Goal: Task Accomplishment & Management: Use online tool/utility

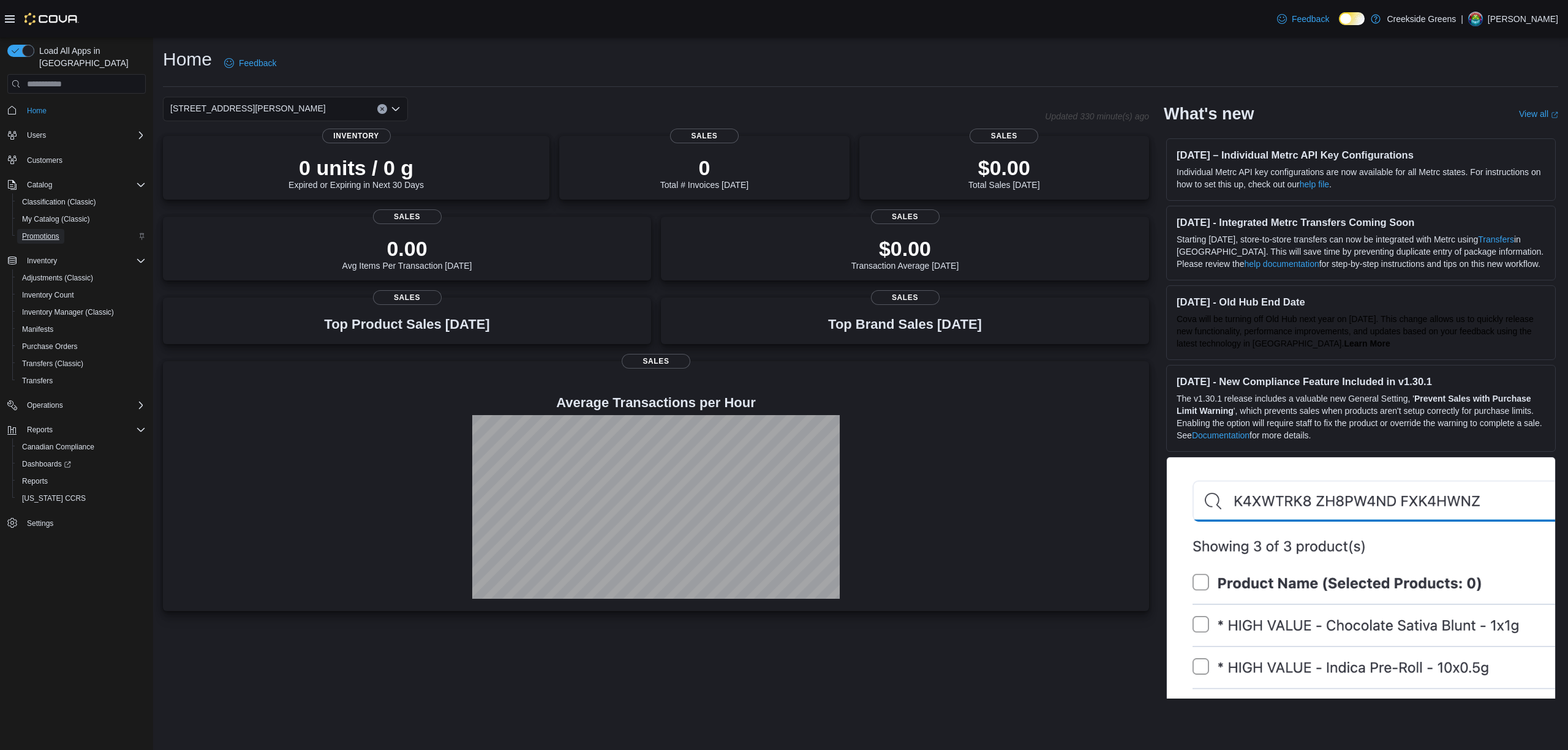
click at [39, 232] on span "Promotions" at bounding box center [41, 236] width 37 height 10
click at [49, 232] on span "Promotions" at bounding box center [41, 236] width 37 height 10
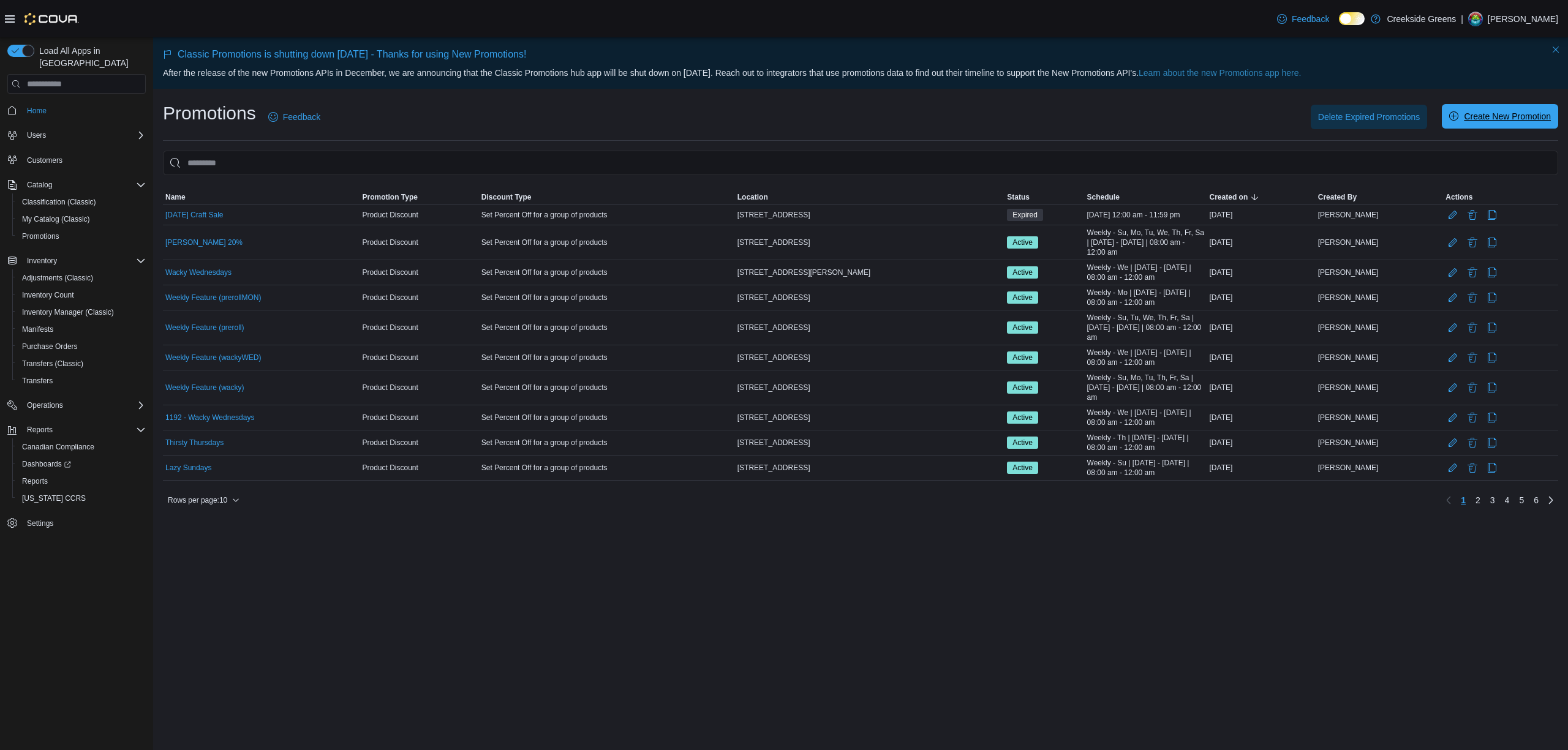
click at [1527, 113] on span "Create New Promotion" at bounding box center [1507, 117] width 87 height 12
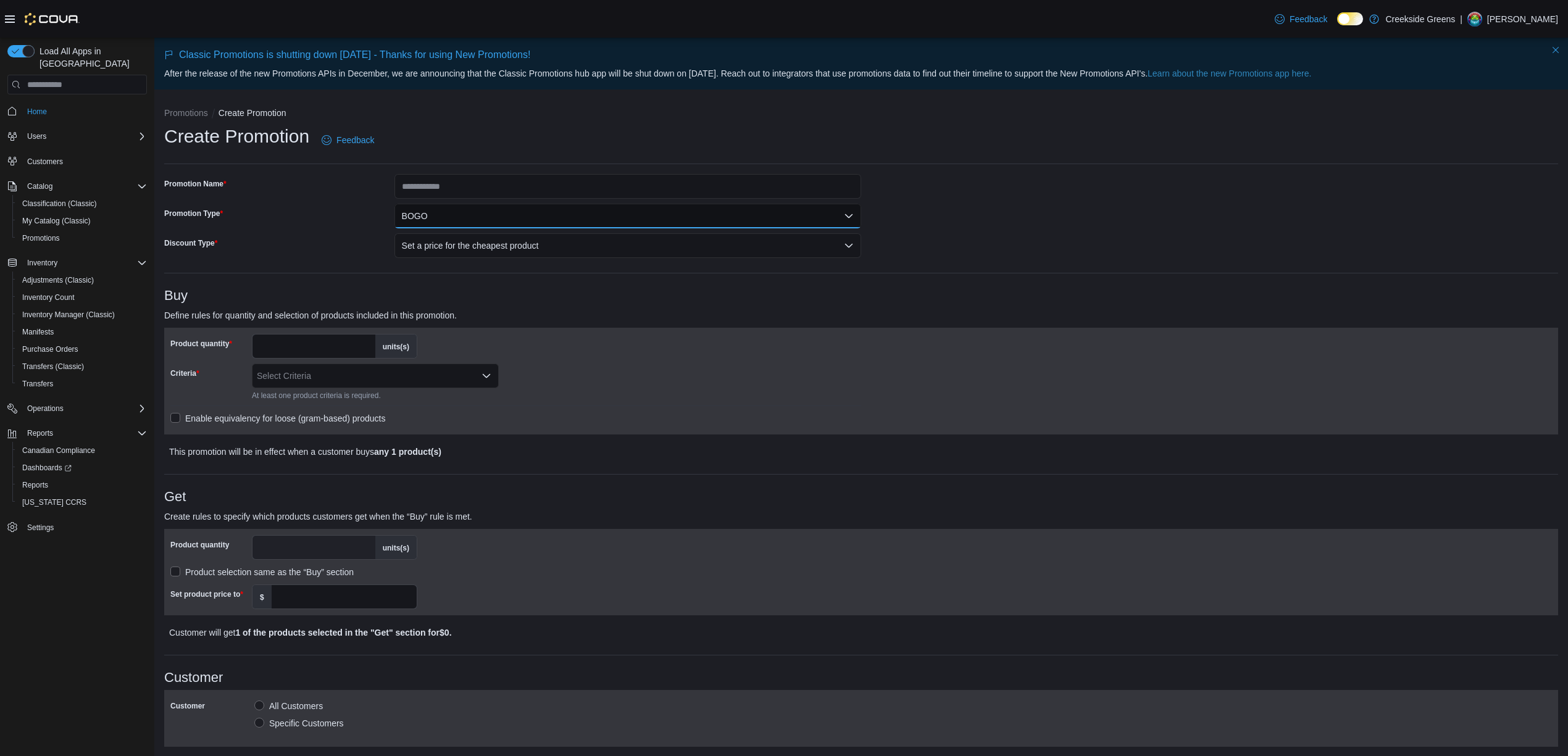
click at [515, 208] on button "BOGO" at bounding box center [628, 217] width 467 height 25
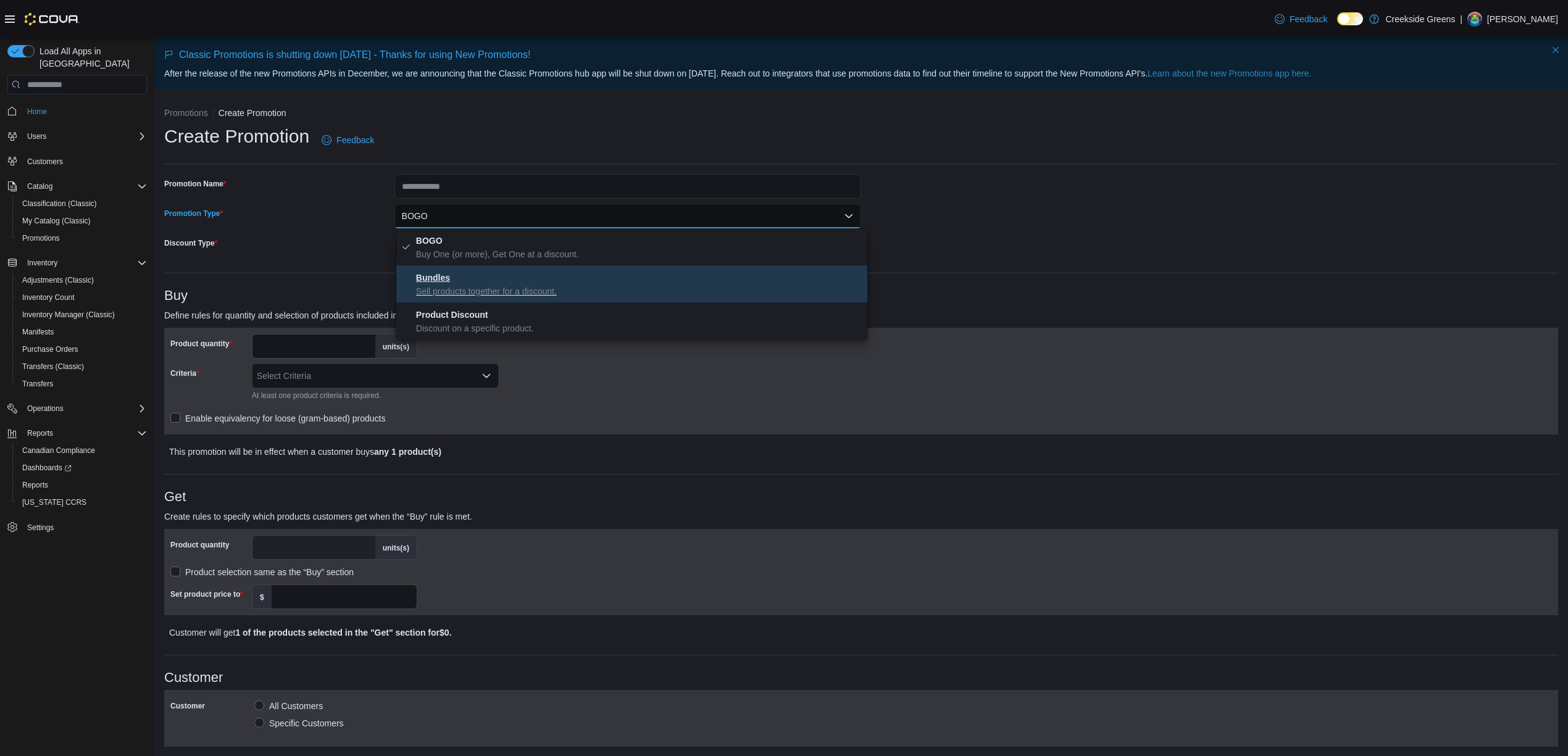
click at [581, 291] on p "Sell products together for a discount." at bounding box center [639, 292] width 447 height 12
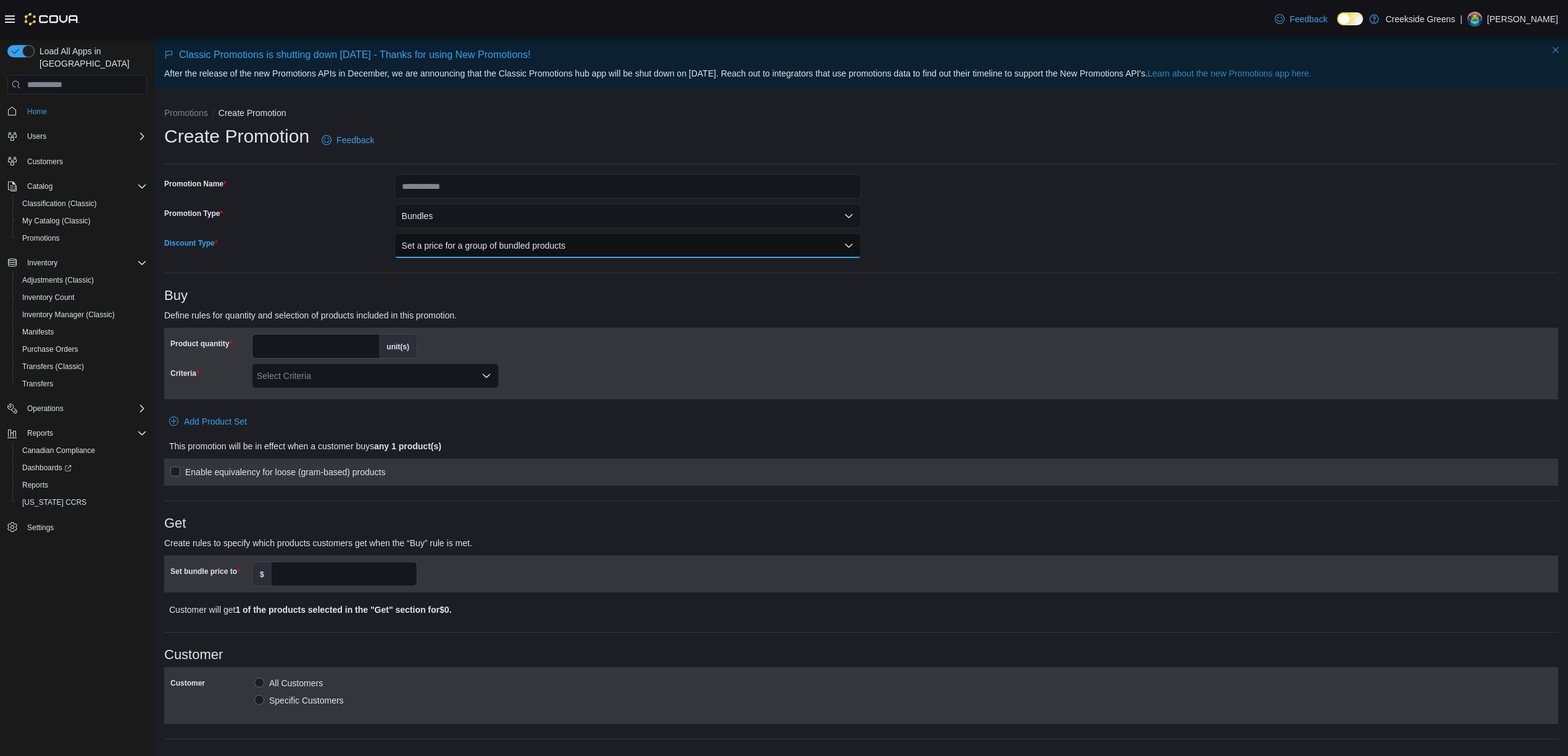
click at [576, 248] on button "Set a price for a group of bundled products" at bounding box center [628, 246] width 467 height 25
click at [1208, 234] on div "**********" at bounding box center [861, 615] width 1394 height 883
click at [323, 376] on div "Select Criteria" at bounding box center [375, 376] width 247 height 25
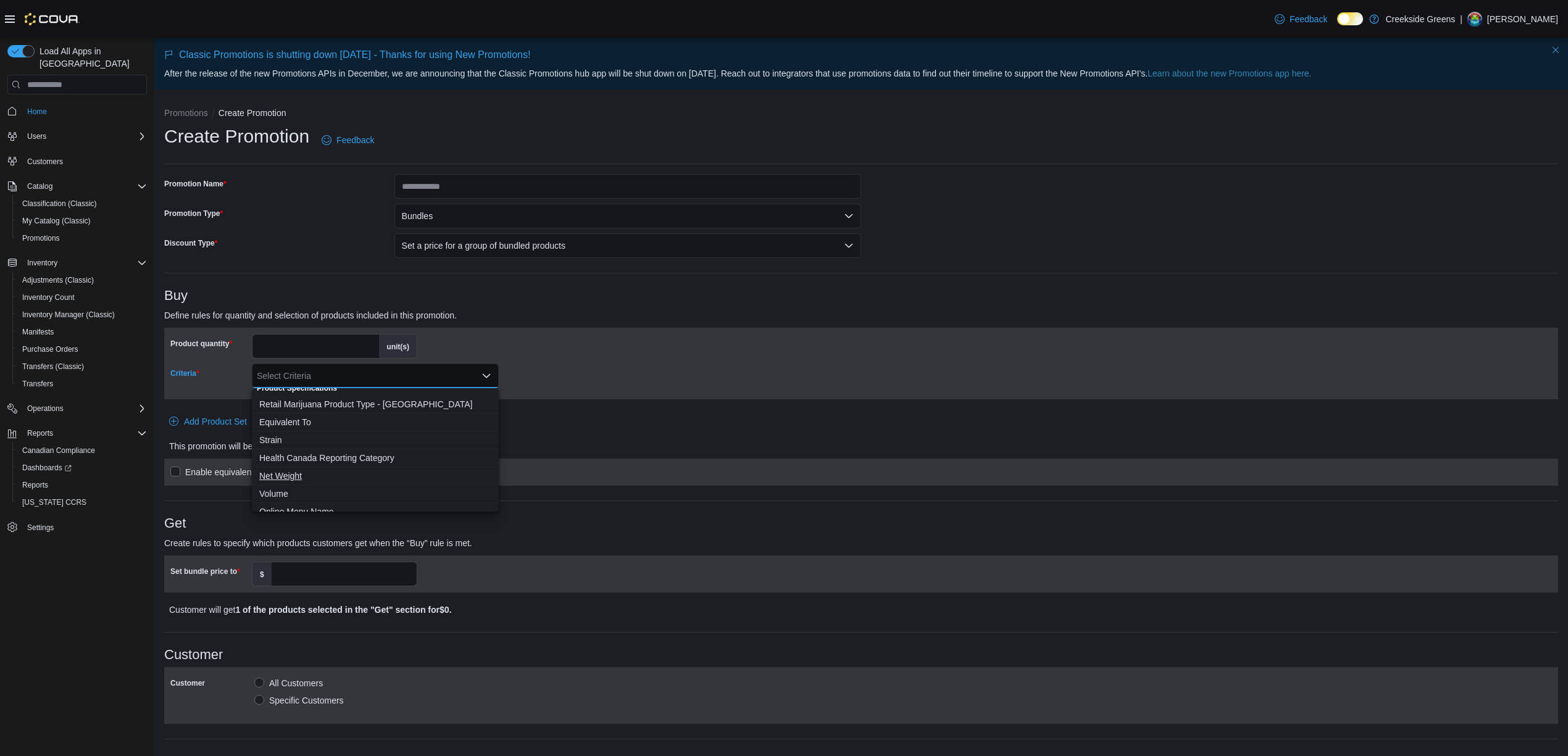
click at [307, 475] on span "Net Weight" at bounding box center [375, 476] width 232 height 12
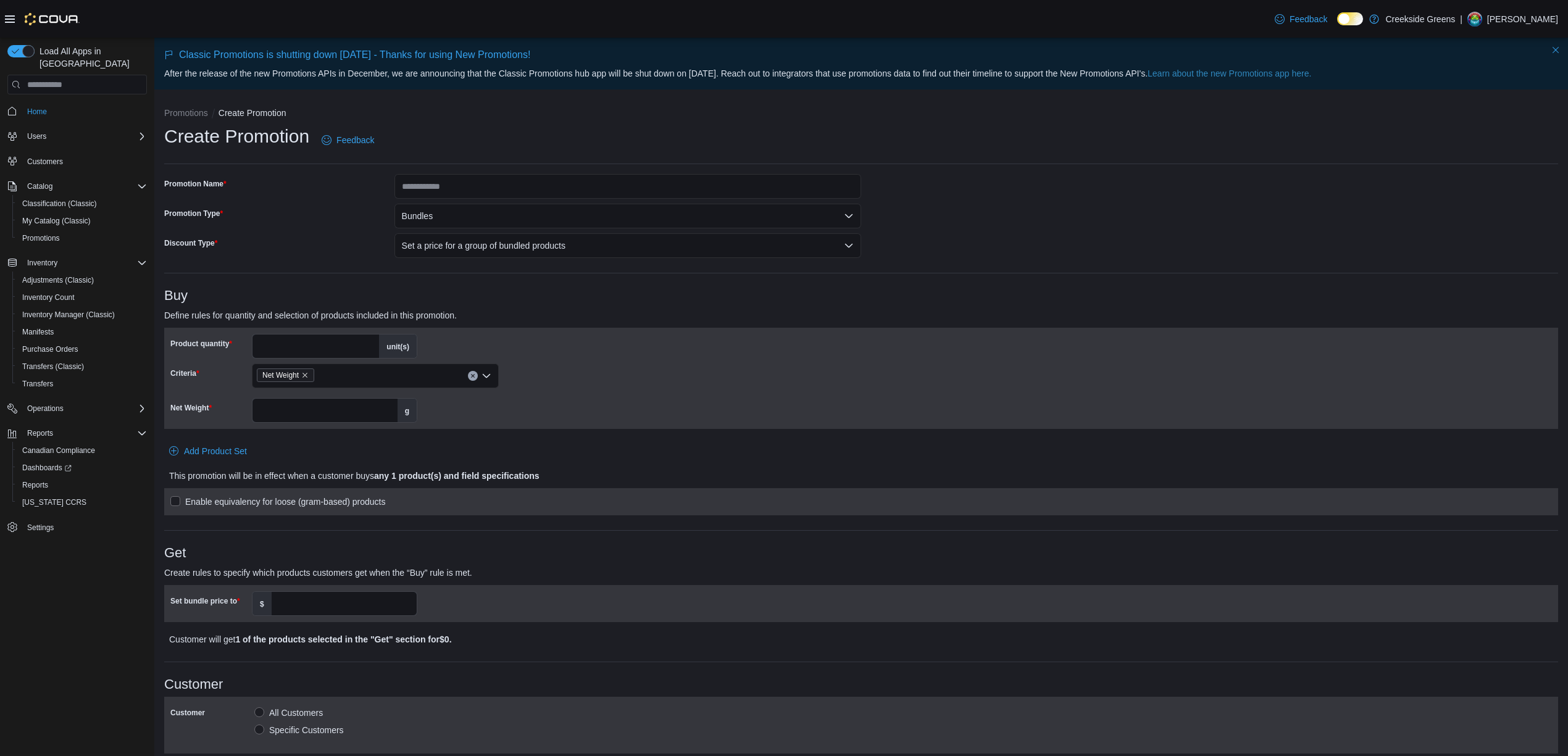
click at [603, 376] on div "Product quantity * unit(s) Criteria Net Weight Net Weight g" at bounding box center [861, 379] width 1382 height 89
click at [280, 344] on input "*" at bounding box center [316, 346] width 127 height 23
drag, startPoint x: 284, startPoint y: 344, endPoint x: 250, endPoint y: 336, distance: 34.9
click at [250, 336] on div "Product quantity * unit(s)" at bounding box center [293, 347] width 247 height 25
click at [276, 349] on input "*" at bounding box center [316, 346] width 127 height 23
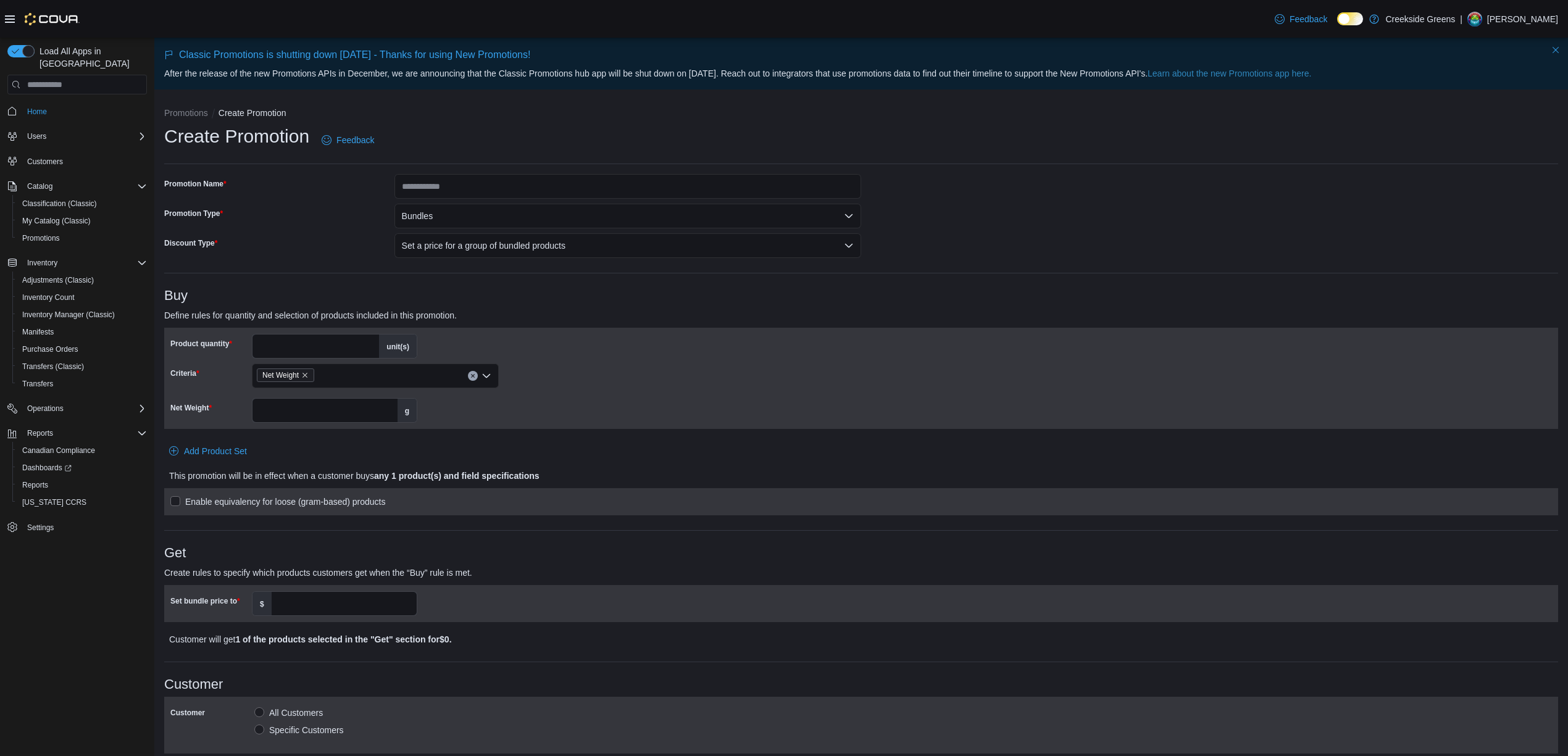
click at [273, 346] on input "*" at bounding box center [316, 346] width 127 height 23
click at [287, 415] on input "Net Weight" at bounding box center [324, 410] width 145 height 23
click at [331, 390] on div at bounding box center [861, 391] width 1382 height 5
click at [319, 411] on input "Net Weight" at bounding box center [324, 410] width 145 height 23
click at [308, 411] on input "Net Weight" at bounding box center [324, 410] width 145 height 23
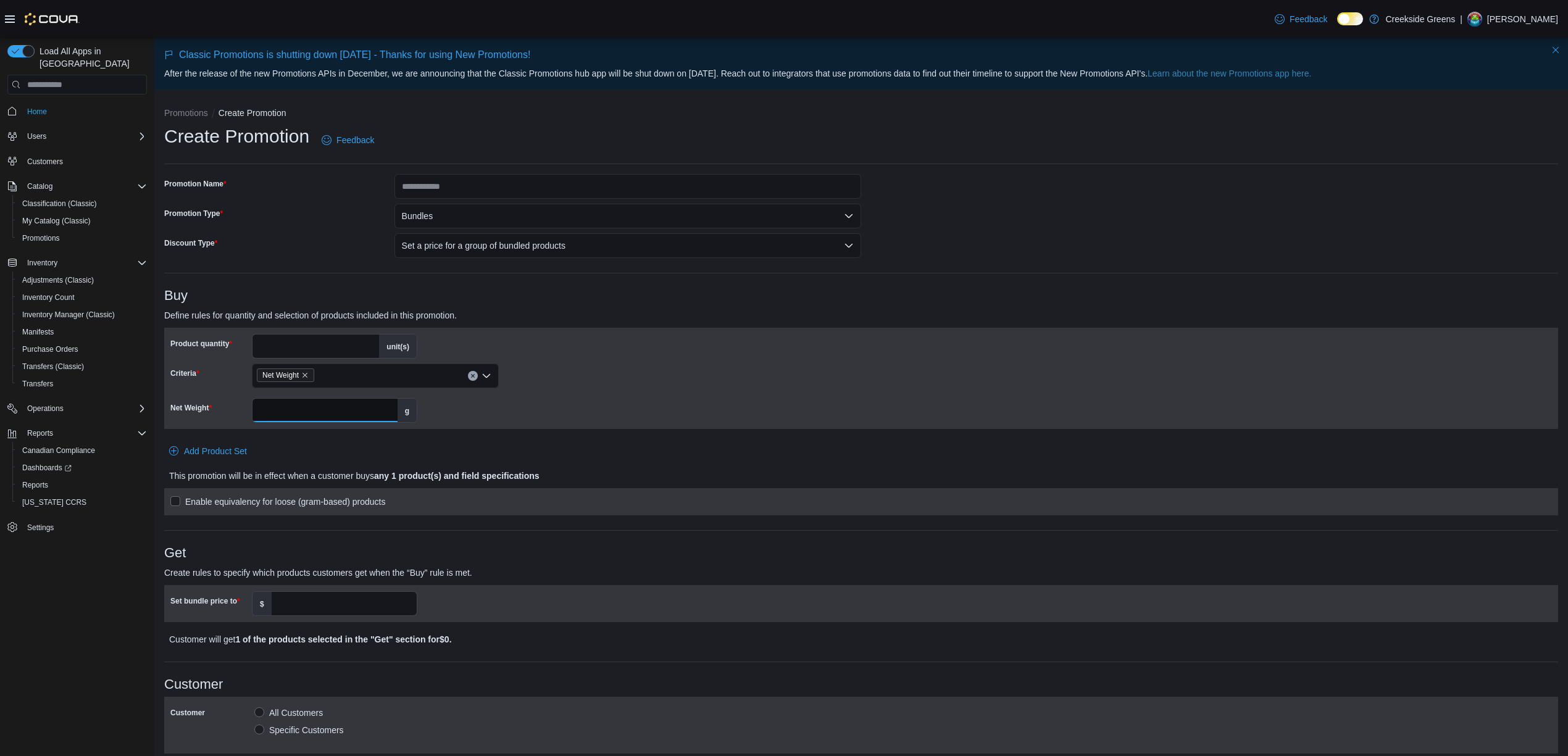
click at [308, 411] on input "Net Weight" at bounding box center [324, 410] width 145 height 23
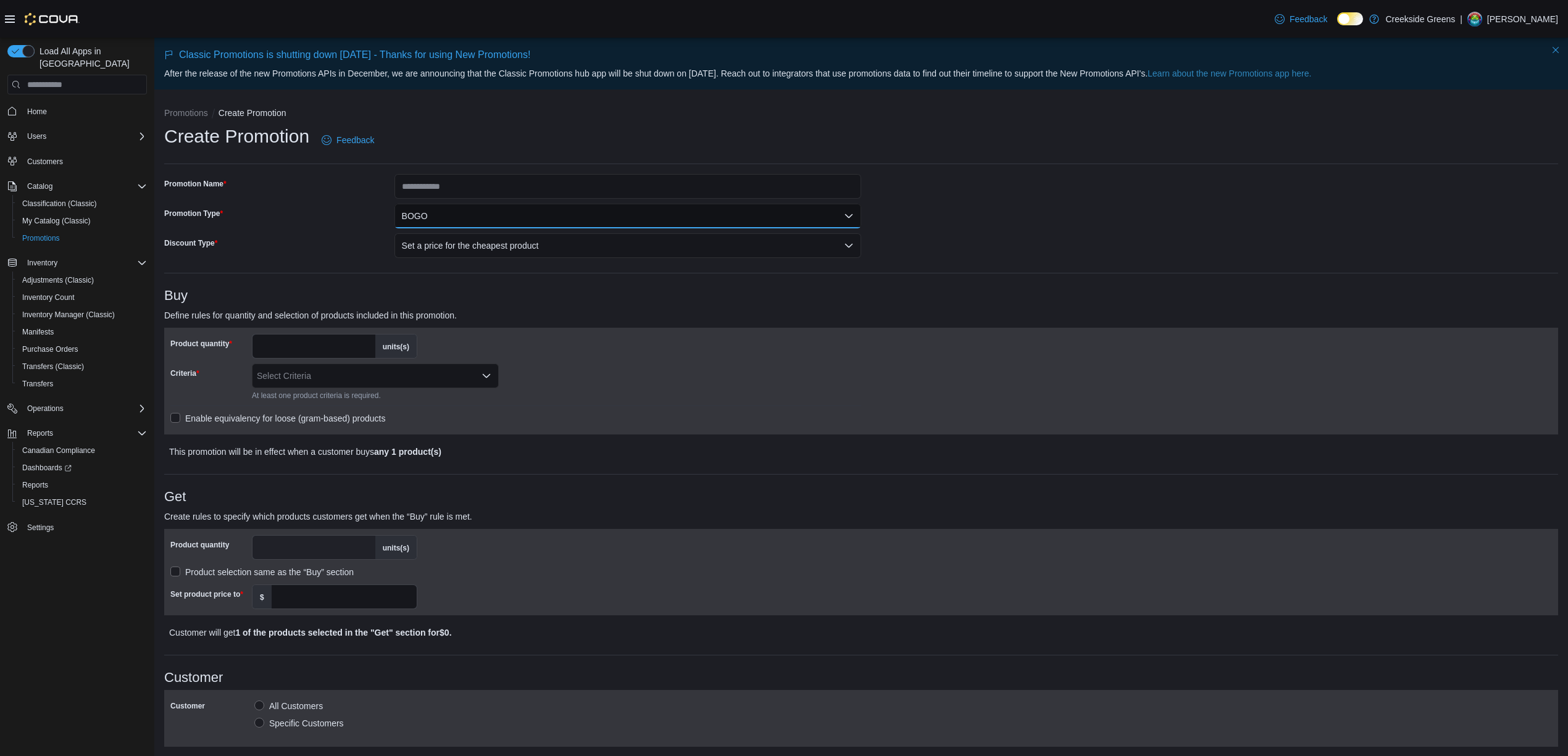
click at [503, 210] on button "BOGO" at bounding box center [628, 217] width 467 height 25
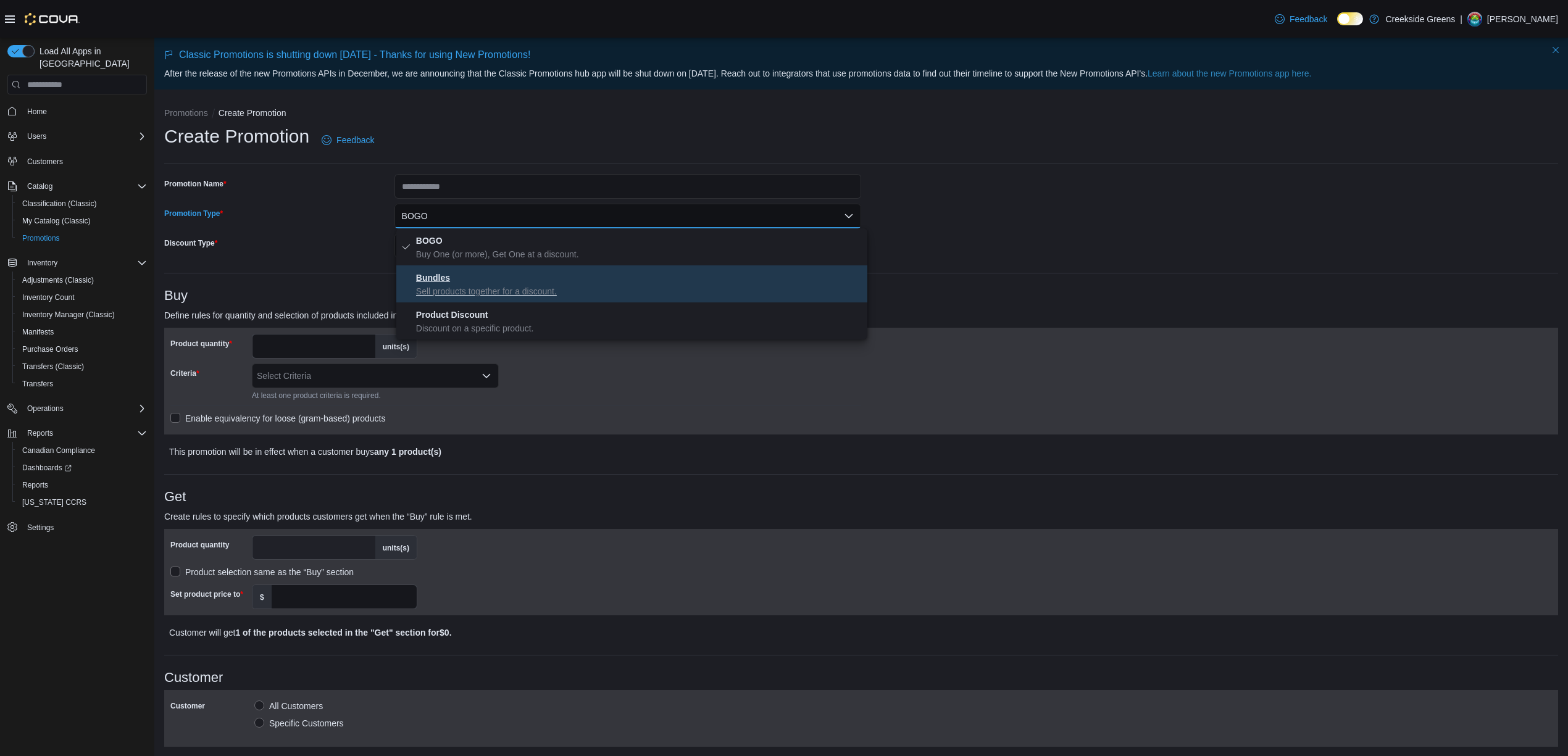
click at [465, 294] on p "Sell products together for a discount." at bounding box center [639, 292] width 447 height 12
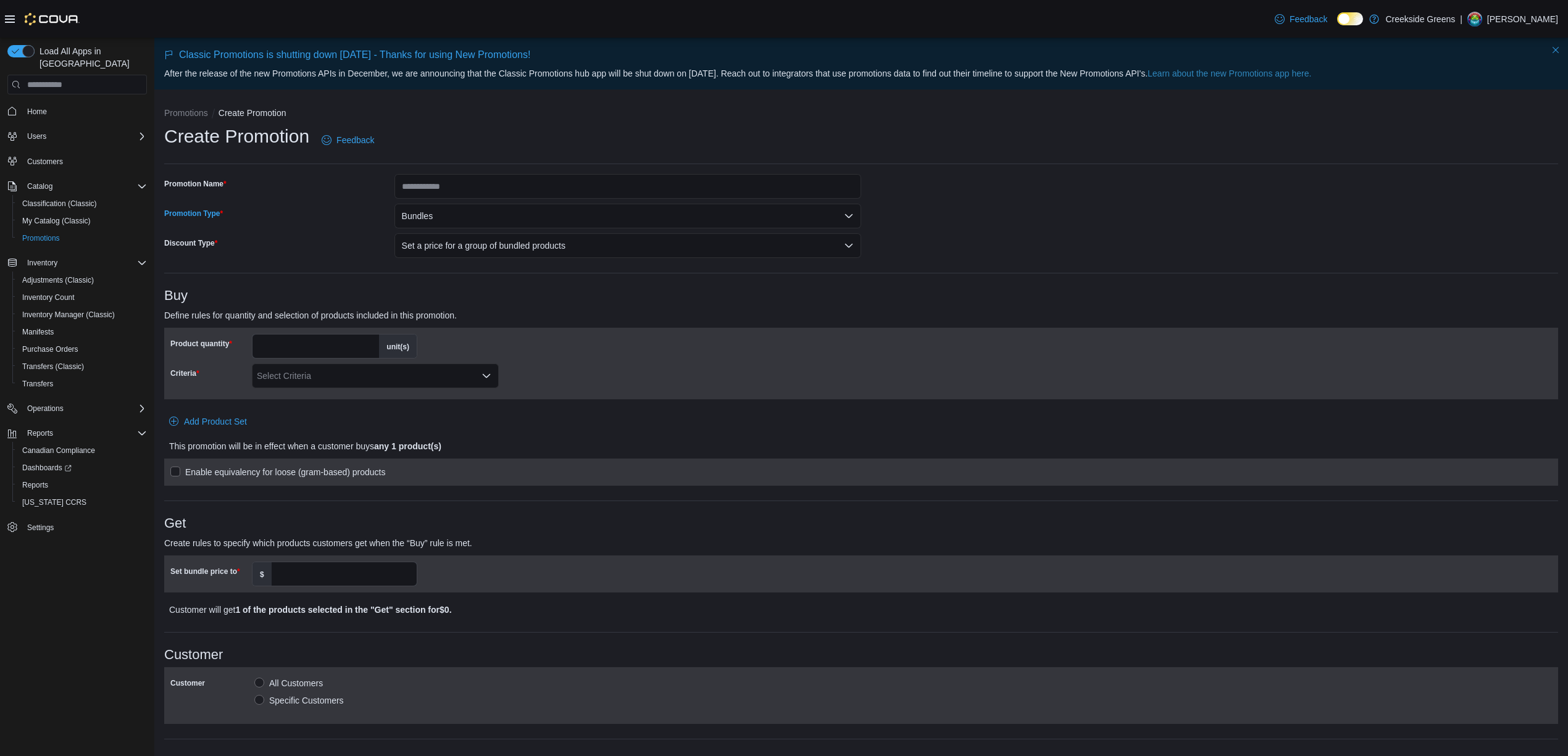
click at [328, 381] on div "Select Criteria" at bounding box center [375, 376] width 247 height 25
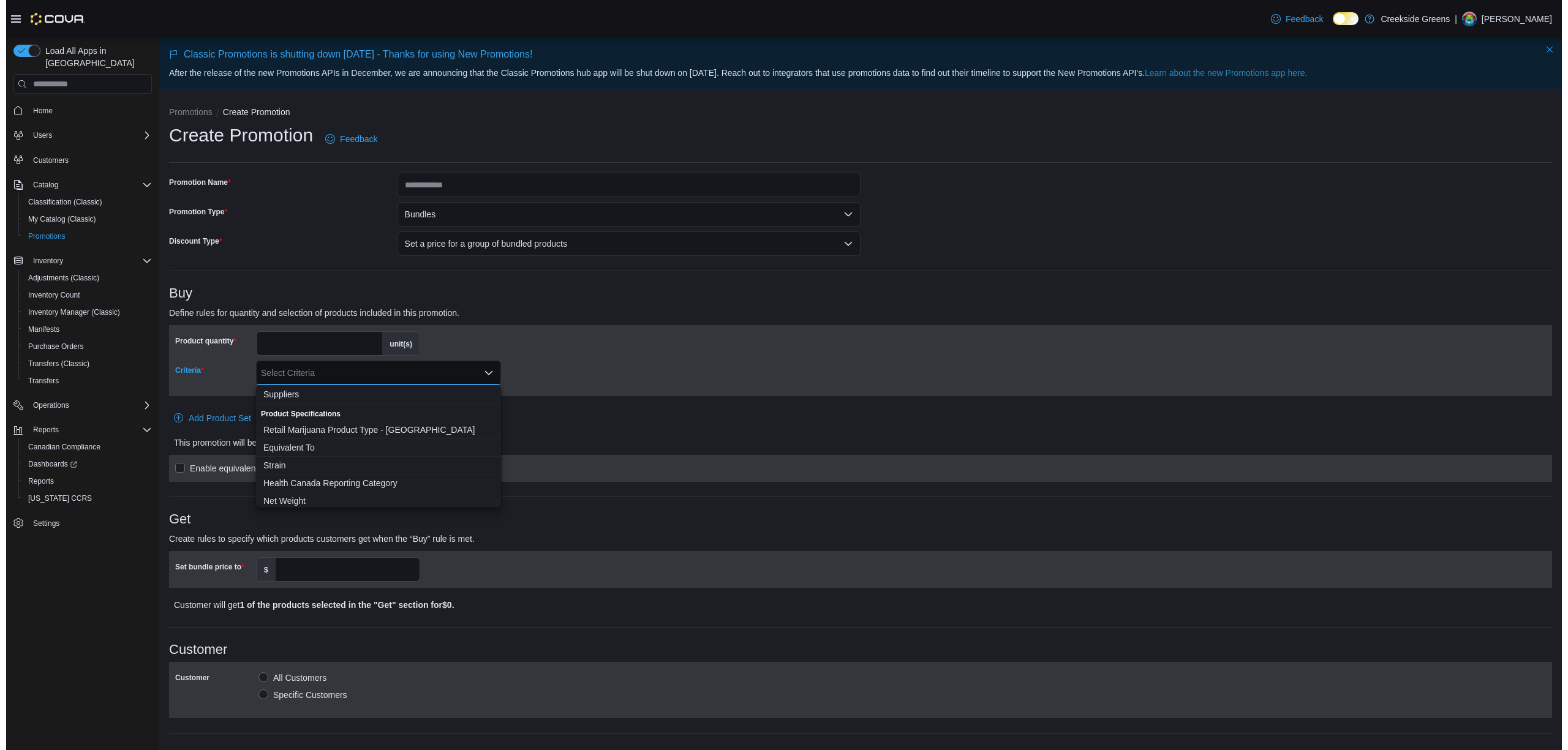
scroll to position [81, 0]
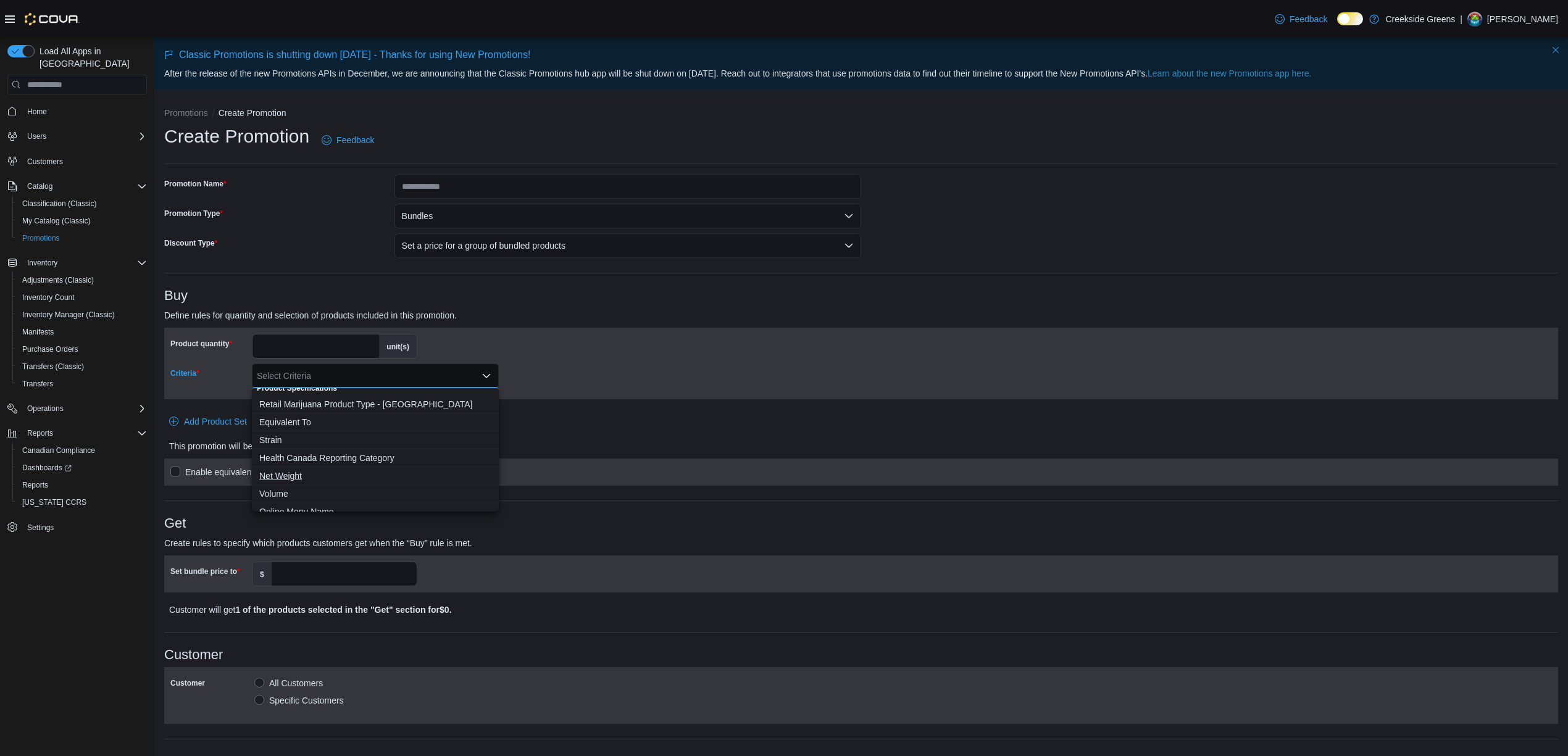
click at [285, 474] on span "Net Weight" at bounding box center [375, 476] width 232 height 12
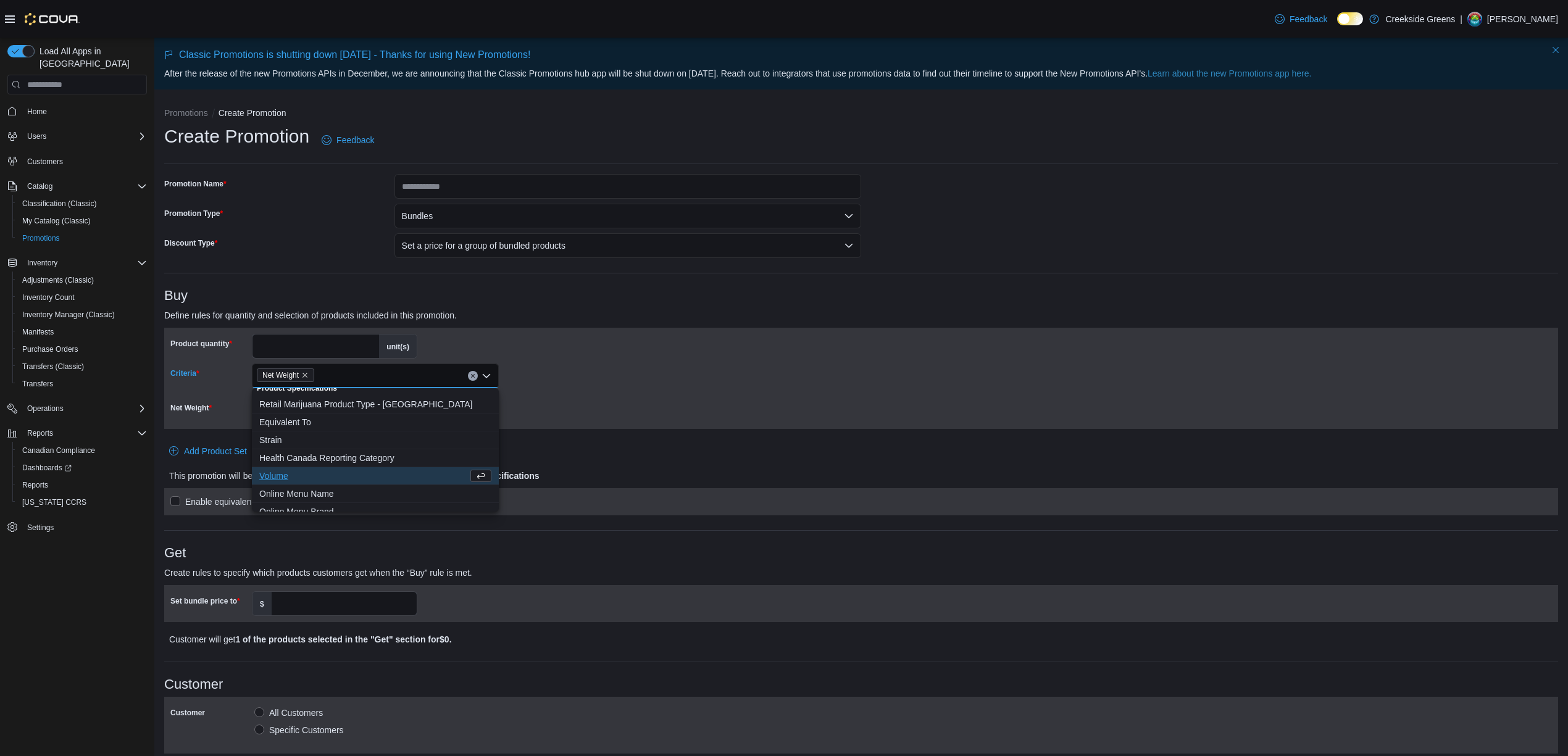
click at [891, 407] on div "Net Weight g" at bounding box center [861, 407] width 1382 height 29
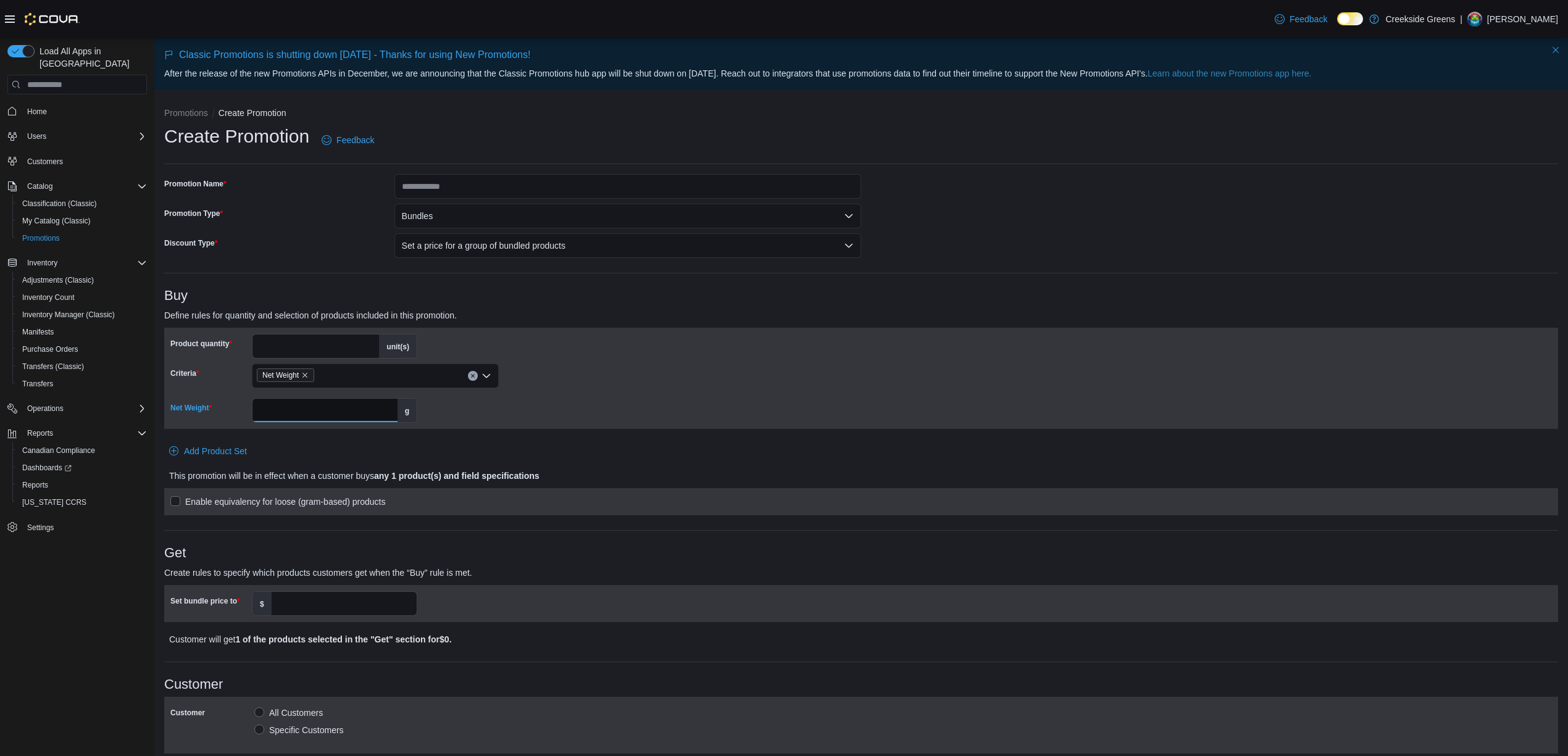
click at [284, 411] on input "Net Weight" at bounding box center [324, 410] width 145 height 23
click at [339, 606] on input "Set bundle price to" at bounding box center [344, 604] width 145 height 23
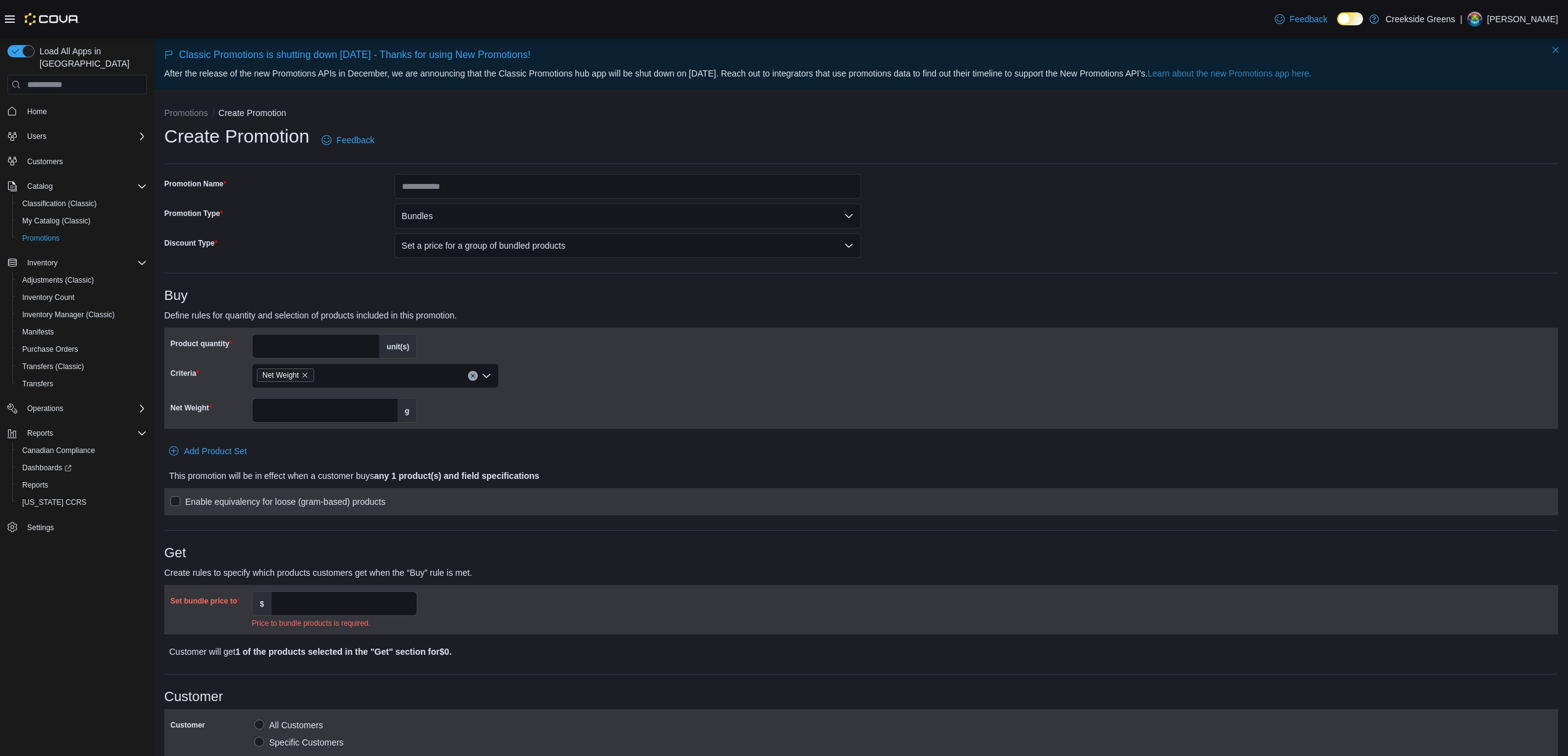
click at [315, 339] on input "*" at bounding box center [316, 346] width 127 height 23
click at [315, 349] on input "*" at bounding box center [316, 346] width 127 height 23
click at [324, 404] on input "Net Weight" at bounding box center [324, 410] width 145 height 23
click at [531, 185] on input "Promotion Name" at bounding box center [628, 186] width 467 height 25
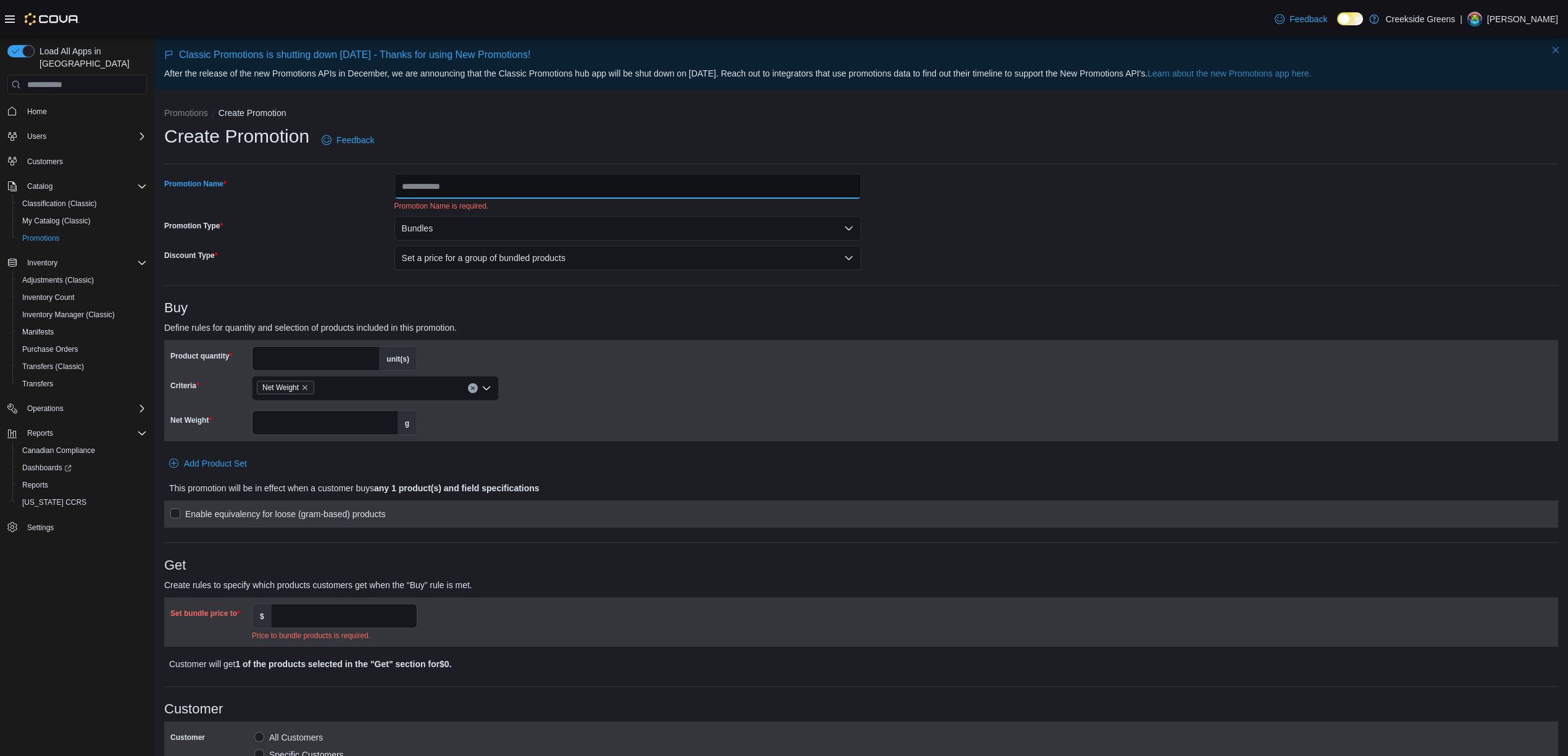
click at [521, 186] on input "Promotion Name" at bounding box center [628, 186] width 467 height 25
click at [37, 107] on span "Home" at bounding box center [37, 111] width 20 height 10
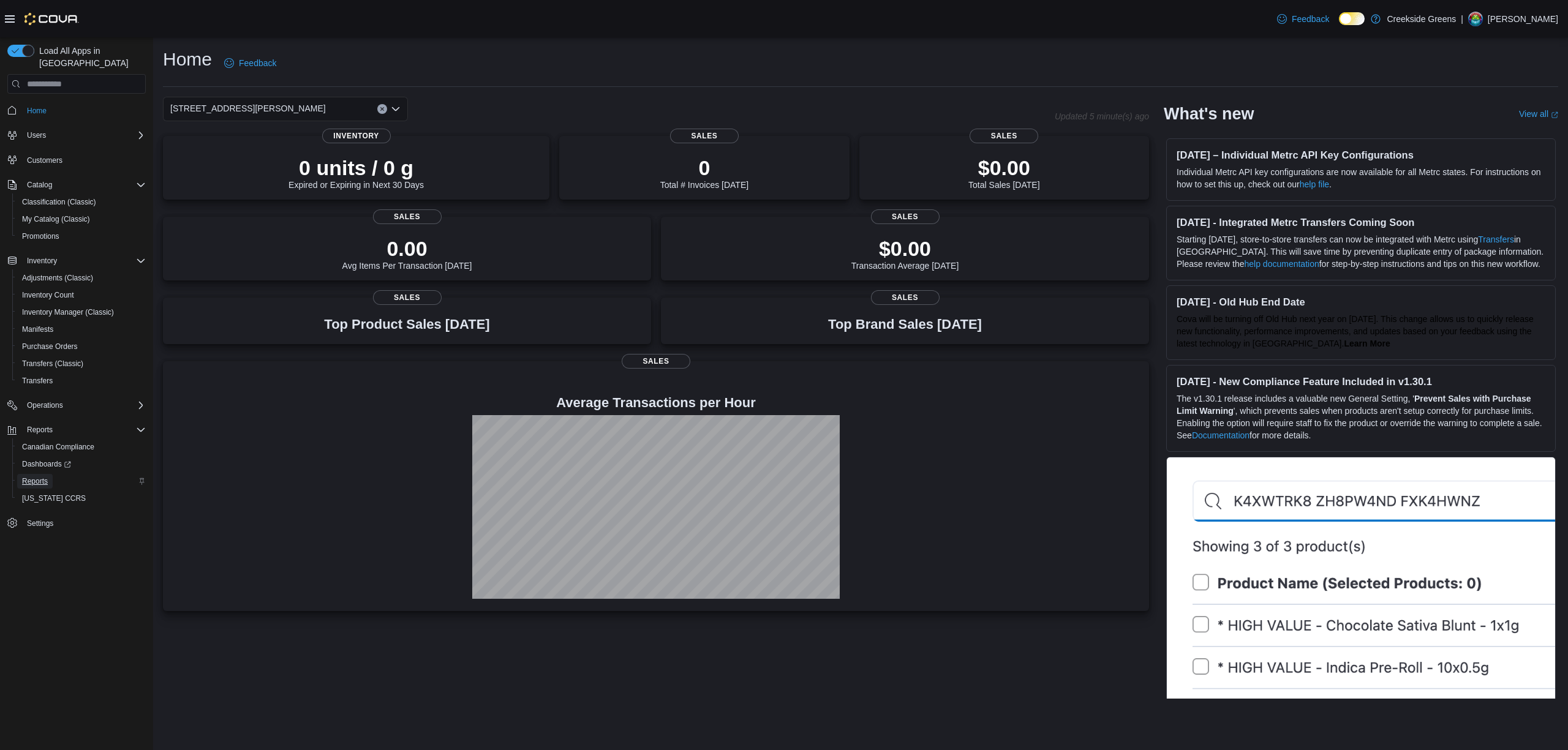
click at [44, 475] on span "Reports" at bounding box center [34, 481] width 26 height 15
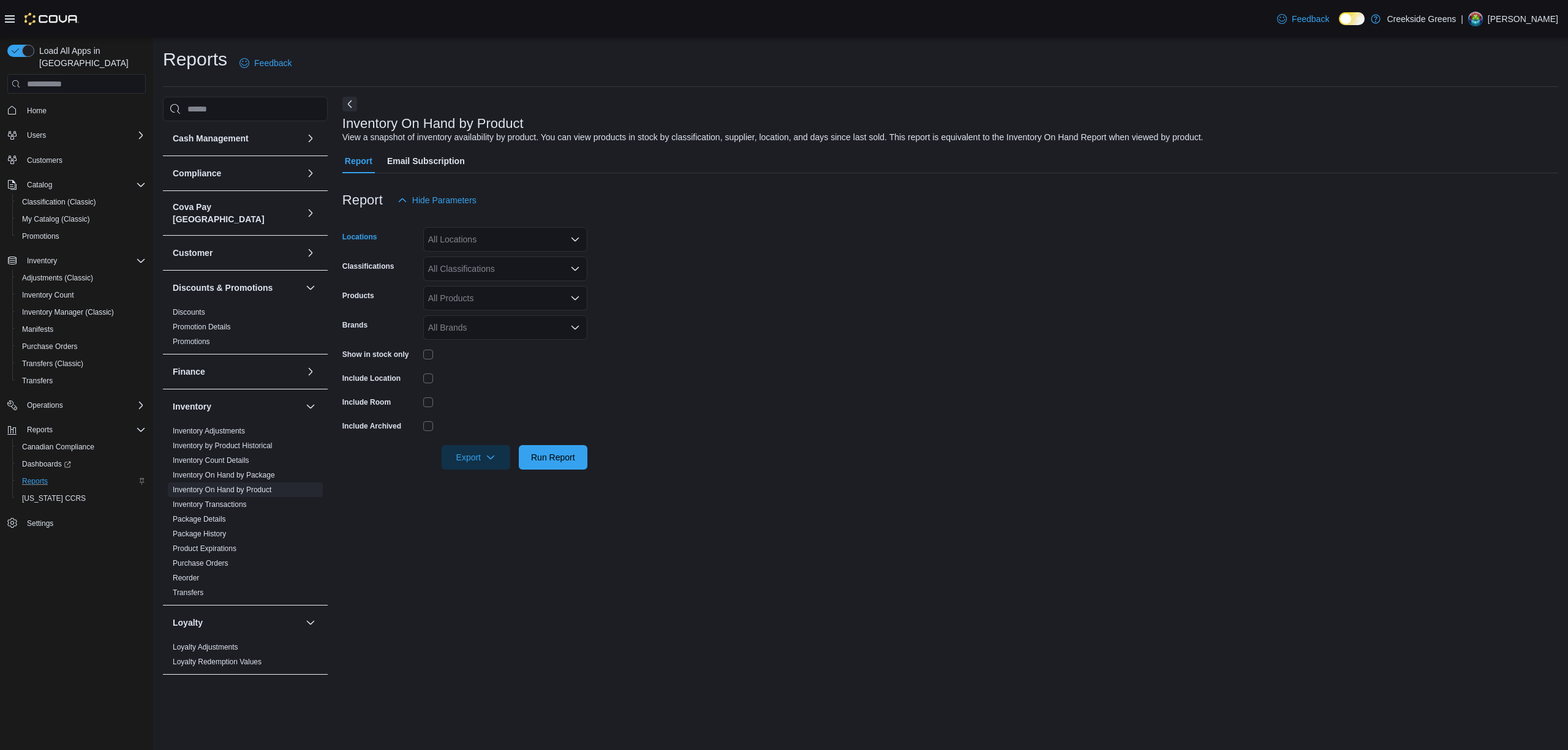
click at [515, 235] on div "All Locations" at bounding box center [506, 240] width 164 height 25
click at [500, 294] on span "[STREET_ADDRESS][PERSON_NAME]" at bounding box center [527, 296] width 156 height 12
click at [856, 356] on form "Locations 19 Reuben Crescent Combo box. Selected. 19 Reuben Crescent. Press Bac…" at bounding box center [950, 341] width 1216 height 257
click at [512, 270] on div "All Classifications" at bounding box center [506, 269] width 164 height 25
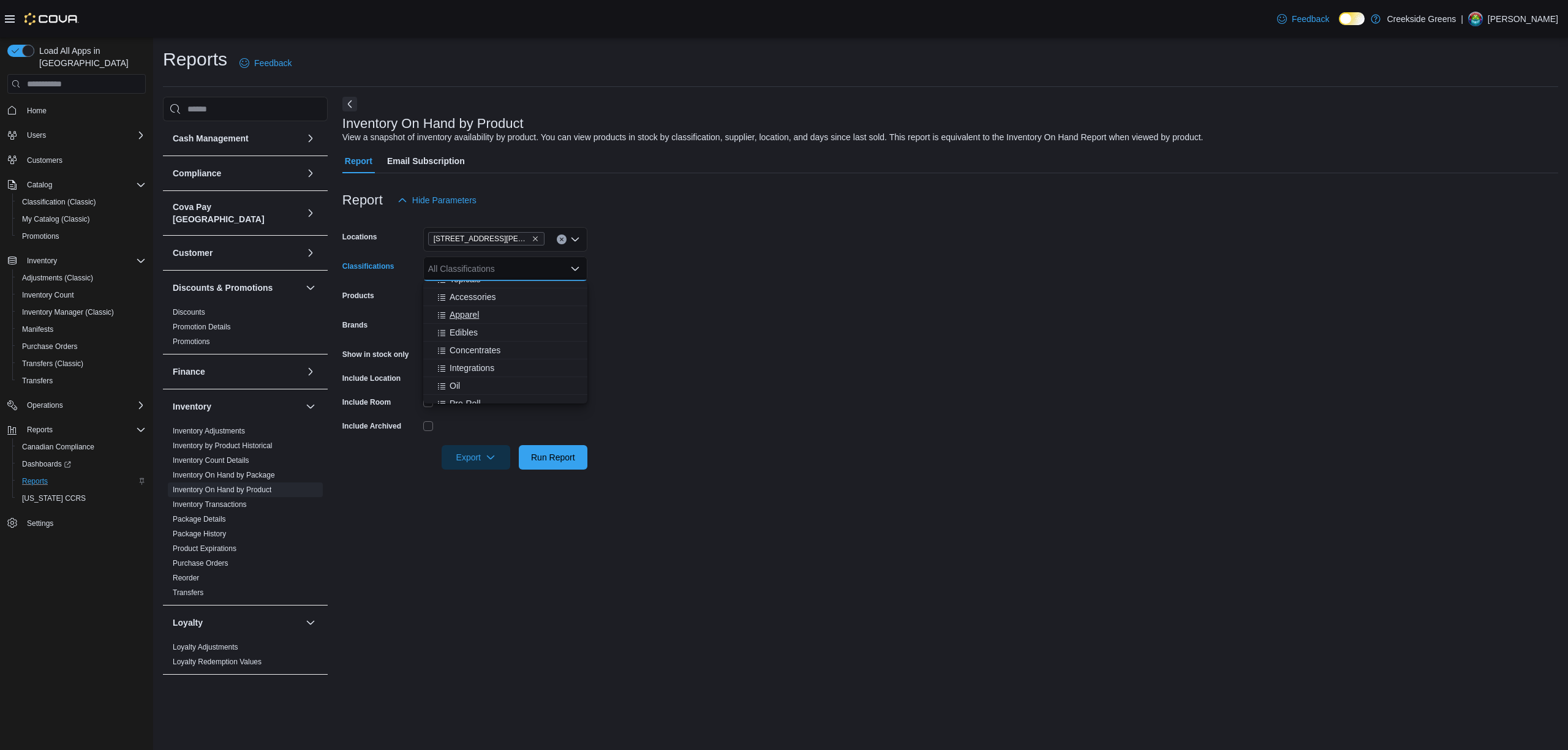
click at [455, 321] on button "Apparel" at bounding box center [506, 315] width 164 height 18
click at [469, 315] on span "Edibles" at bounding box center [463, 315] width 28 height 12
click at [466, 268] on icon "Remove Apparel from selection in this group" at bounding box center [465, 269] width 5 height 5
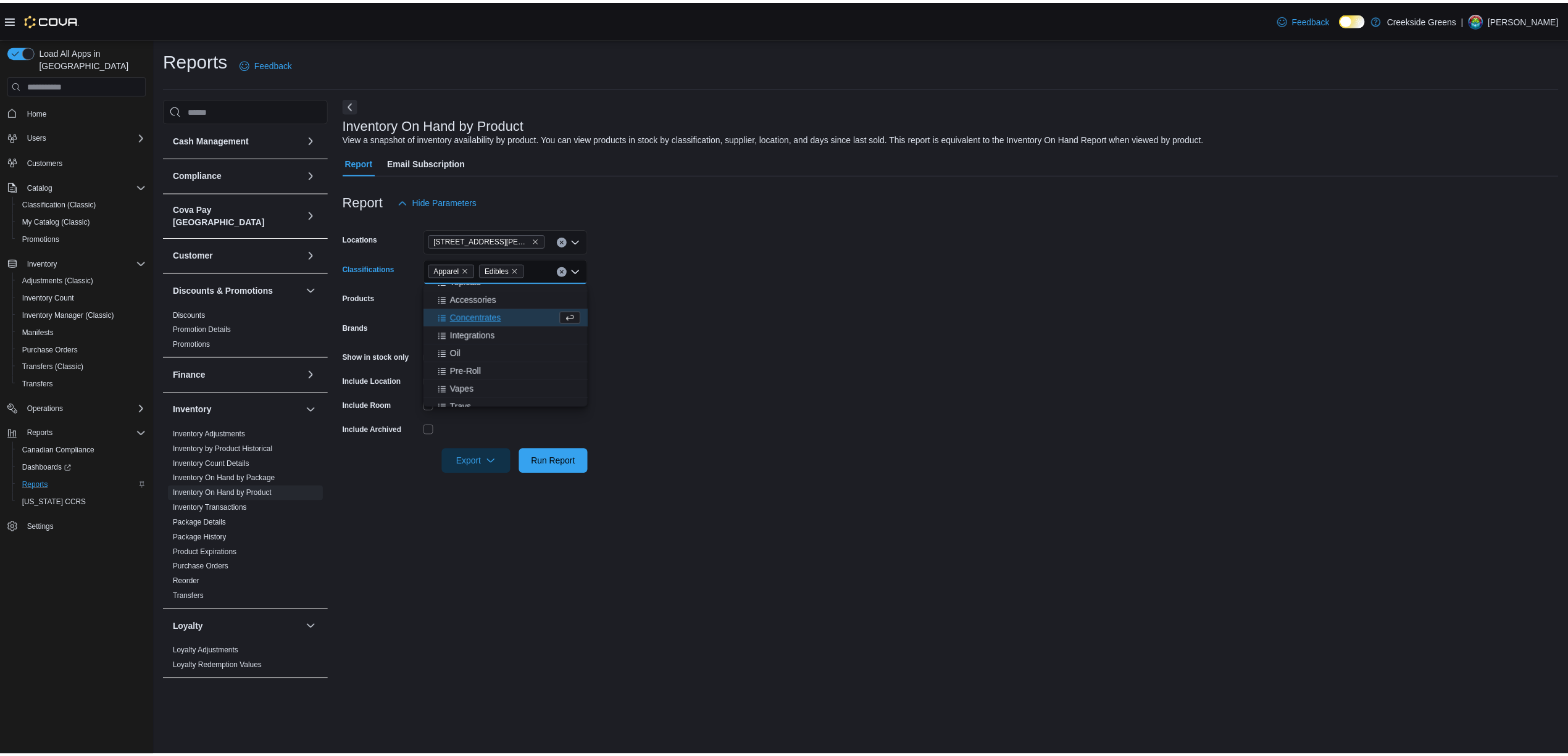
scroll to position [0, 0]
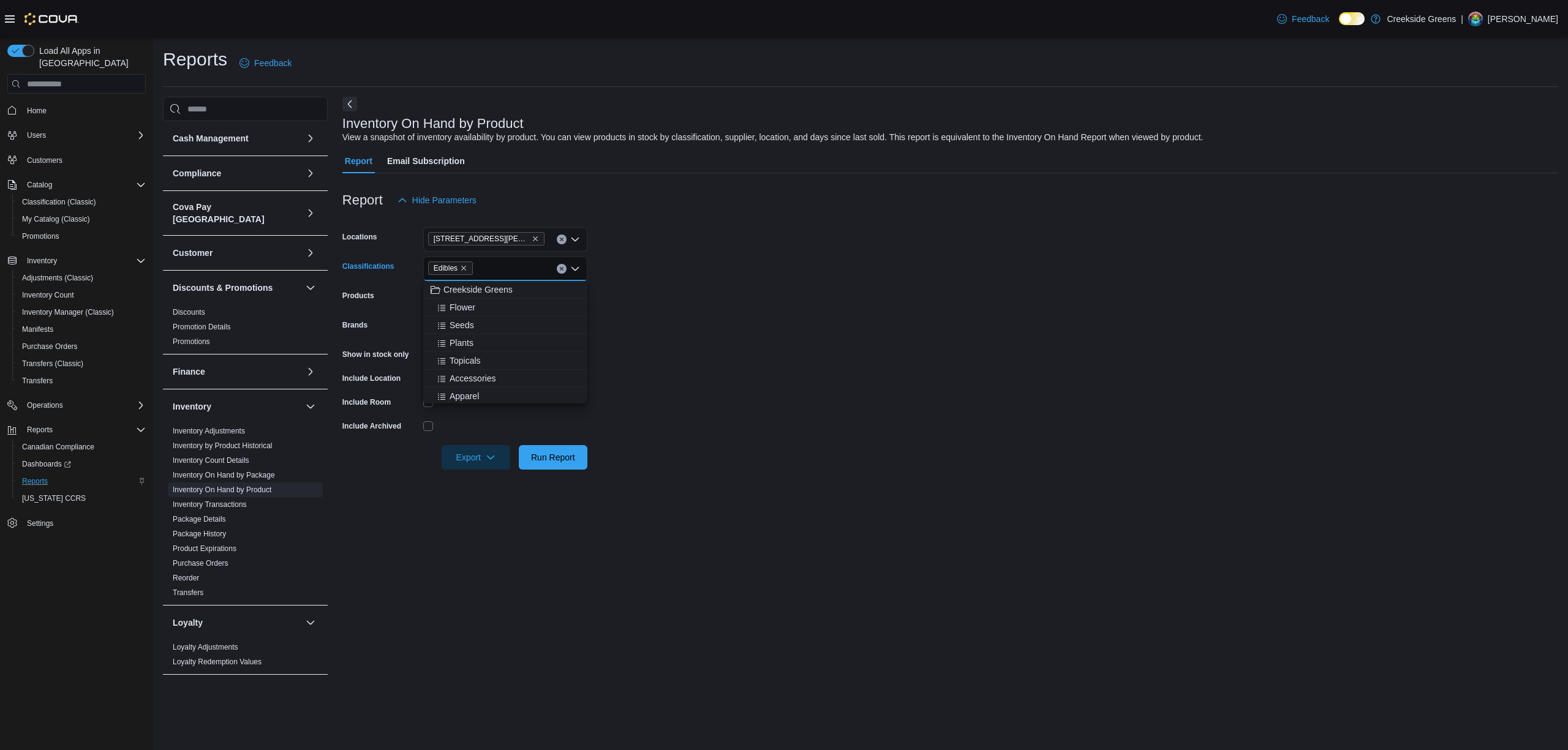
click at [888, 378] on form "Locations 19 Reuben Crescent Classifications Edibles Combo box. Selected. Edibl…" at bounding box center [950, 341] width 1216 height 257
click at [463, 302] on div "All Products" at bounding box center [506, 298] width 164 height 25
click at [1133, 402] on form "Locations 19 Reuben Crescent Classifications Edibles Products All Products Bran…" at bounding box center [950, 341] width 1216 height 257
click at [541, 314] on form "Locations 19 Reuben Crescent Classifications Edibles Products All Products Bran…" at bounding box center [950, 341] width 1216 height 257
click at [527, 328] on div "All Brands" at bounding box center [506, 328] width 164 height 25
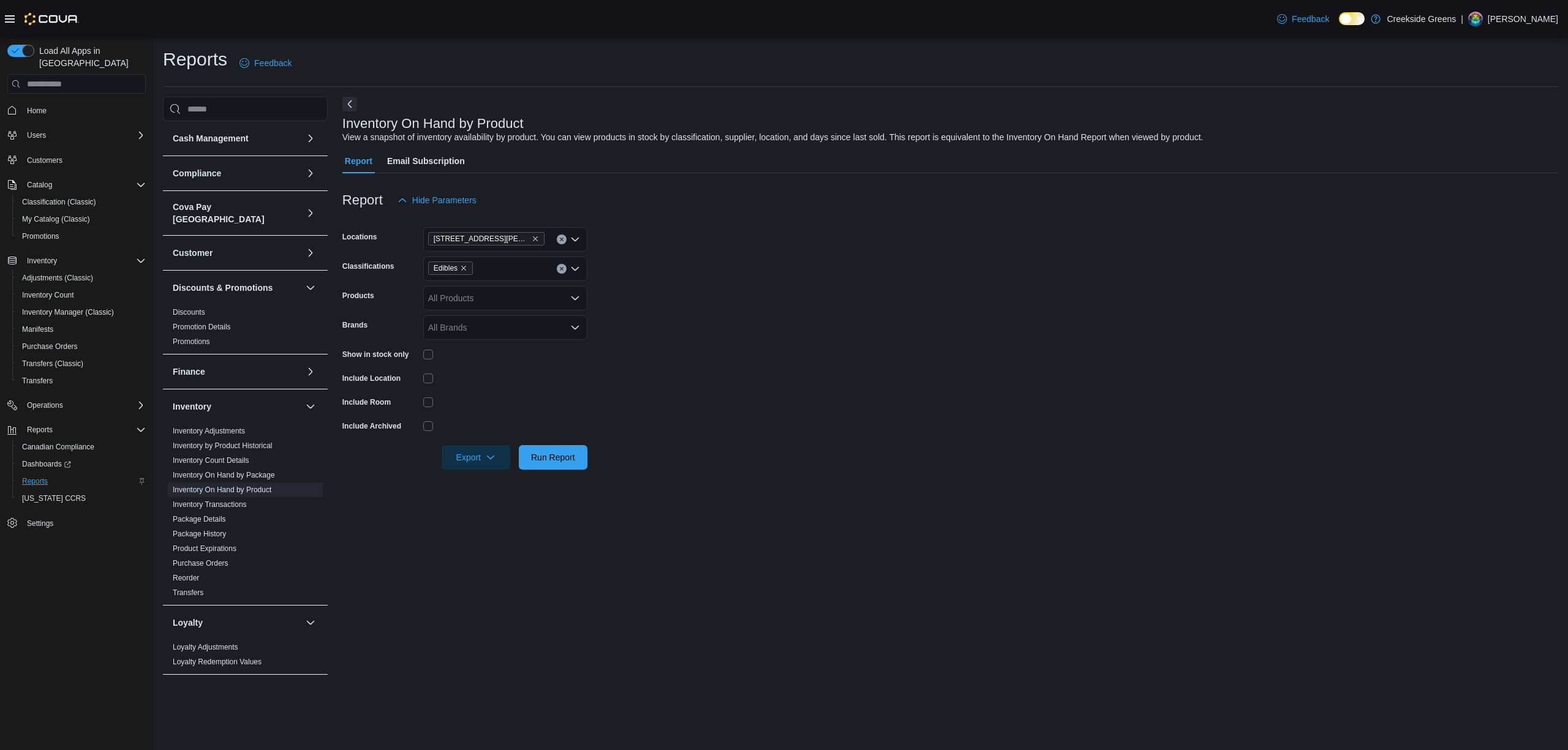
click at [858, 383] on form "Locations 19 Reuben Crescent Classifications Edibles Products All Products Bran…" at bounding box center [950, 341] width 1216 height 257
click at [582, 458] on button "Run Report" at bounding box center [554, 457] width 69 height 25
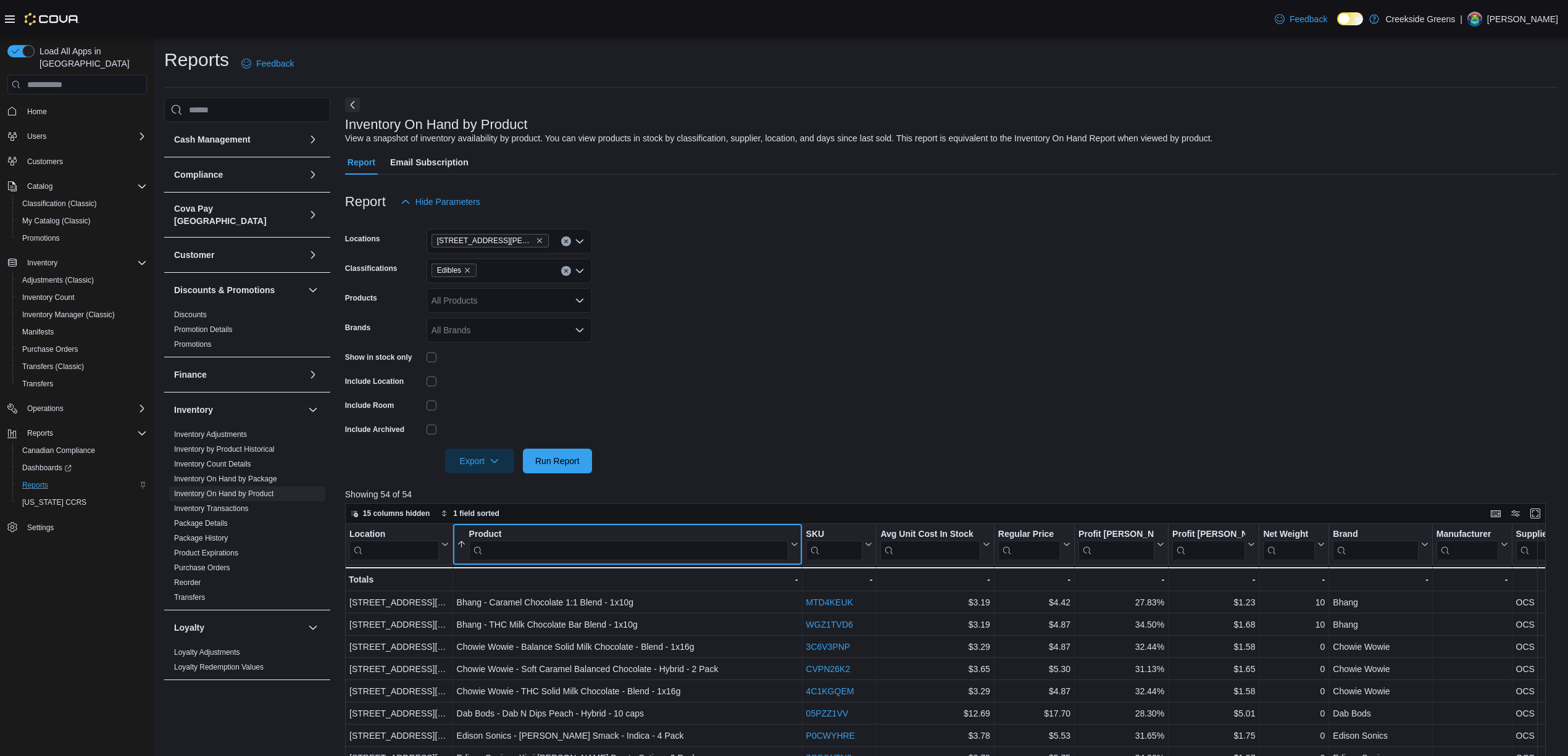
click at [632, 542] on input "search" at bounding box center [628, 551] width 319 height 20
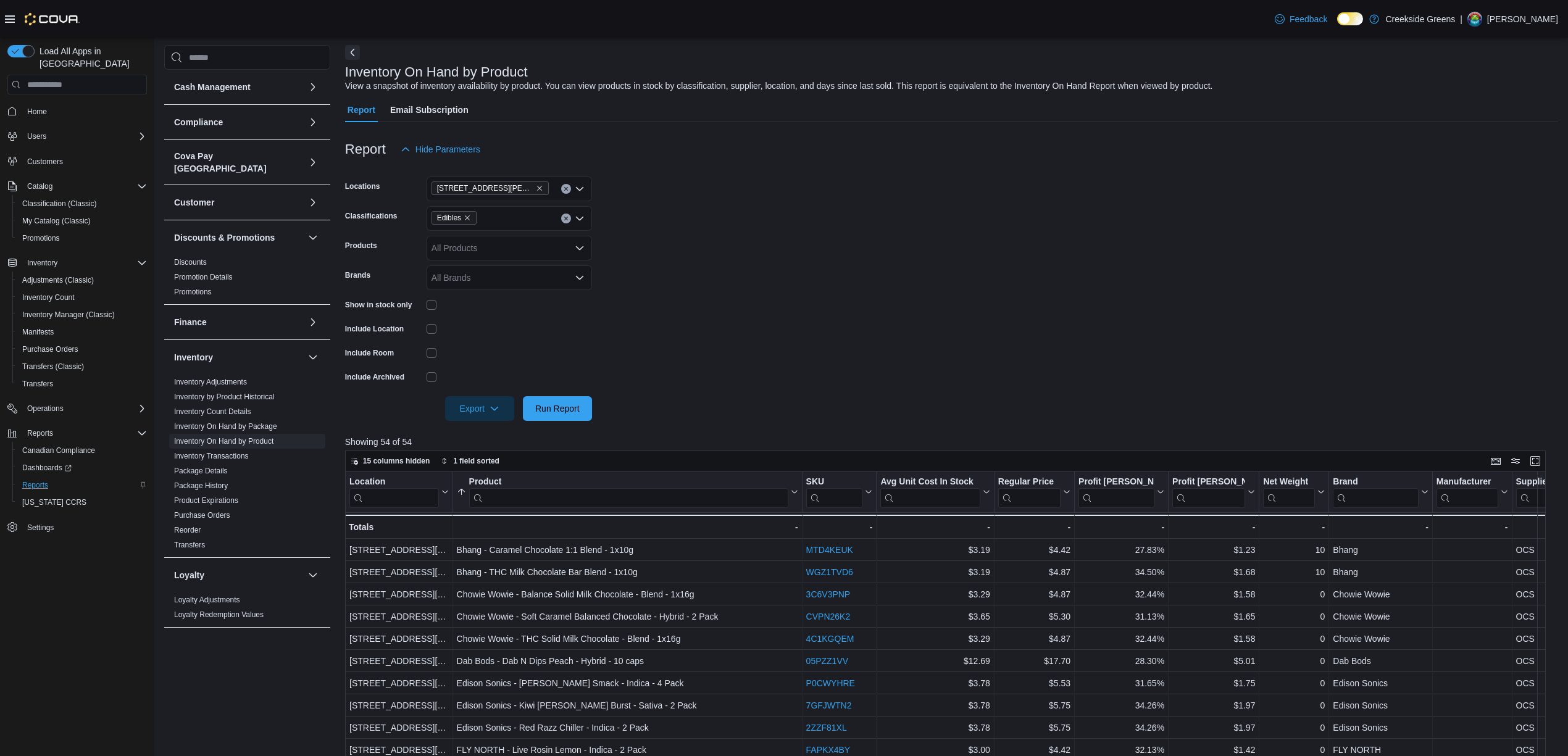
scroll to position [82, 0]
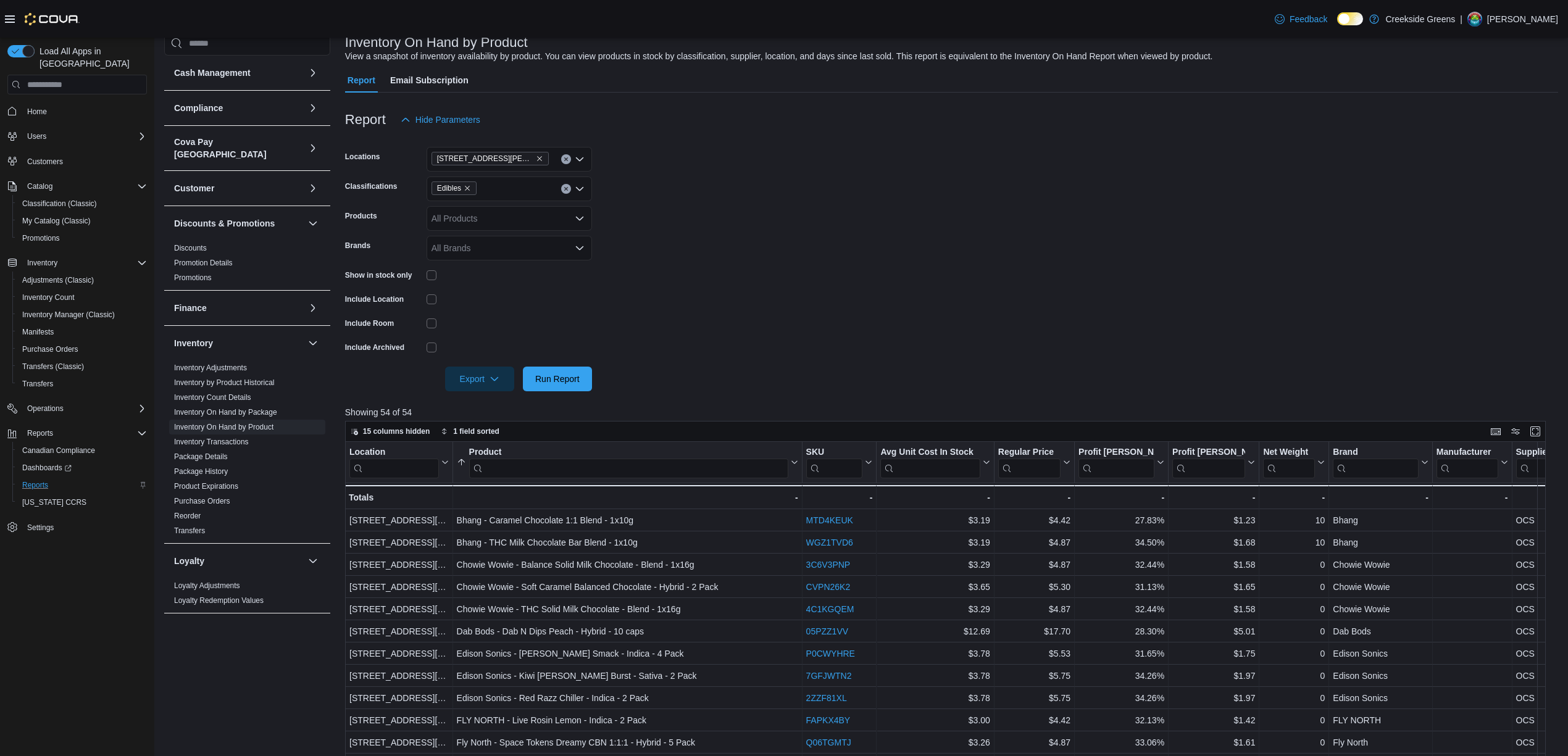
click at [650, 472] on input "search" at bounding box center [628, 469] width 319 height 20
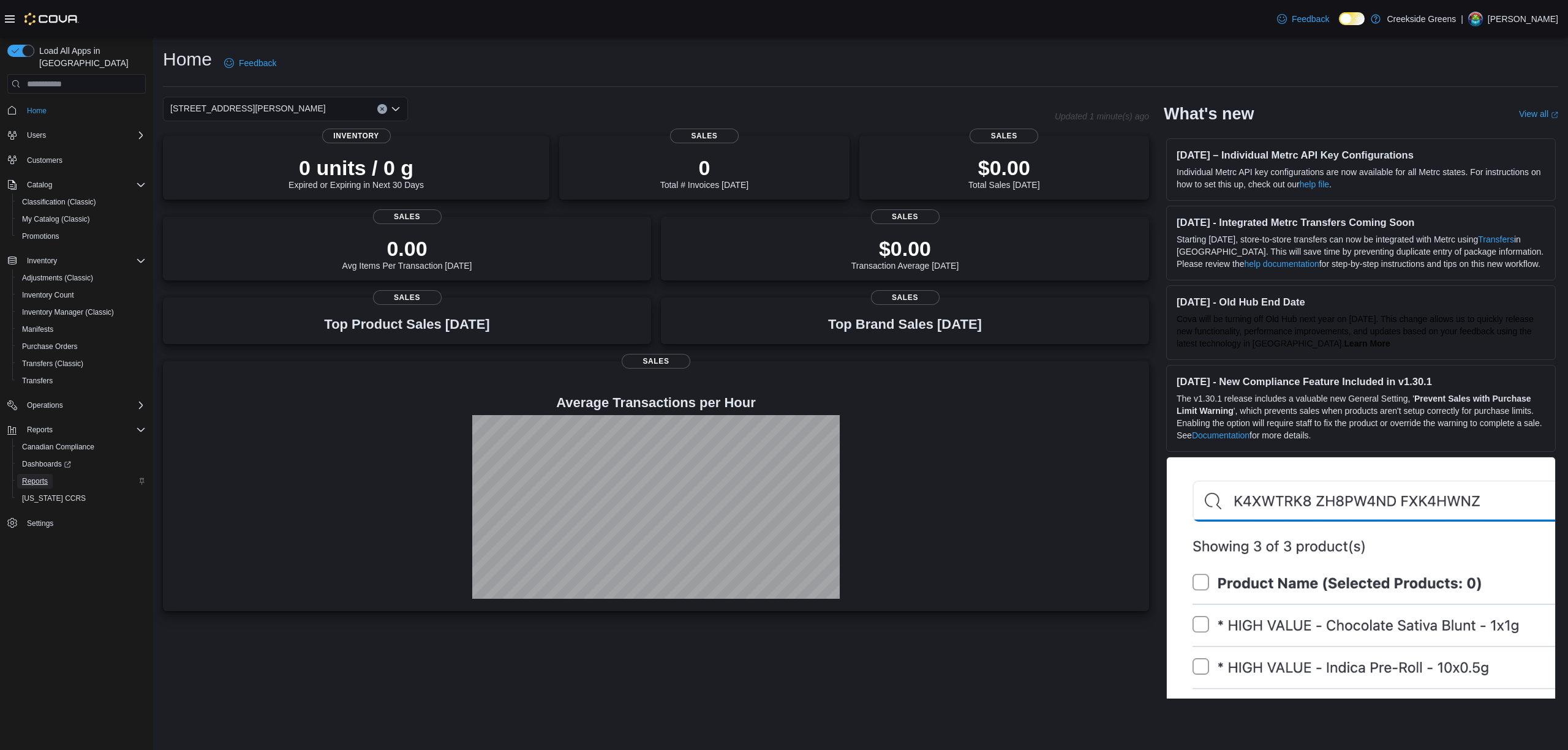
click at [40, 474] on span "Reports" at bounding box center [34, 481] width 26 height 15
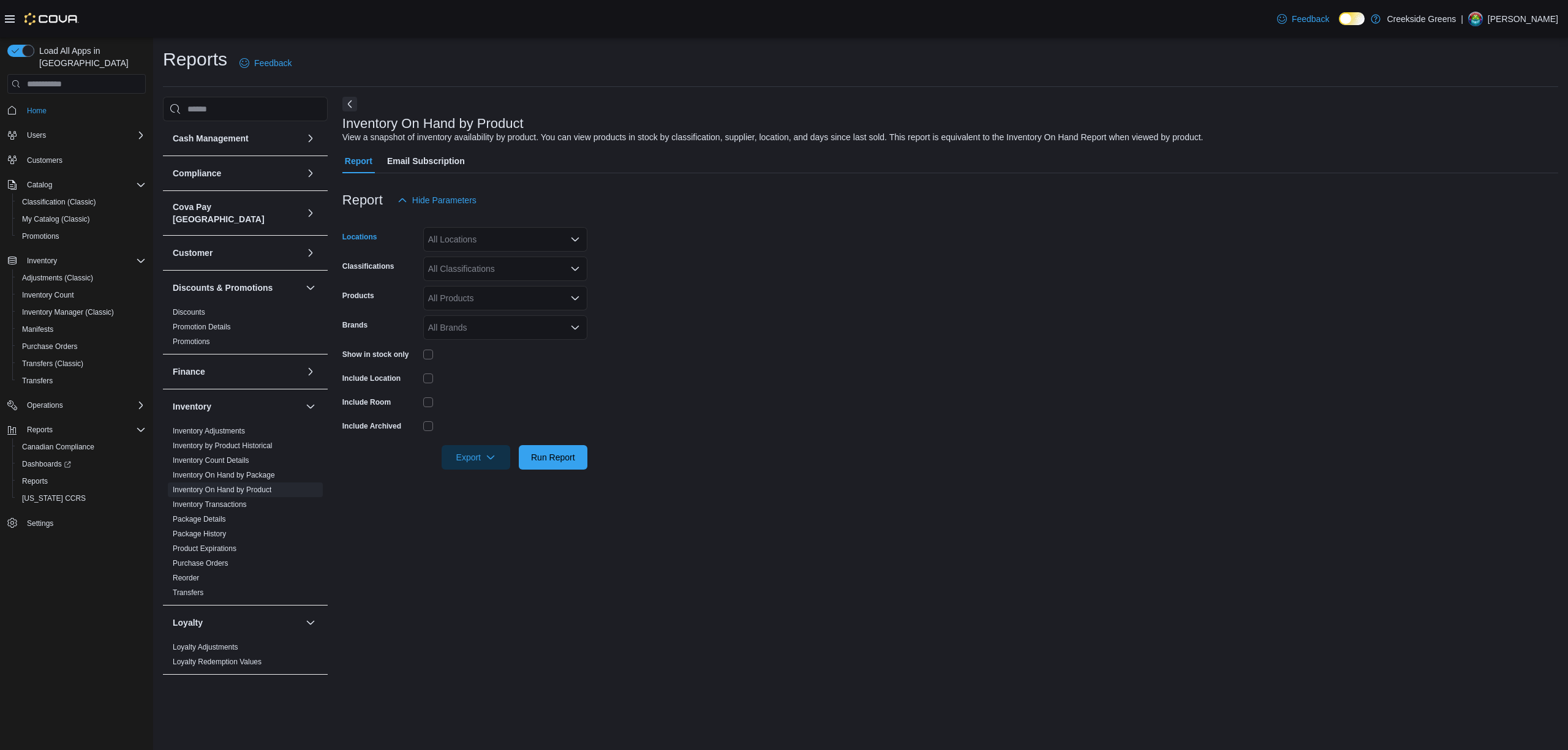
click at [483, 233] on div "All Locations" at bounding box center [506, 240] width 164 height 25
click at [493, 290] on span "[STREET_ADDRESS][PERSON_NAME]" at bounding box center [527, 296] width 156 height 12
click at [672, 295] on form "Locations [STREET_ADDRESS][PERSON_NAME] Classifications All Classifications Pro…" at bounding box center [950, 341] width 1216 height 257
click at [523, 274] on div "All Classifications" at bounding box center [506, 269] width 164 height 25
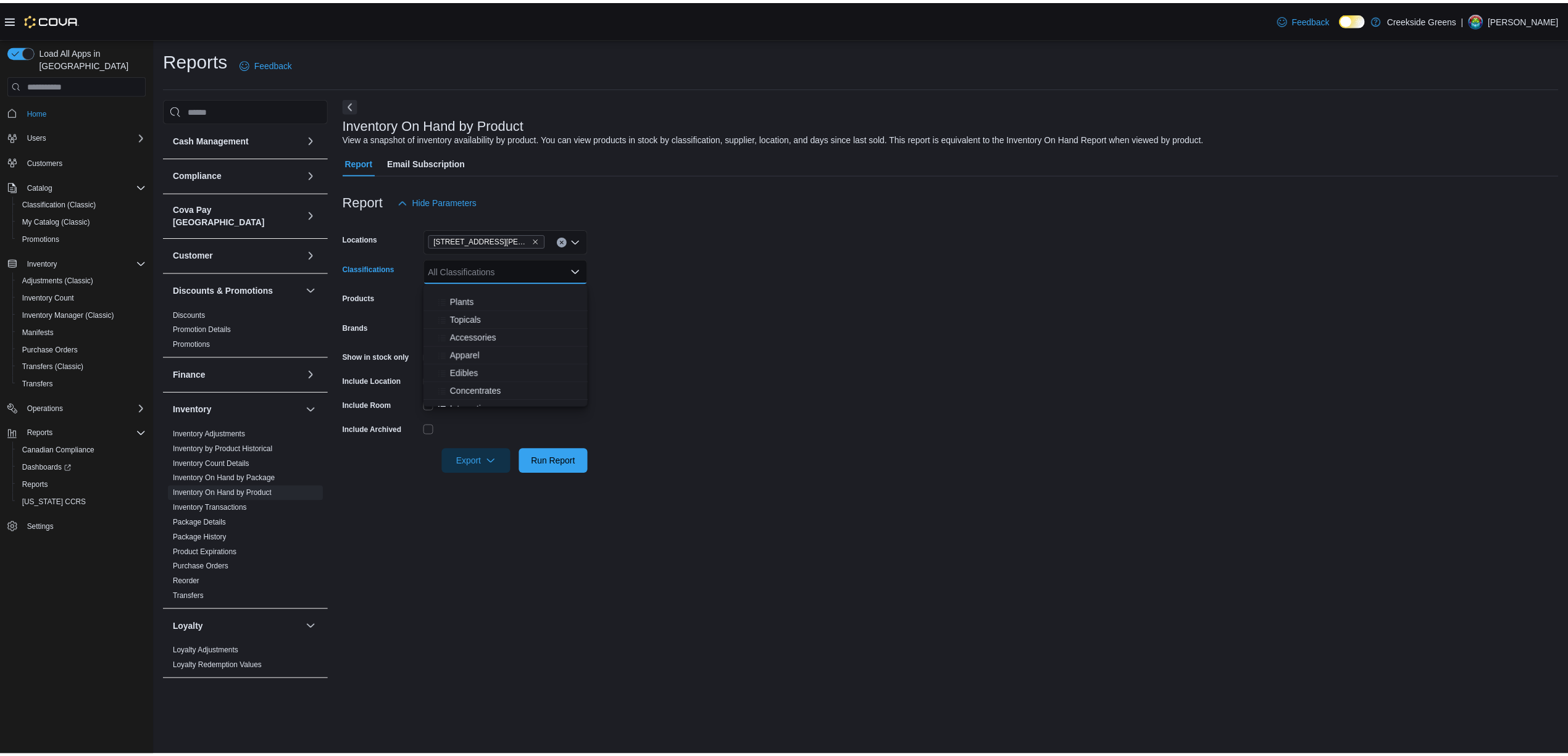
scroll to position [82, 0]
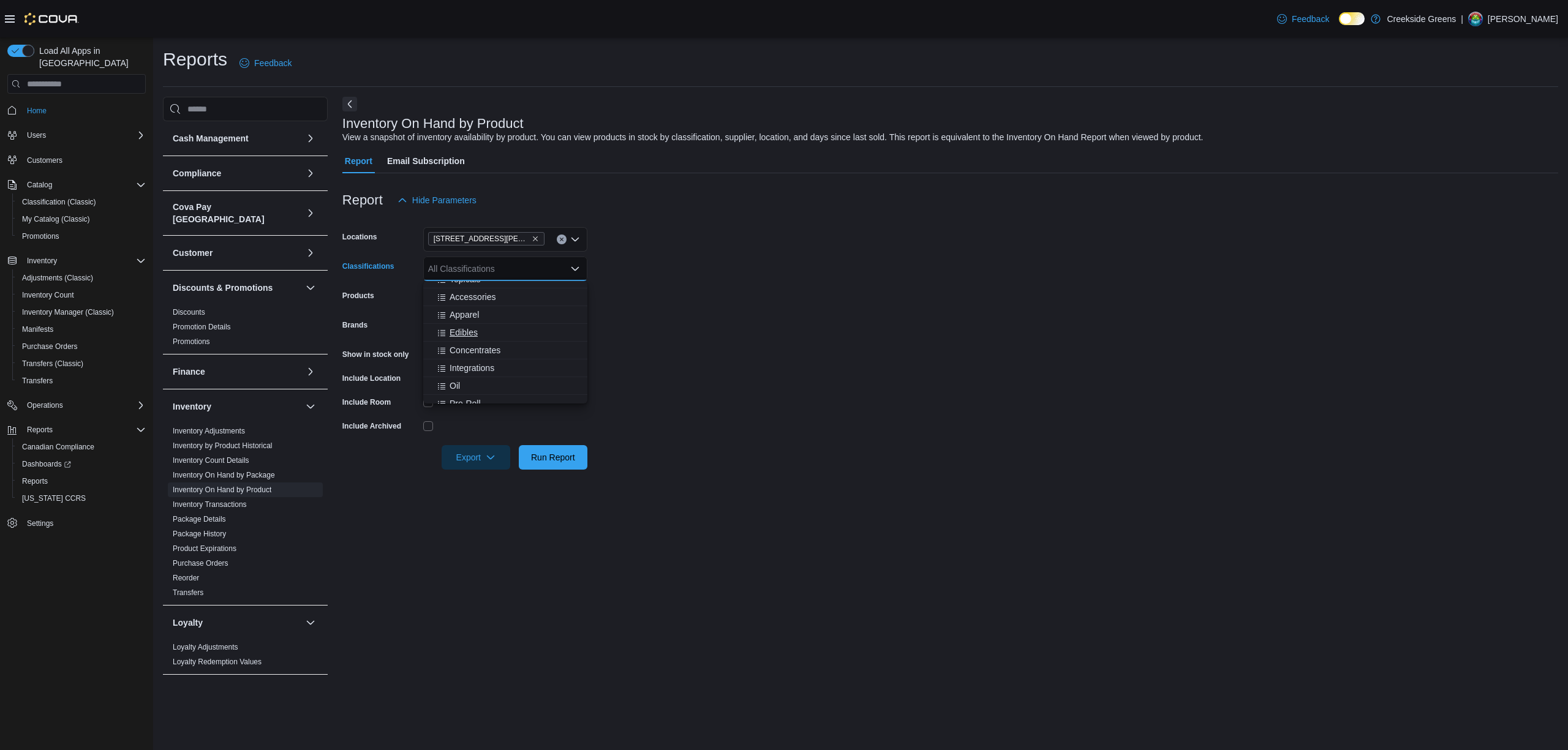
click at [461, 332] on span "Edibles" at bounding box center [463, 333] width 28 height 12
click at [823, 332] on form "Locations 19 Reuben Crescent Classifications Edibles Combo box. Selected. Edibl…" at bounding box center [950, 341] width 1216 height 257
drag, startPoint x: 763, startPoint y: 447, endPoint x: 638, endPoint y: 464, distance: 126.2
click at [765, 447] on form "Locations 19 Reuben Crescent Classifications Edibles Products All Products Bran…" at bounding box center [950, 341] width 1216 height 257
click at [578, 463] on span "Run Report" at bounding box center [553, 457] width 54 height 25
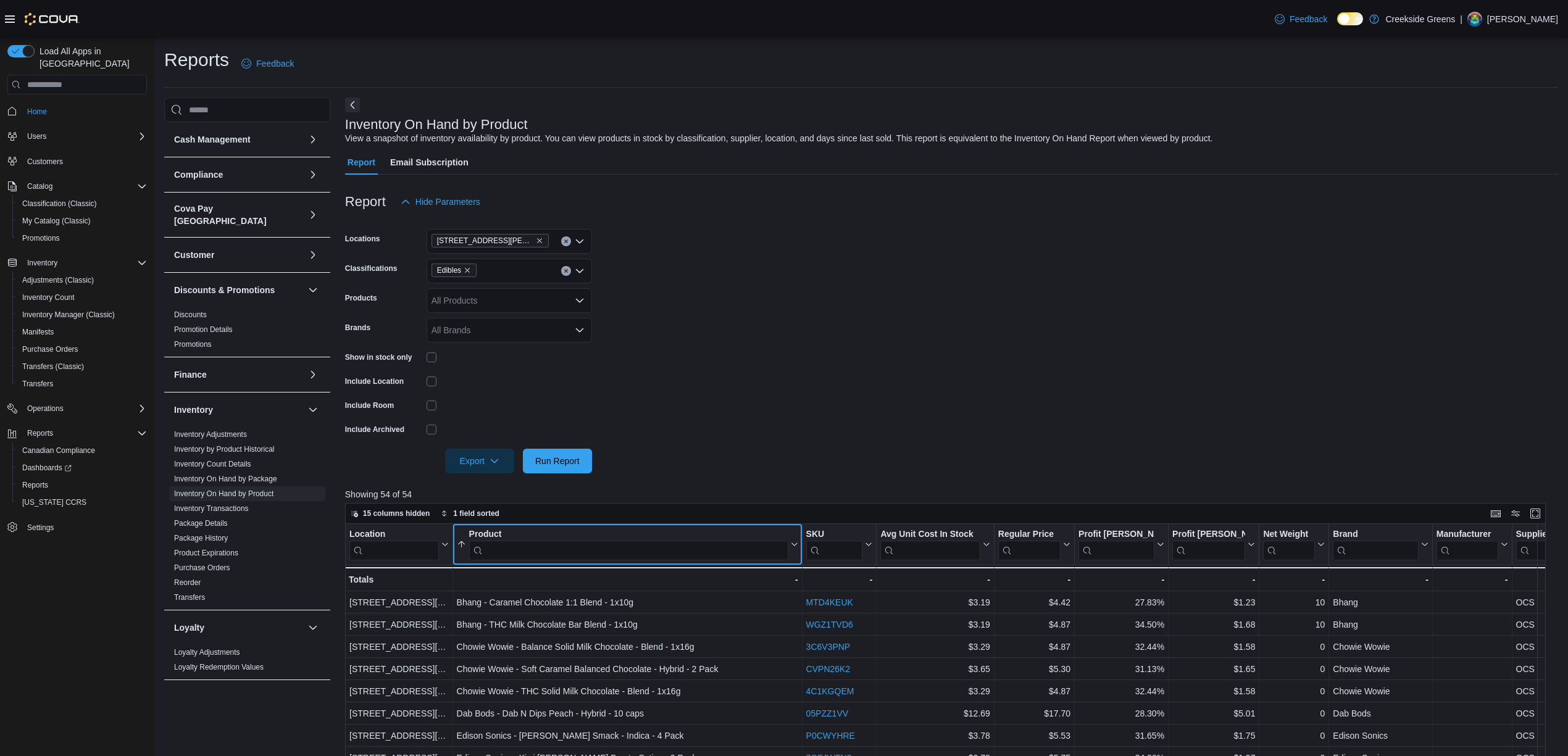
click at [521, 554] on input "search" at bounding box center [628, 551] width 319 height 20
click at [780, 549] on input "search" at bounding box center [628, 551] width 319 height 20
click at [714, 558] on input "search" at bounding box center [628, 551] width 319 height 20
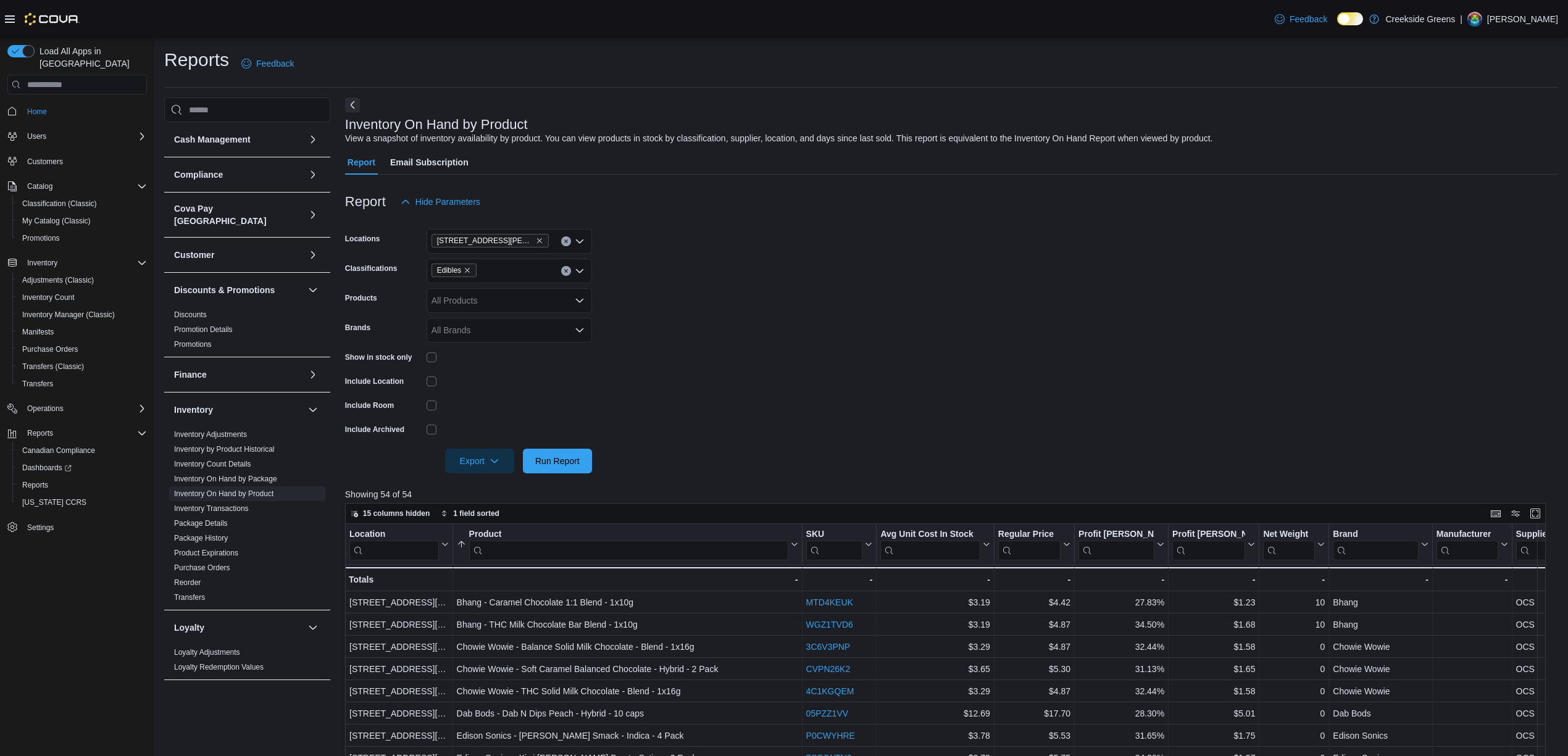
click at [714, 558] on input "search" at bounding box center [628, 551] width 319 height 20
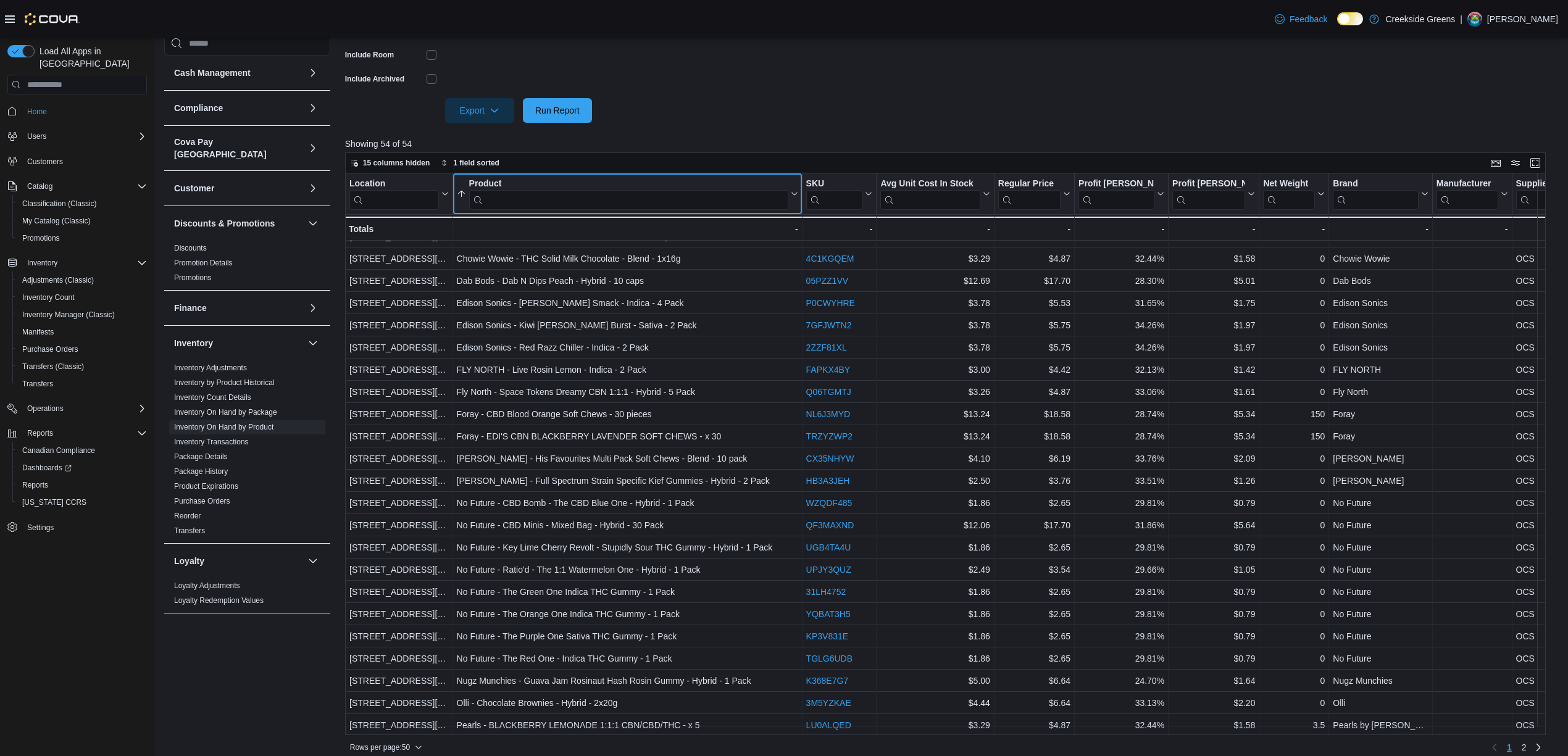
scroll to position [362, 0]
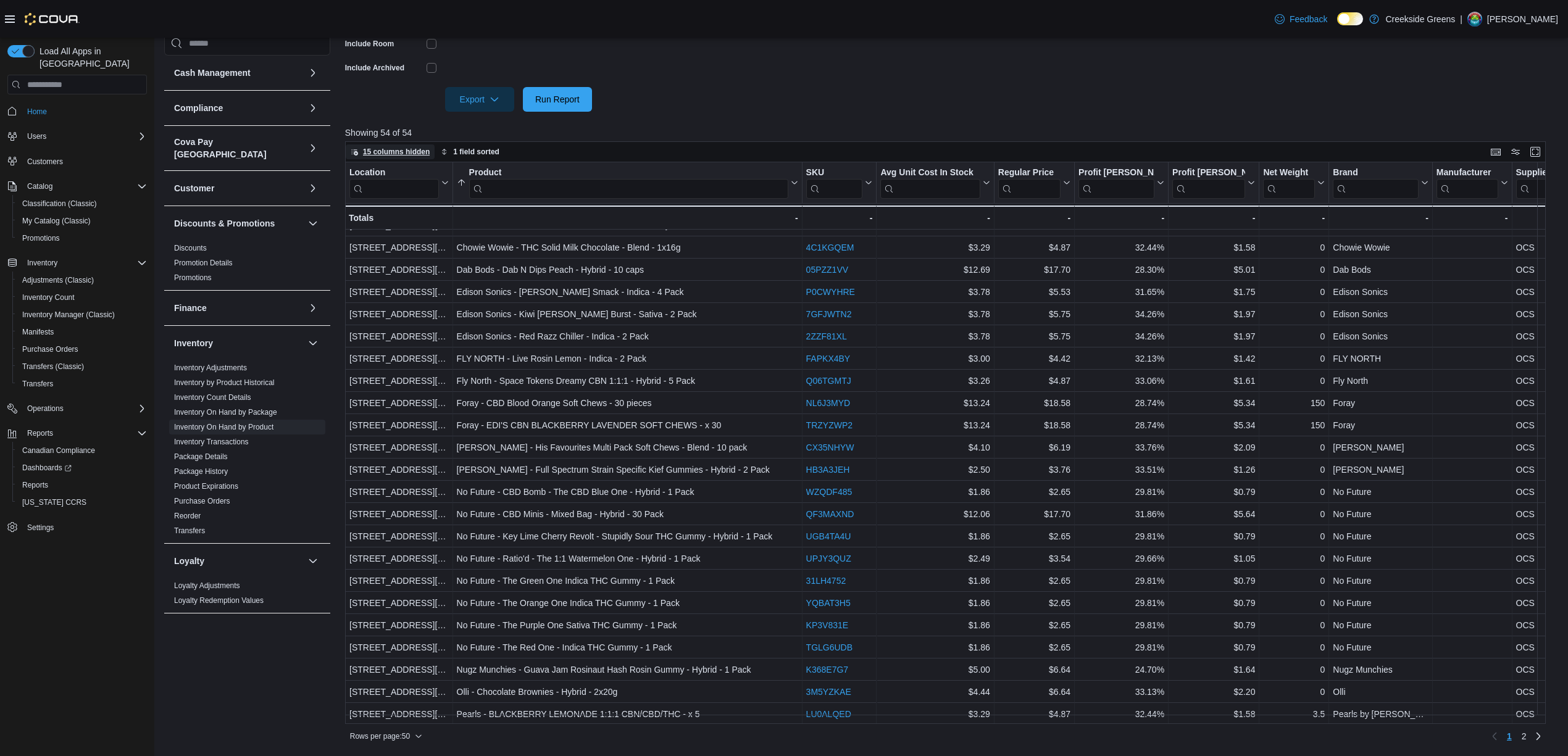
click at [404, 151] on span "15 columns hidden" at bounding box center [396, 152] width 67 height 10
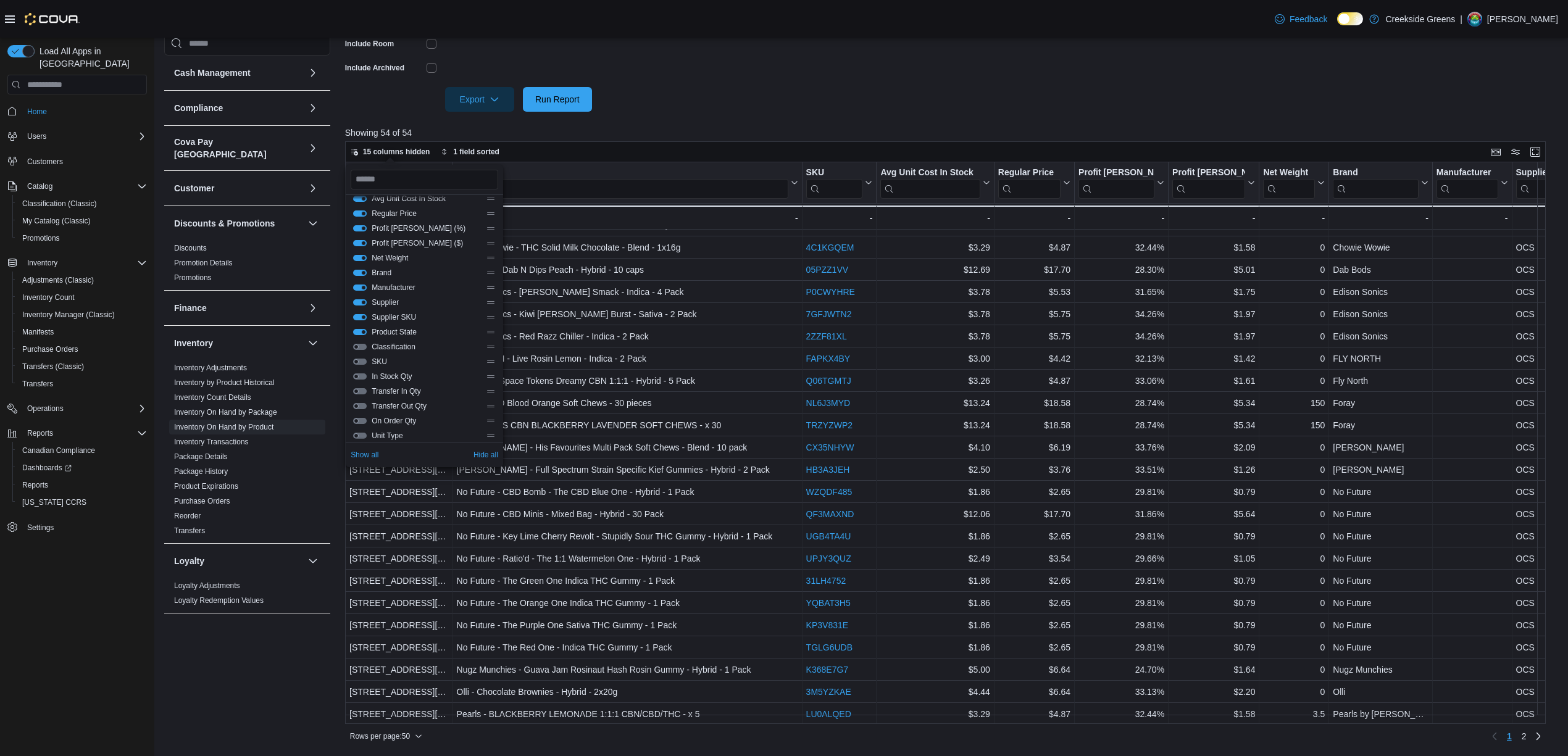
scroll to position [82, 0]
click at [354, 347] on button "In Stock Qty" at bounding box center [359, 347] width 13 height 6
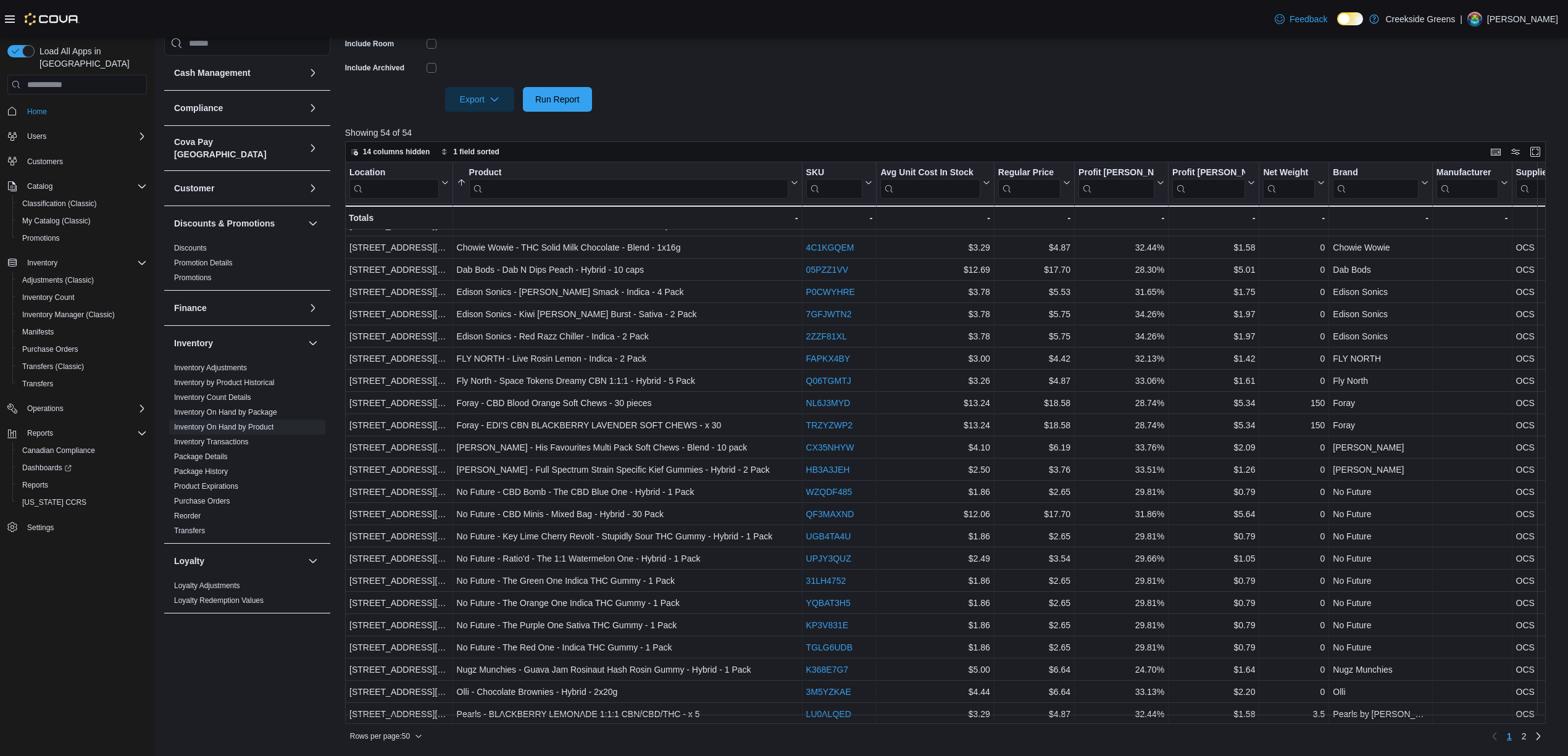
click at [1536, 725] on div "Rows per page : 50 Page 1 of 2 1 2" at bounding box center [946, 735] width 1202 height 22
click at [1544, 725] on div "Rows per page : 50 Page 1 of 2 1 2" at bounding box center [946, 735] width 1202 height 22
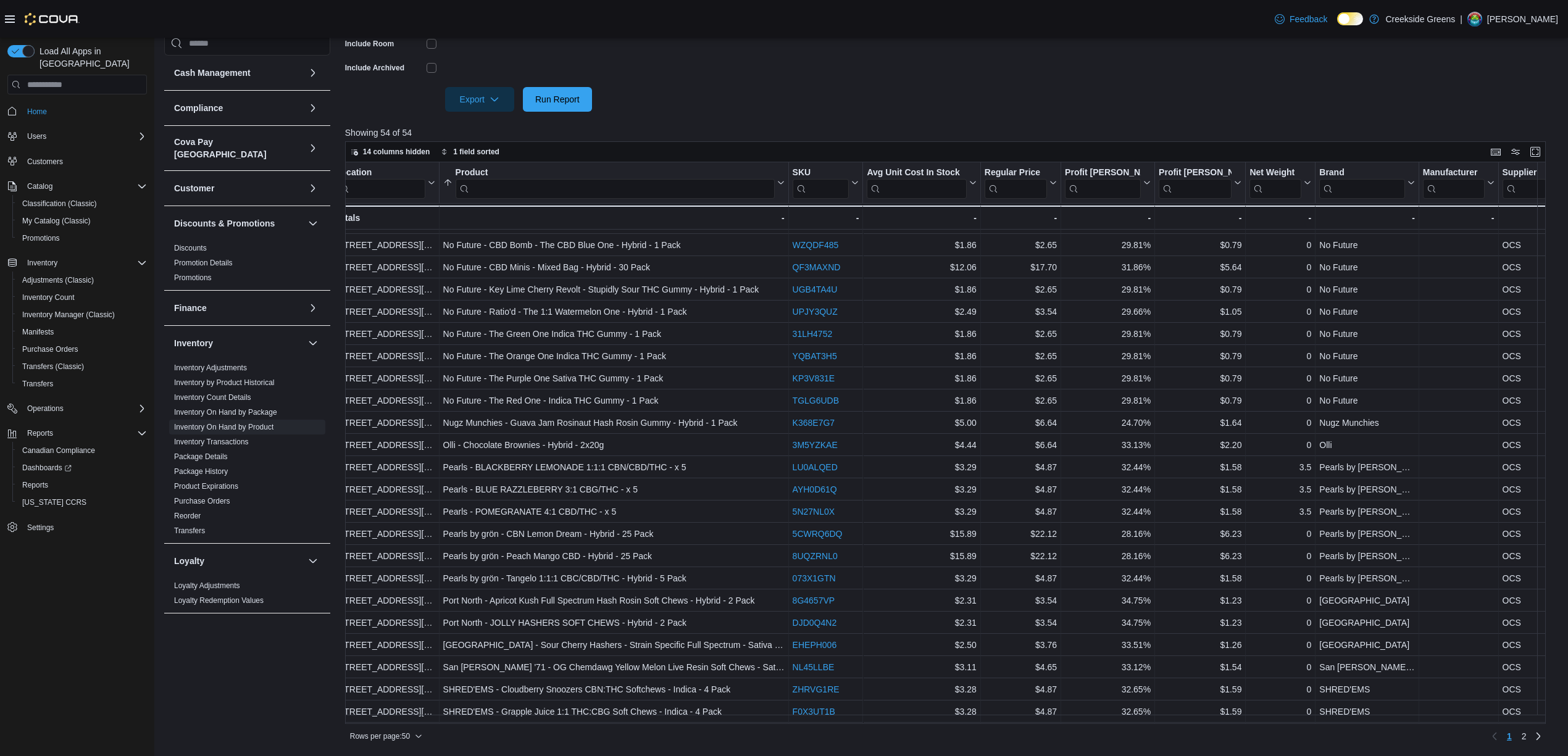
scroll to position [329, 0]
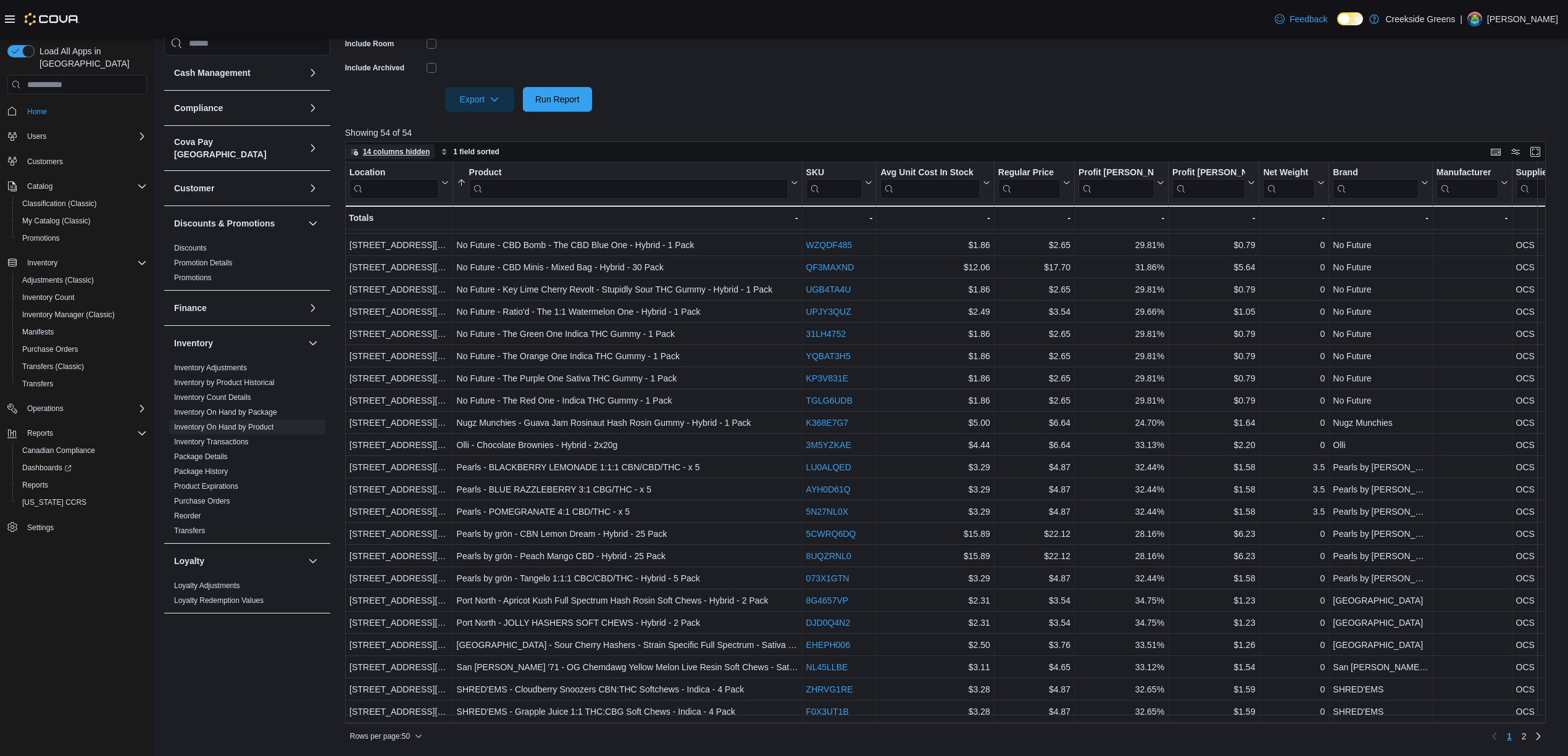
click at [406, 154] on span "14 columns hidden" at bounding box center [396, 152] width 67 height 10
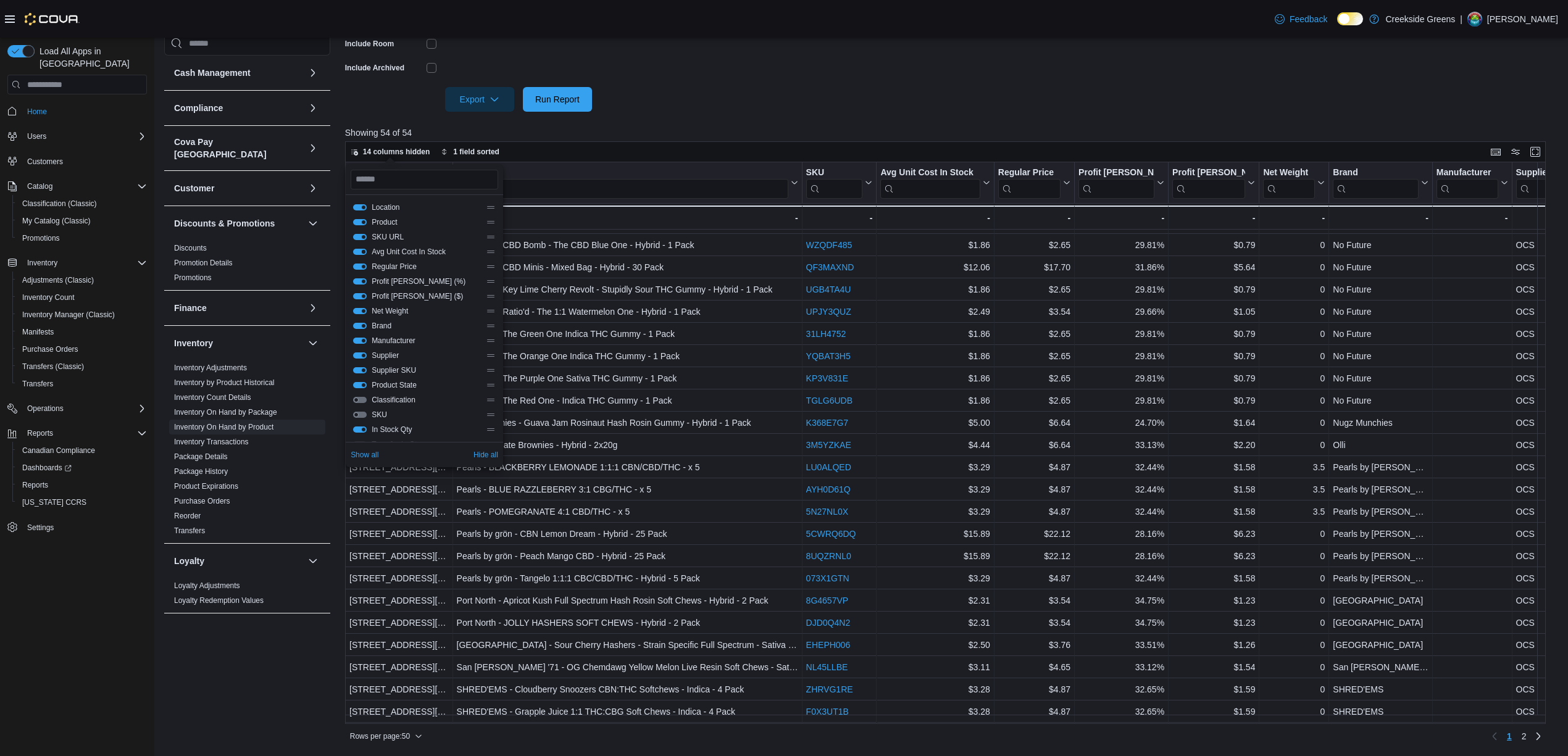
click at [358, 249] on button "Avg Unit Cost In Stock" at bounding box center [359, 251] width 13 height 6
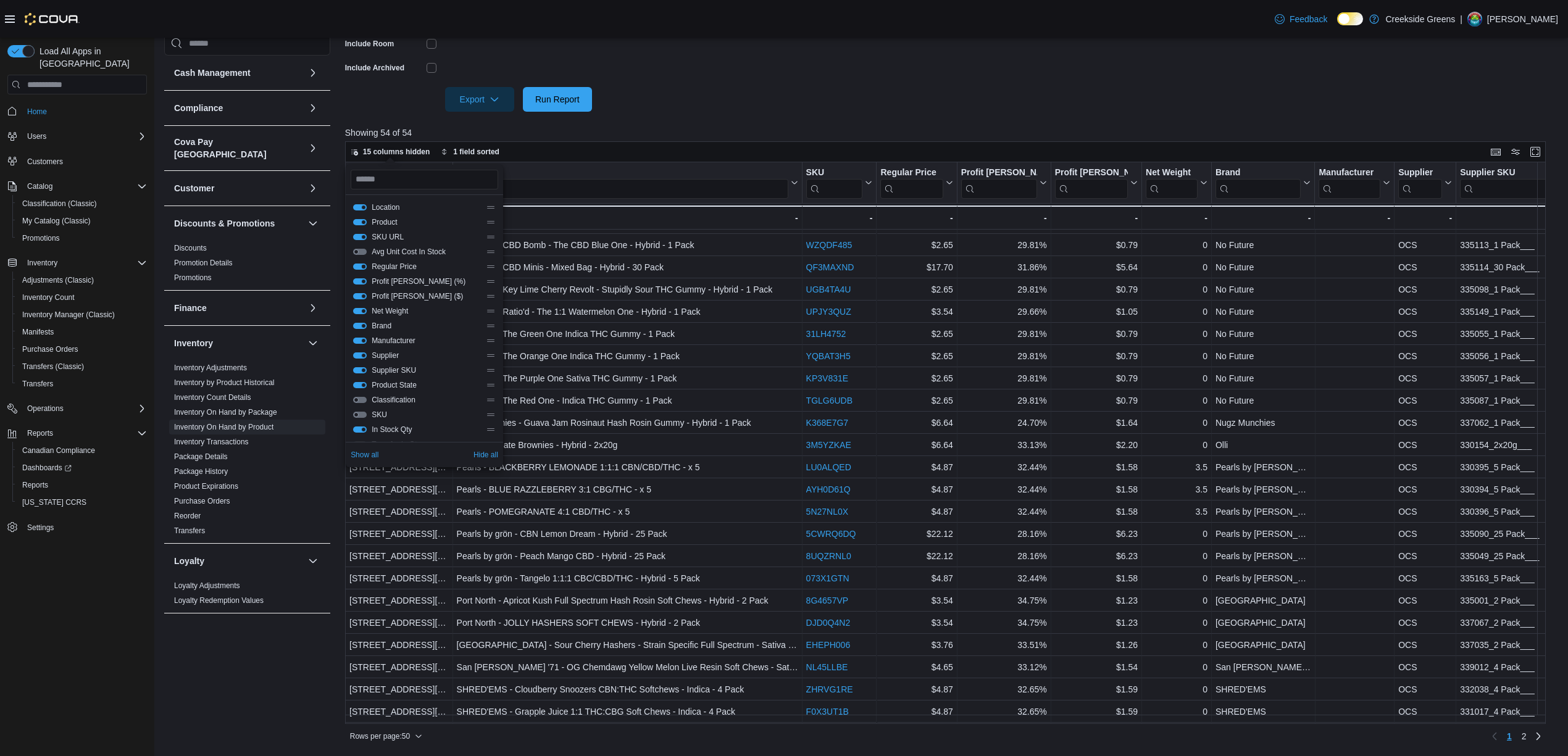
click at [359, 265] on button "Regular Price" at bounding box center [359, 267] width 13 height 6
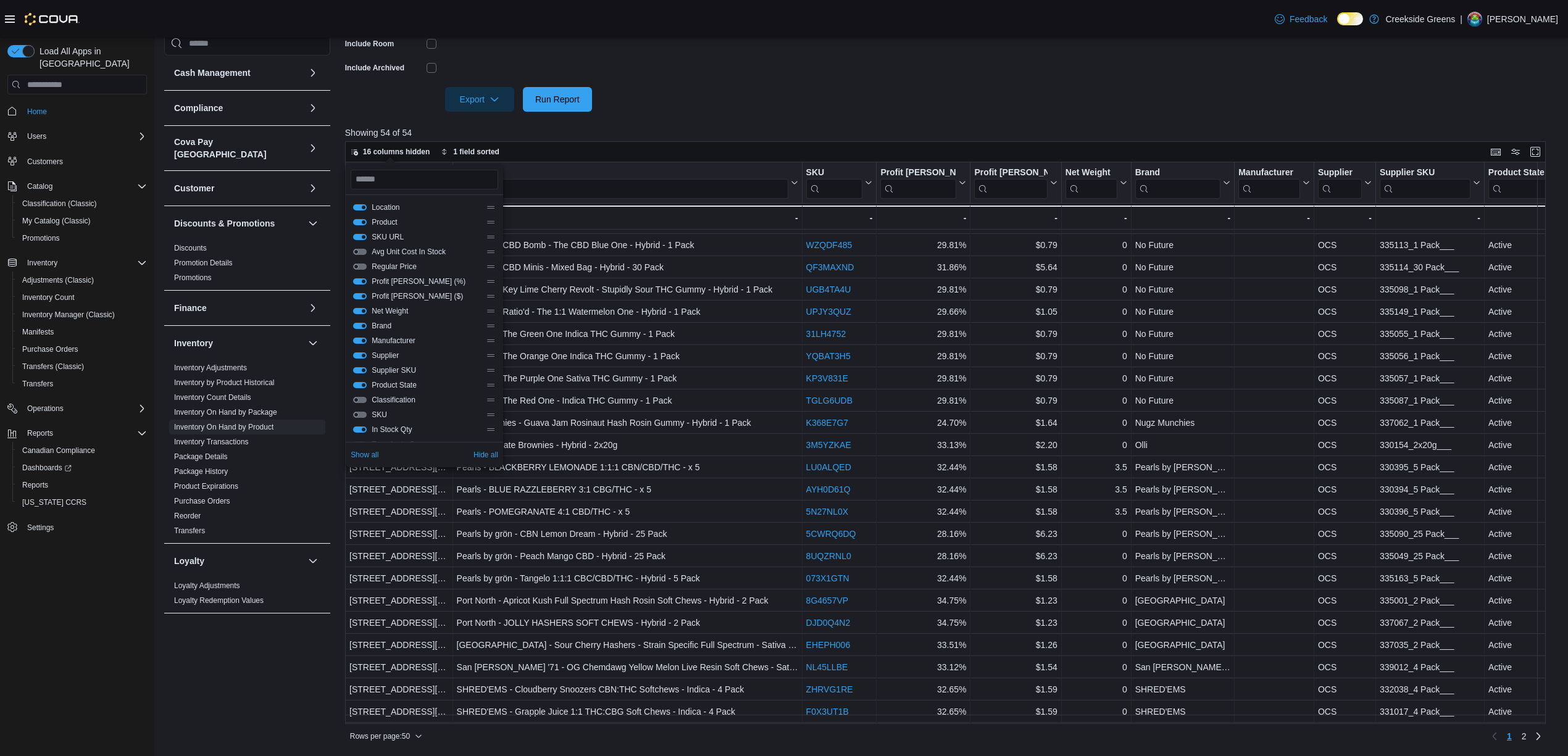
click at [359, 276] on div "Profit Margin (%)" at bounding box center [424, 281] width 143 height 10
click at [359, 283] on button "Profit Margin (%)" at bounding box center [359, 281] width 13 height 6
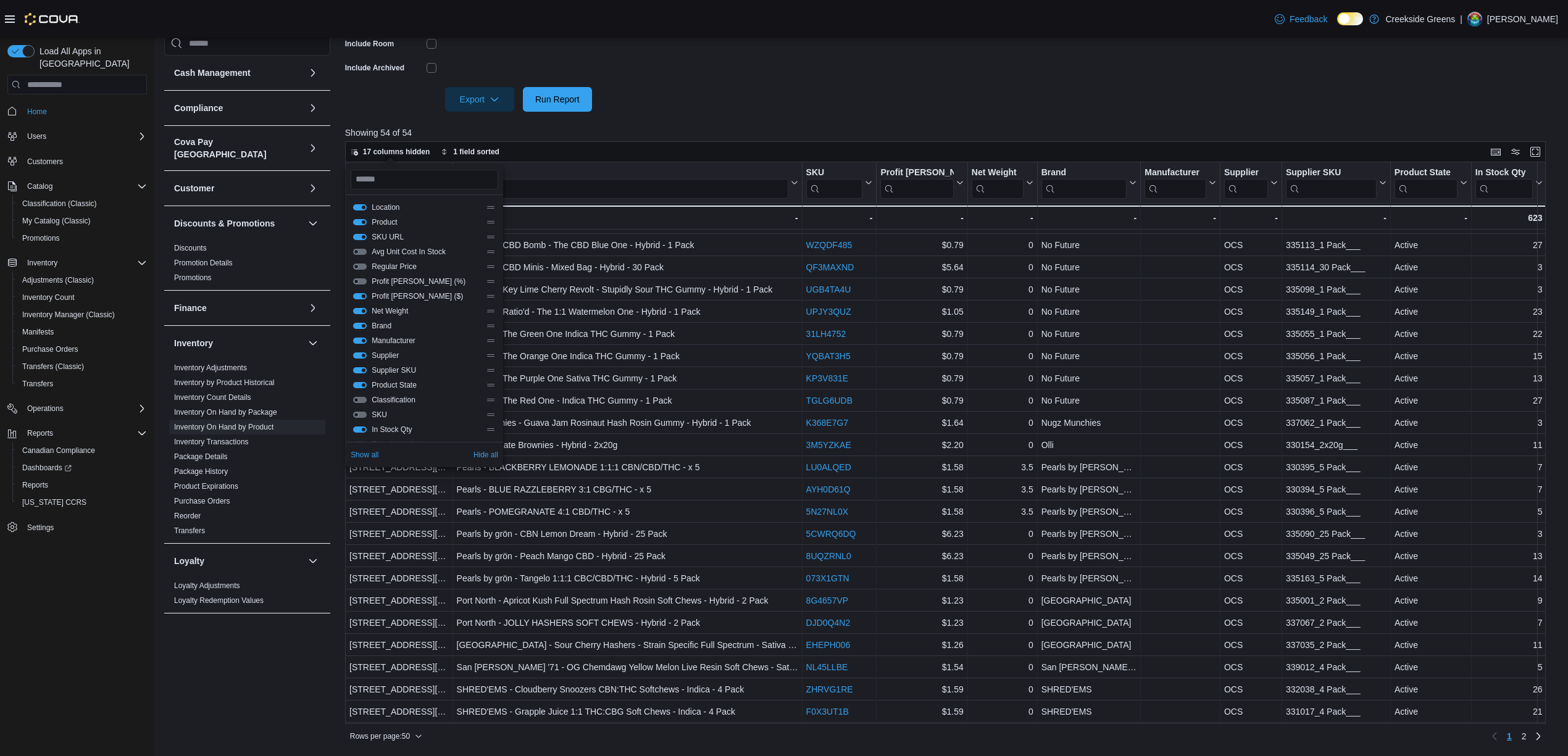
click at [359, 296] on button "Profit Margin ($)" at bounding box center [359, 296] width 13 height 6
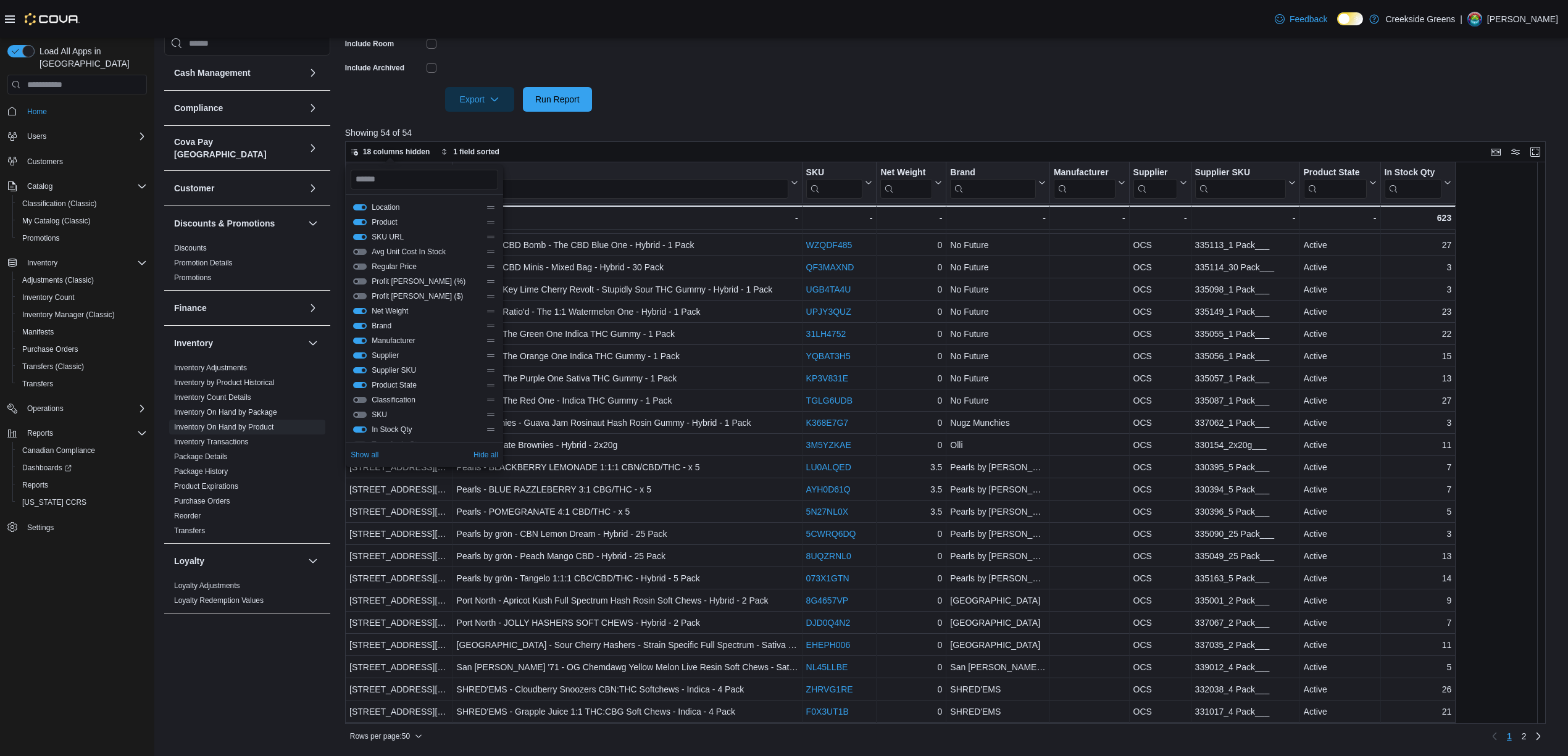
click at [364, 307] on div "Net Weight" at bounding box center [424, 311] width 143 height 10
click at [358, 315] on div "Net Weight" at bounding box center [424, 311] width 143 height 10
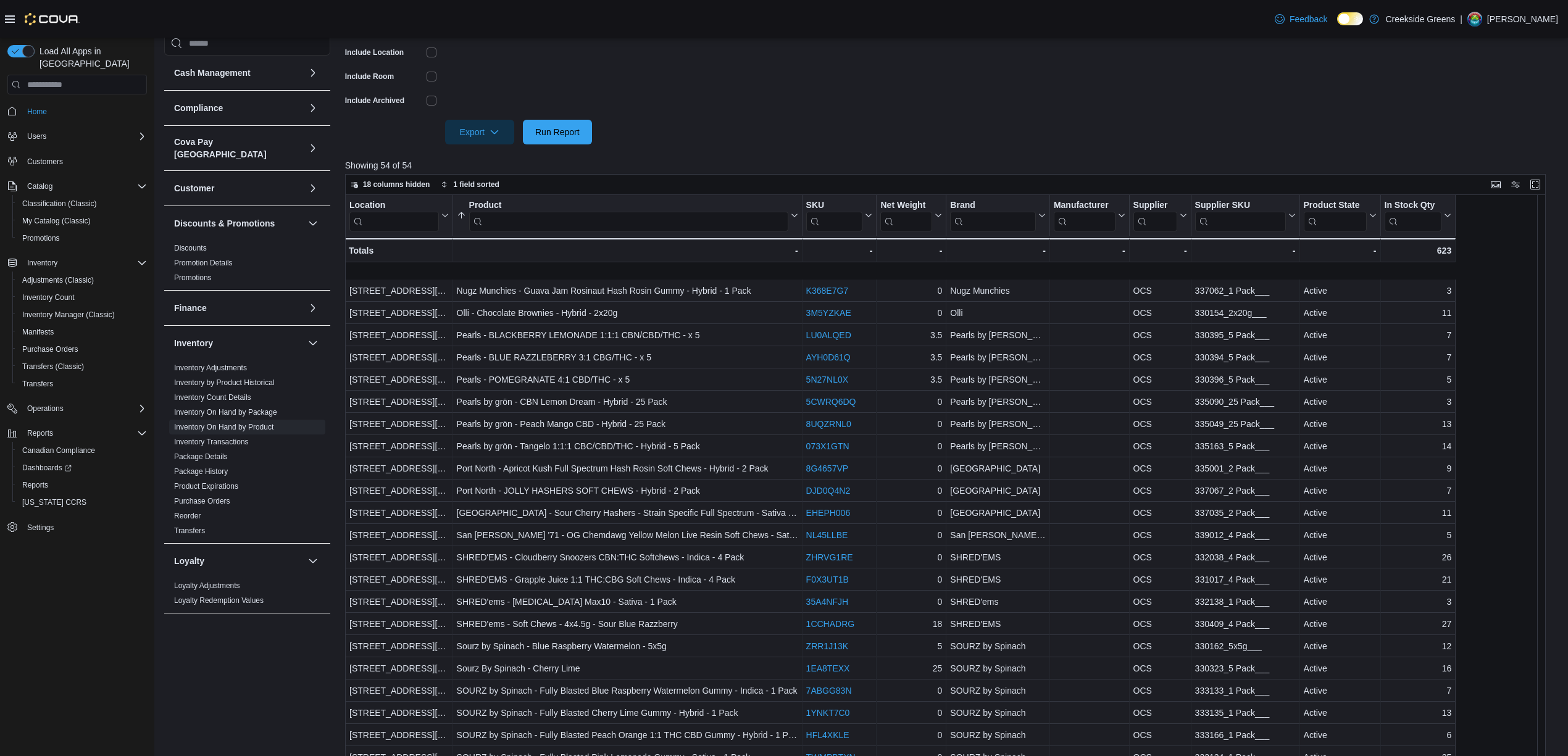
scroll to position [618, 0]
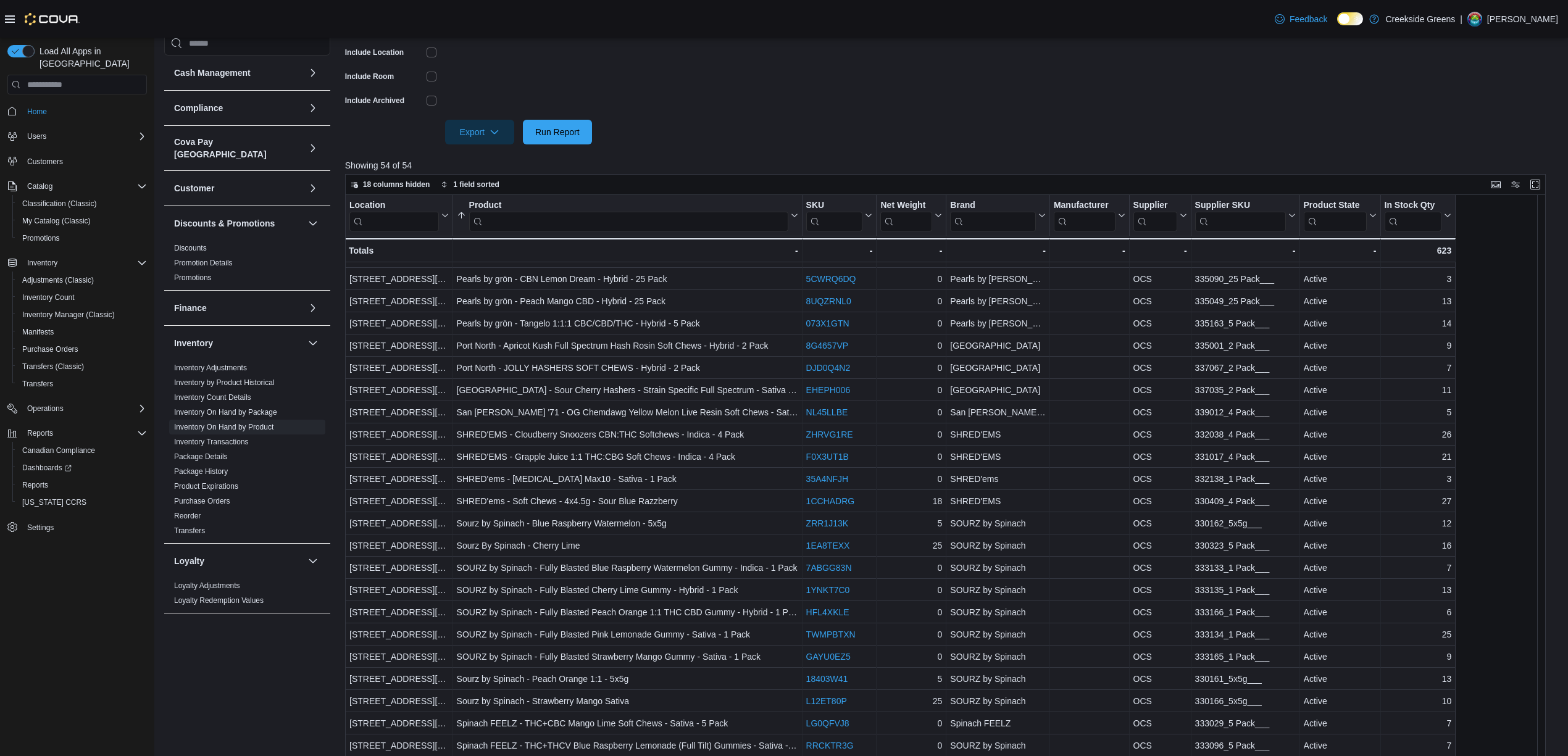
click at [53, 103] on span "Home" at bounding box center [85, 111] width 125 height 15
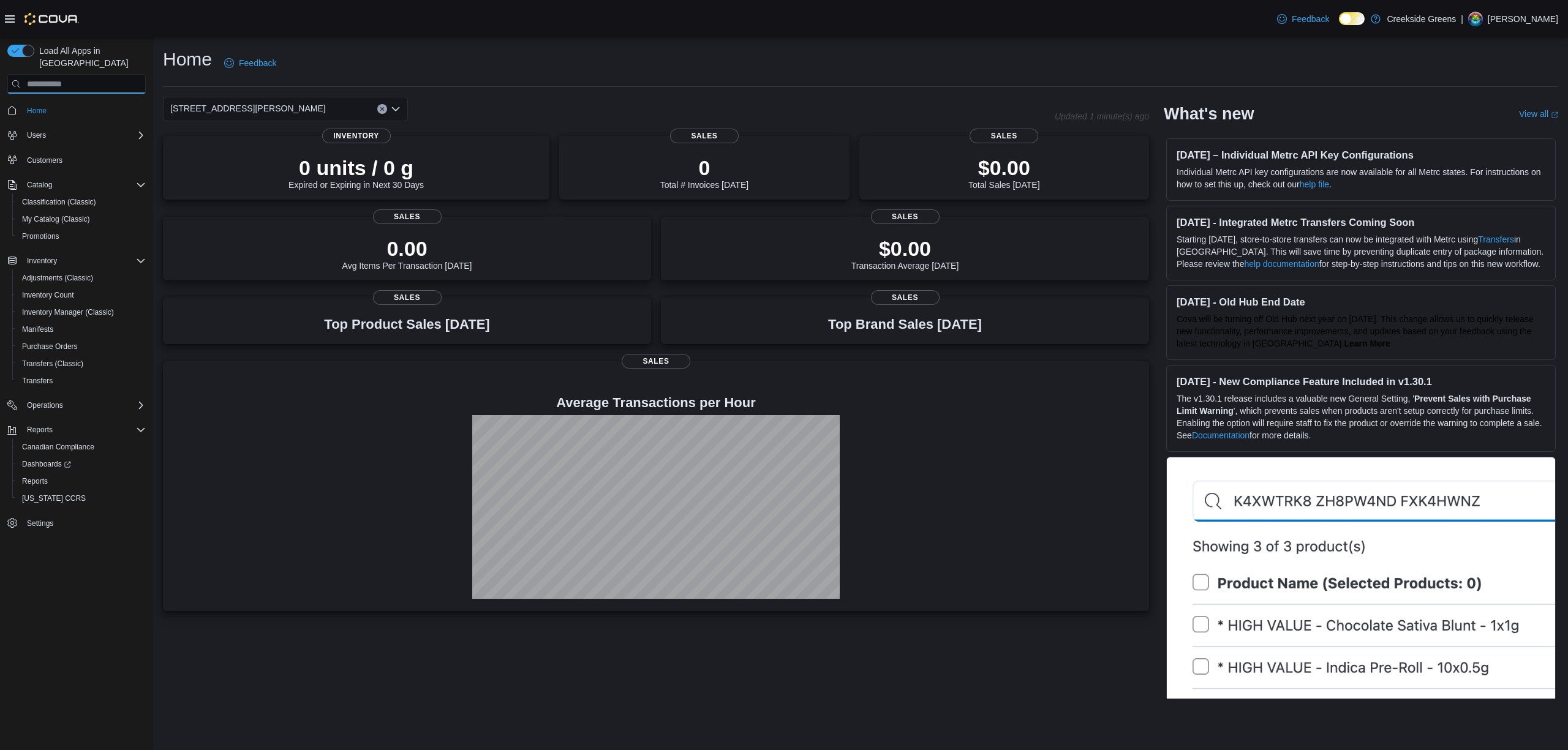
click at [47, 74] on input "search" at bounding box center [76, 84] width 139 height 19
click at [71, 76] on input "search" at bounding box center [76, 84] width 139 height 19
click at [73, 74] on input "*" at bounding box center [76, 84] width 139 height 19
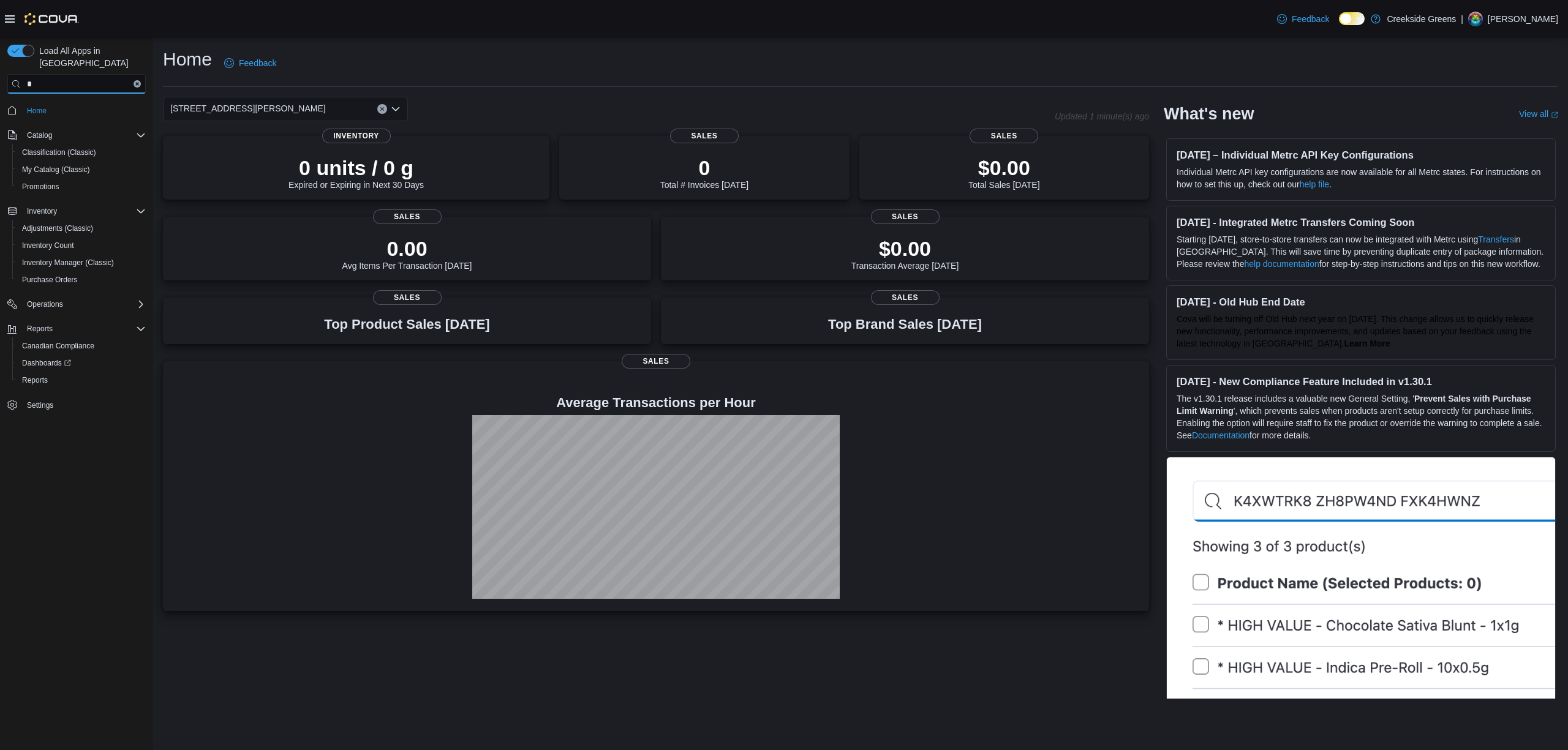
click at [73, 74] on input "*" at bounding box center [76, 84] width 139 height 19
type input "**"
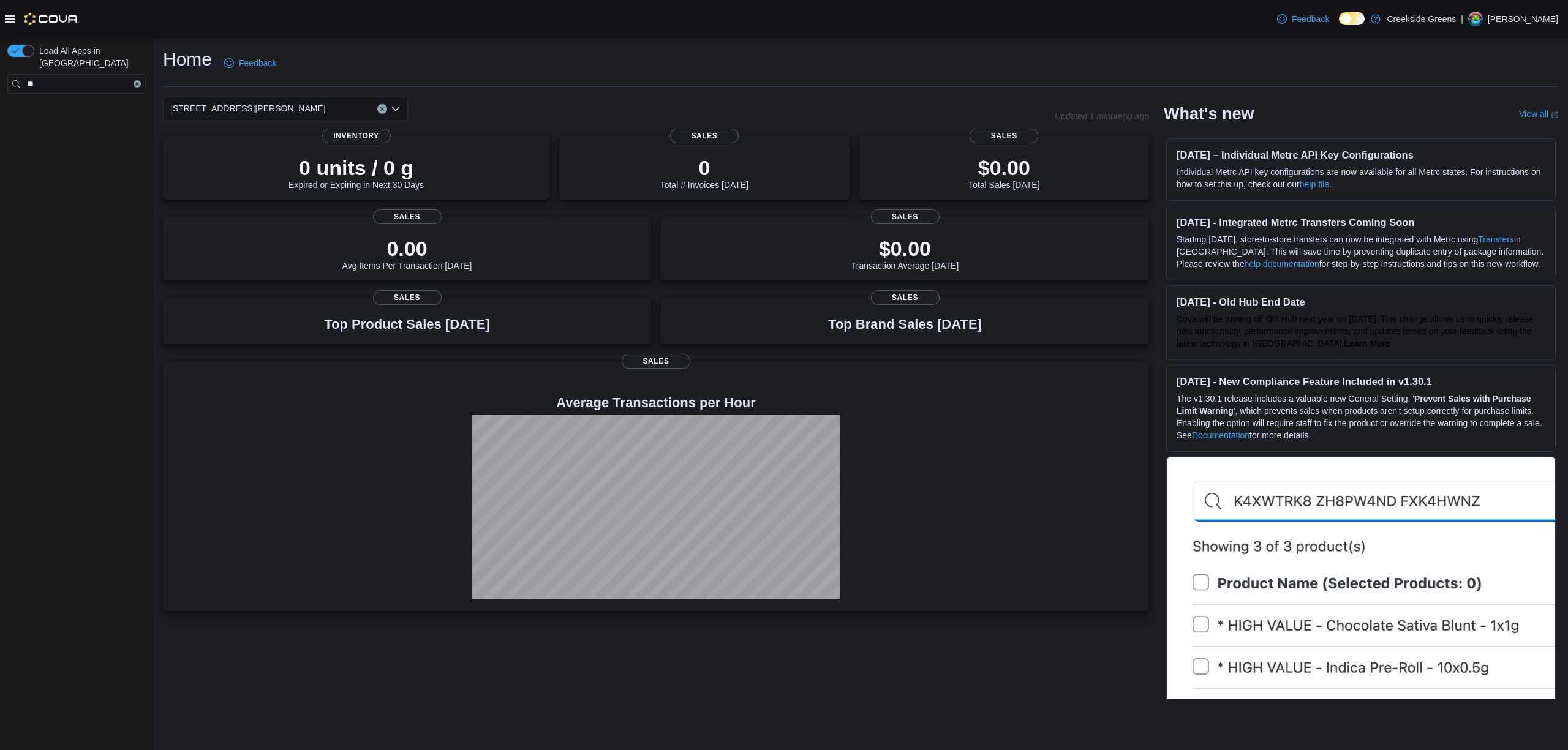
click at [135, 82] on icon "Clear input" at bounding box center [137, 84] width 4 height 4
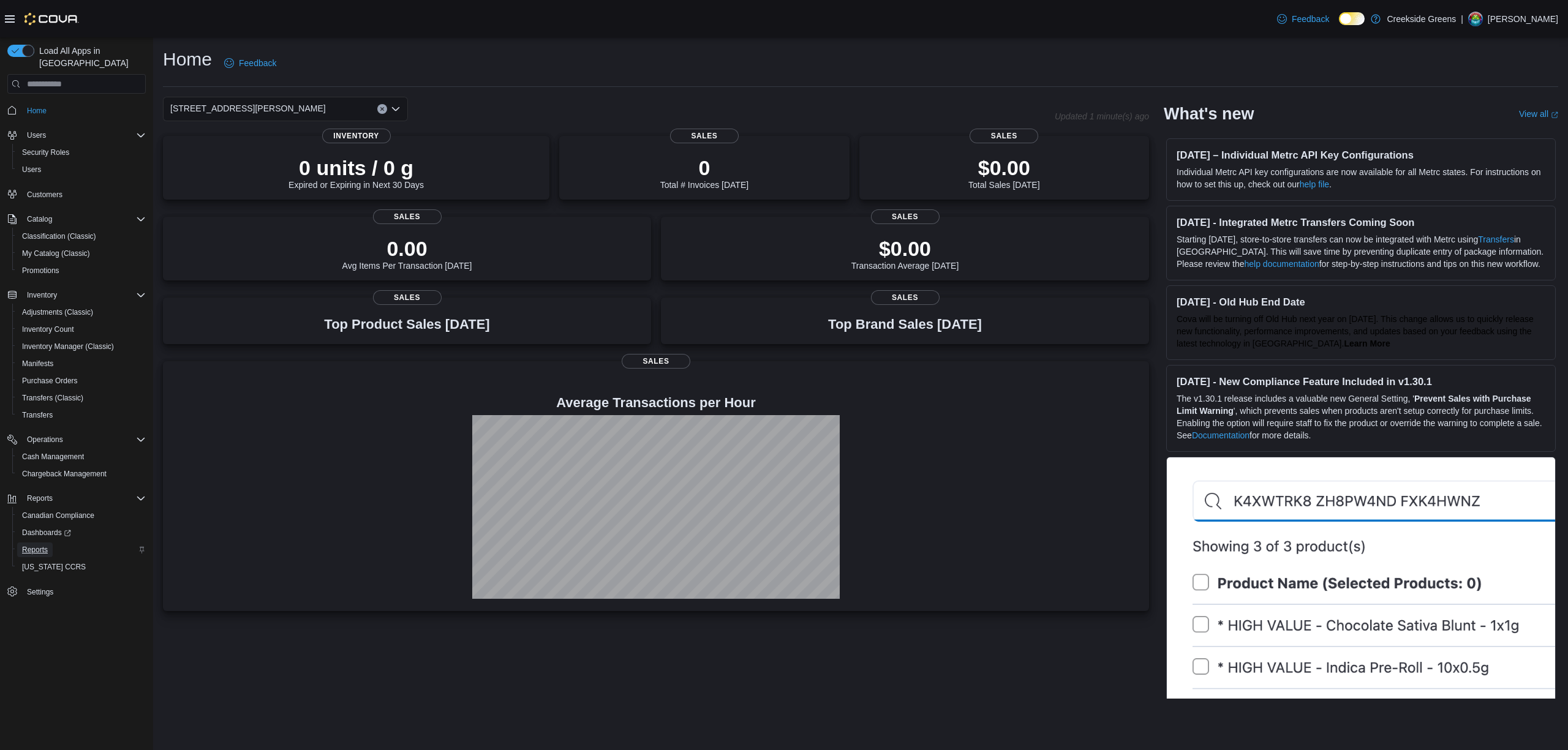
click at [34, 545] on span "Reports" at bounding box center [34, 549] width 26 height 10
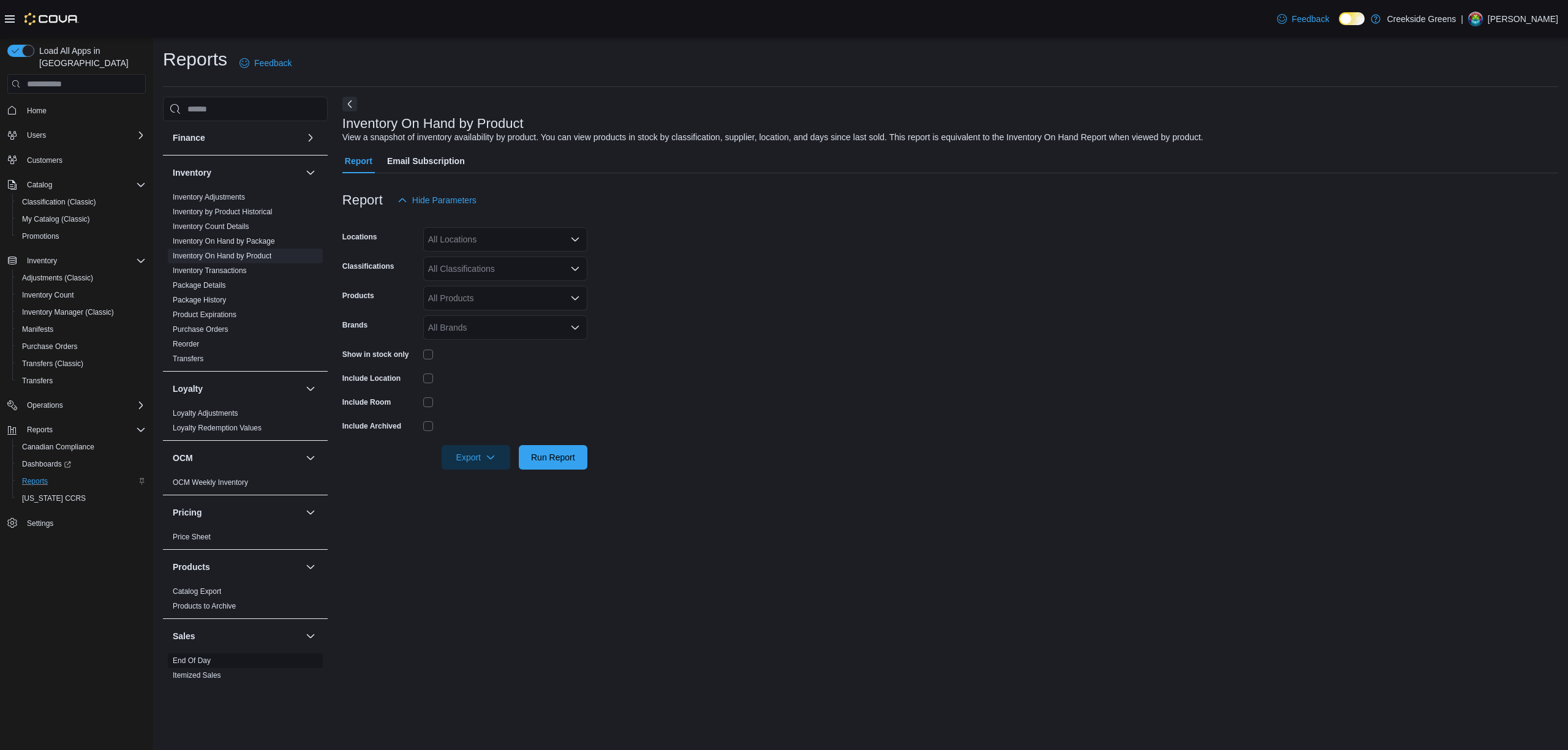
scroll to position [163, 0]
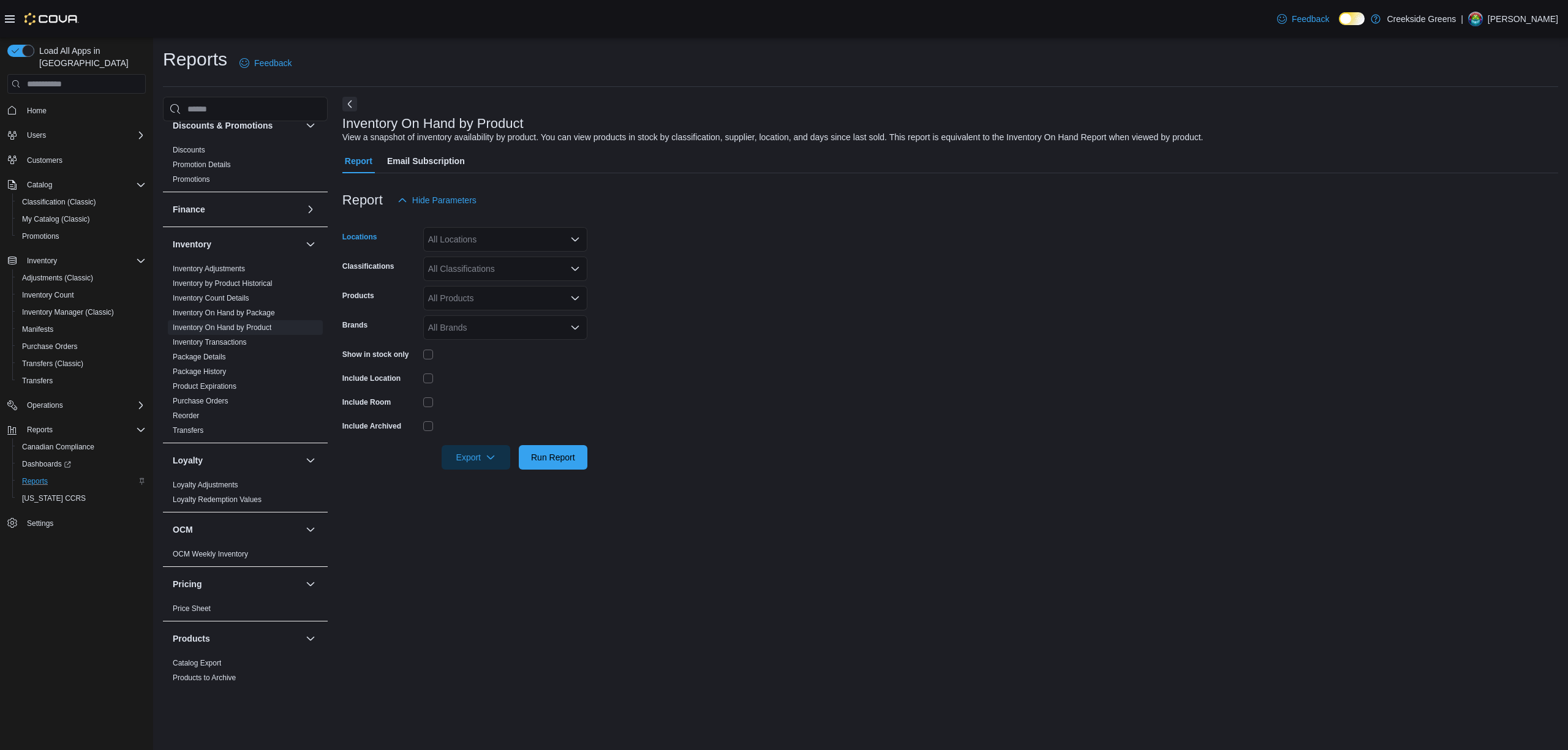
click at [533, 245] on div "All Locations" at bounding box center [506, 240] width 164 height 25
click at [507, 299] on span "[STREET_ADDRESS][PERSON_NAME]" at bounding box center [527, 296] width 156 height 12
click at [799, 286] on form "Locations [STREET_ADDRESS][PERSON_NAME] Classifications All Classifications Pro…" at bounding box center [950, 341] width 1216 height 257
click at [527, 271] on div "All Classifications" at bounding box center [506, 269] width 164 height 25
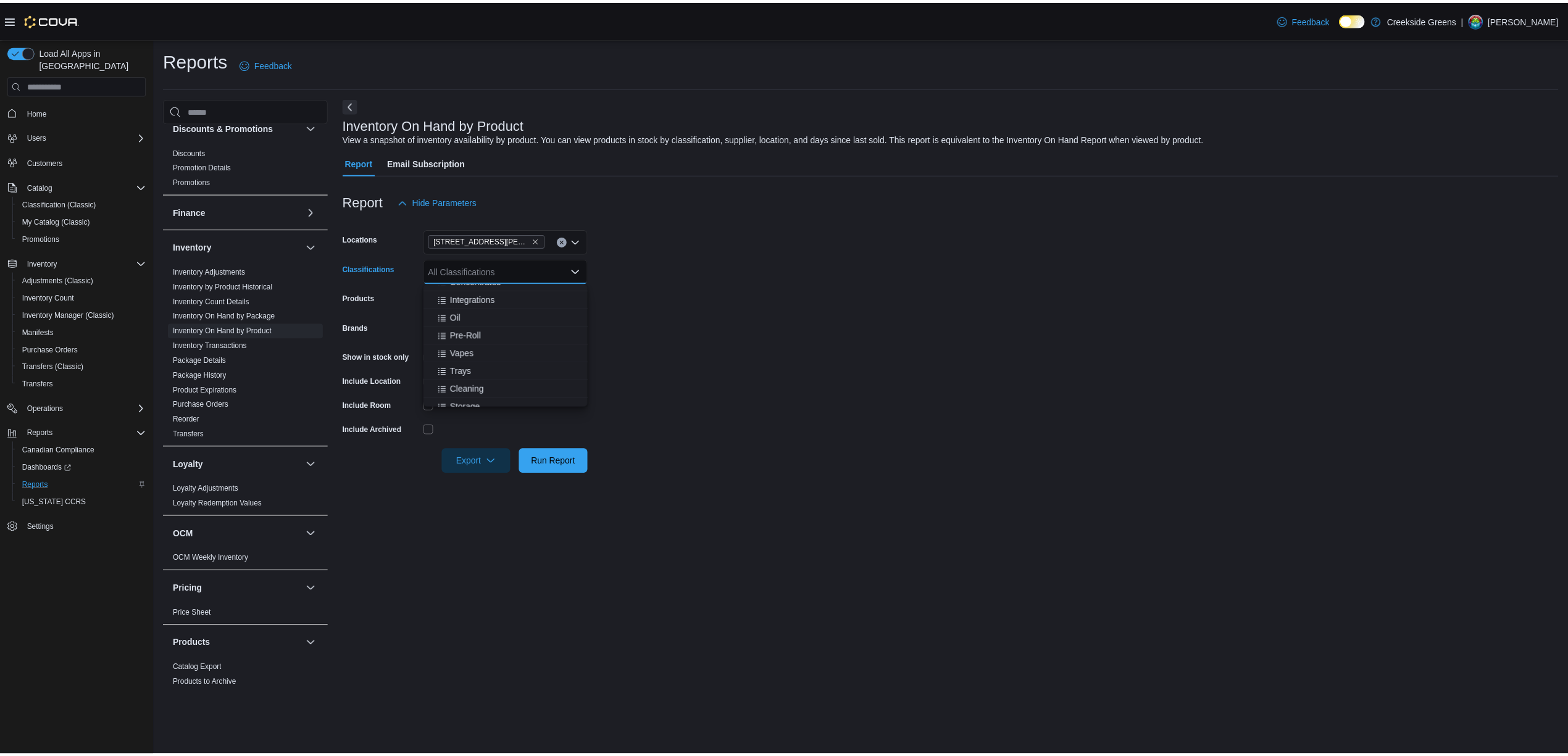
scroll to position [164, 0]
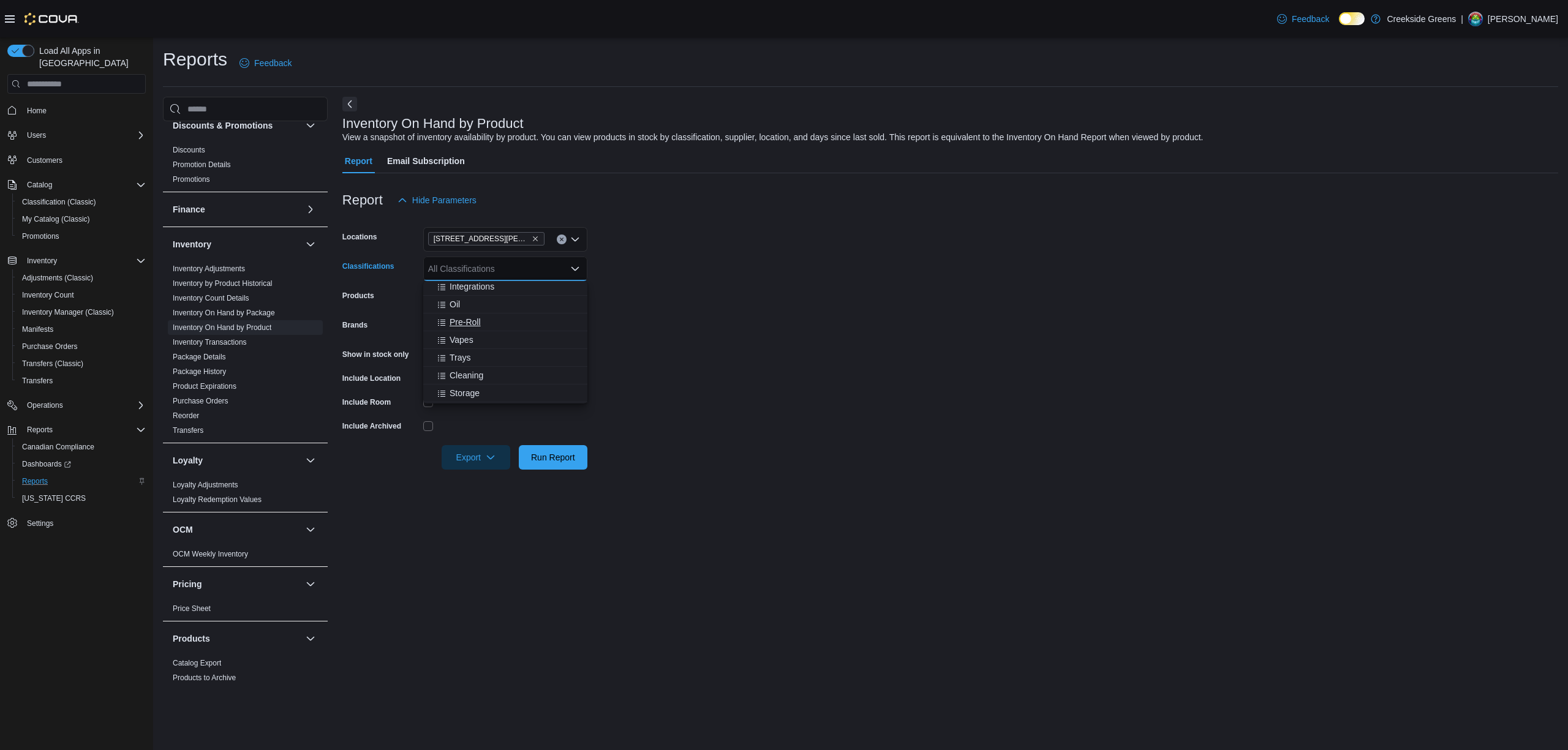
click at [470, 314] on button "Pre-Roll" at bounding box center [506, 323] width 164 height 18
click at [804, 341] on form "Locations [STREET_ADDRESS][PERSON_NAME] Classifications Pre-Roll Combo box. Sel…" at bounding box center [950, 341] width 1216 height 257
click at [434, 356] on div at bounding box center [506, 354] width 164 height 10
click at [559, 454] on span "Run Report" at bounding box center [553, 457] width 44 height 12
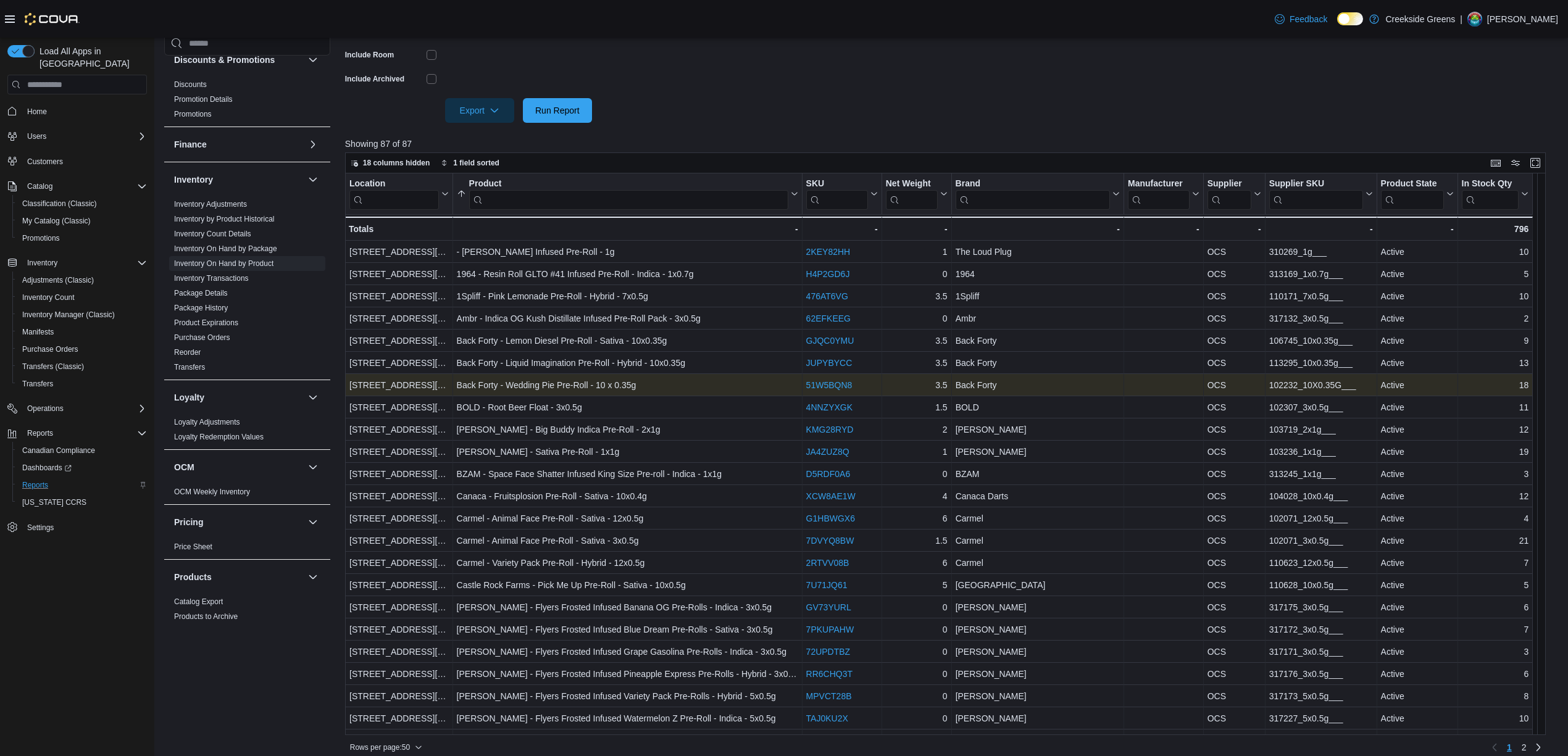
scroll to position [362, 0]
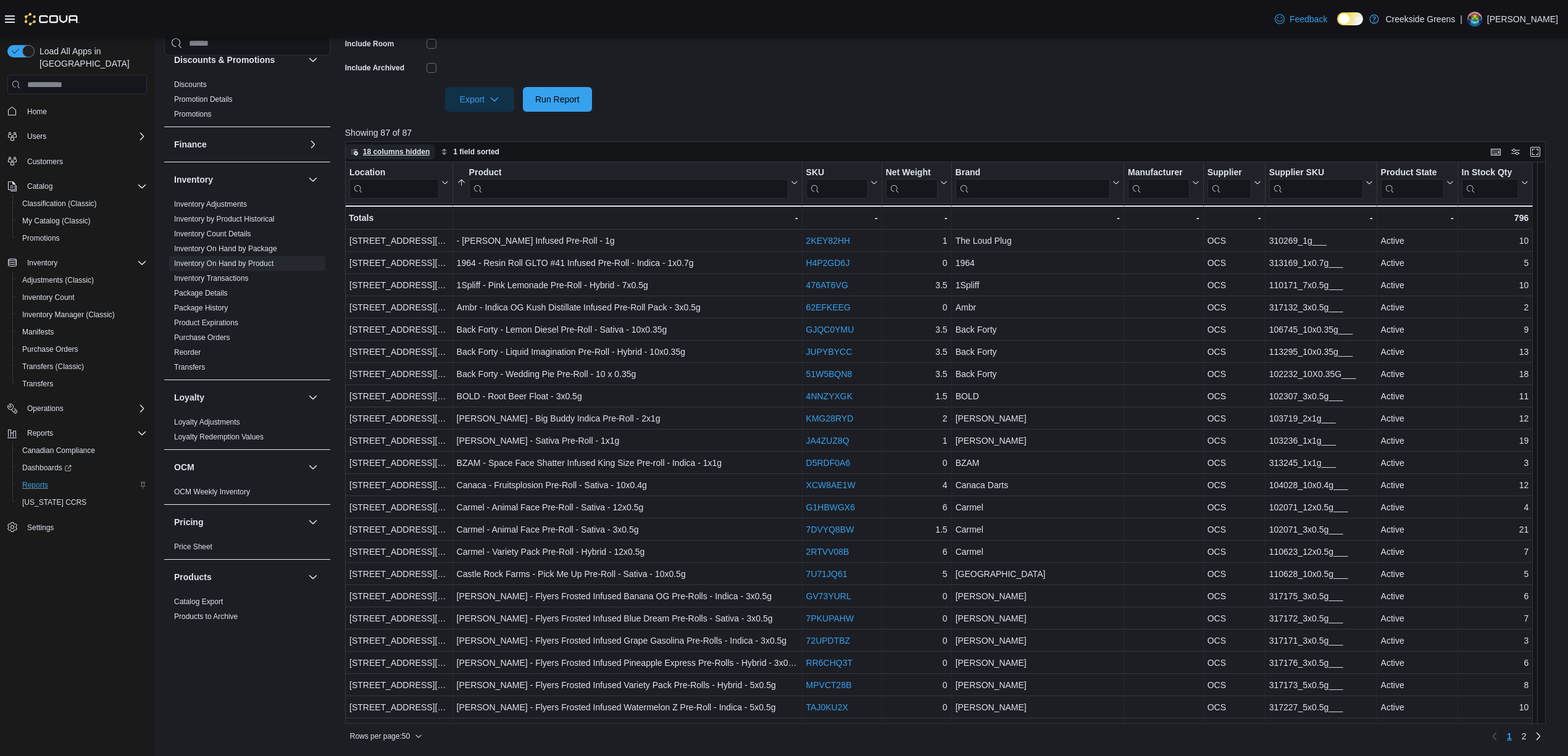
click at [385, 150] on span "18 columns hidden" at bounding box center [396, 152] width 67 height 10
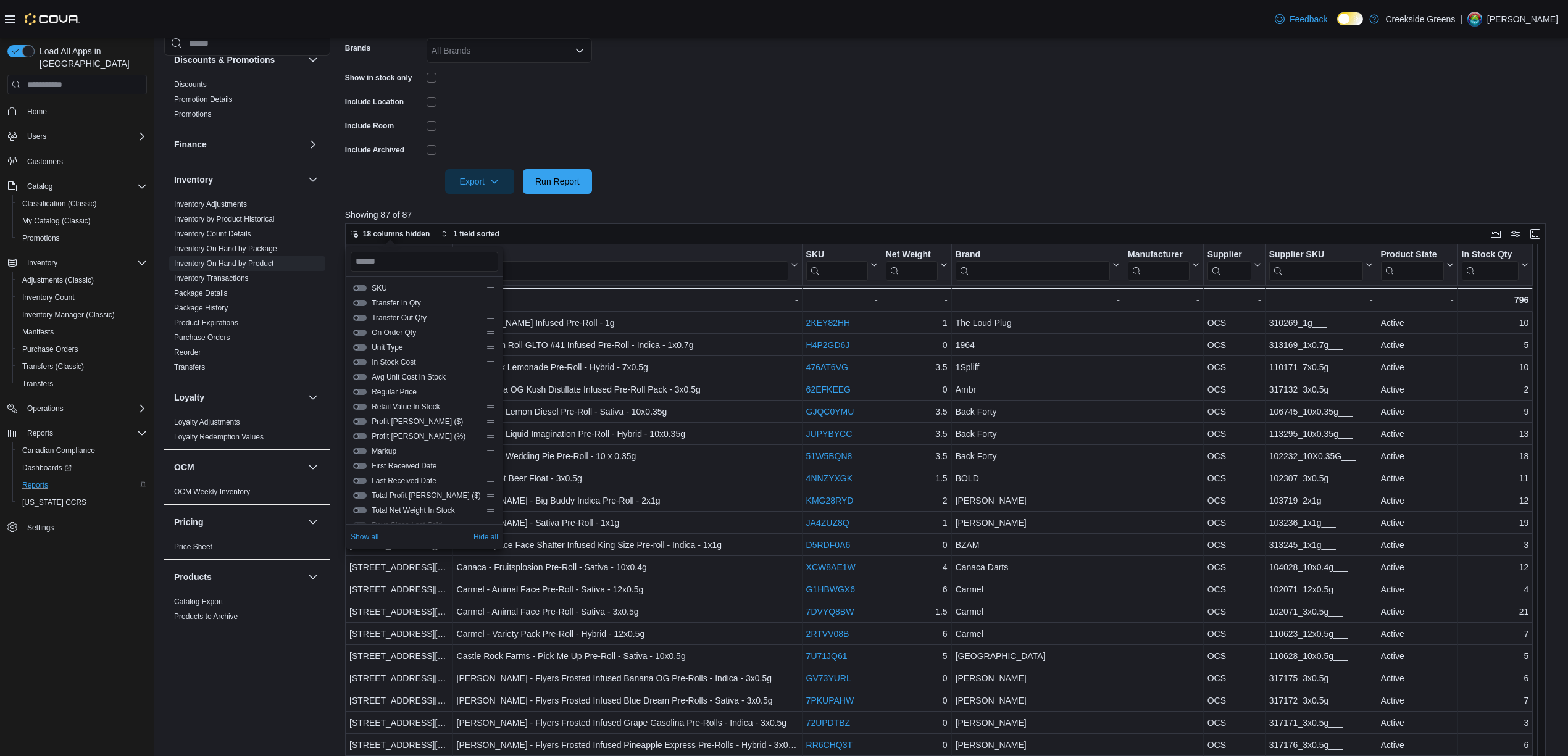
scroll to position [82, 0]
click at [361, 446] on button "In Stock Cost" at bounding box center [359, 444] width 13 height 6
click at [359, 457] on button "Avg Unit Cost In Stock" at bounding box center [359, 459] width 13 height 6
click at [358, 474] on button "Regular Price" at bounding box center [359, 473] width 13 height 6
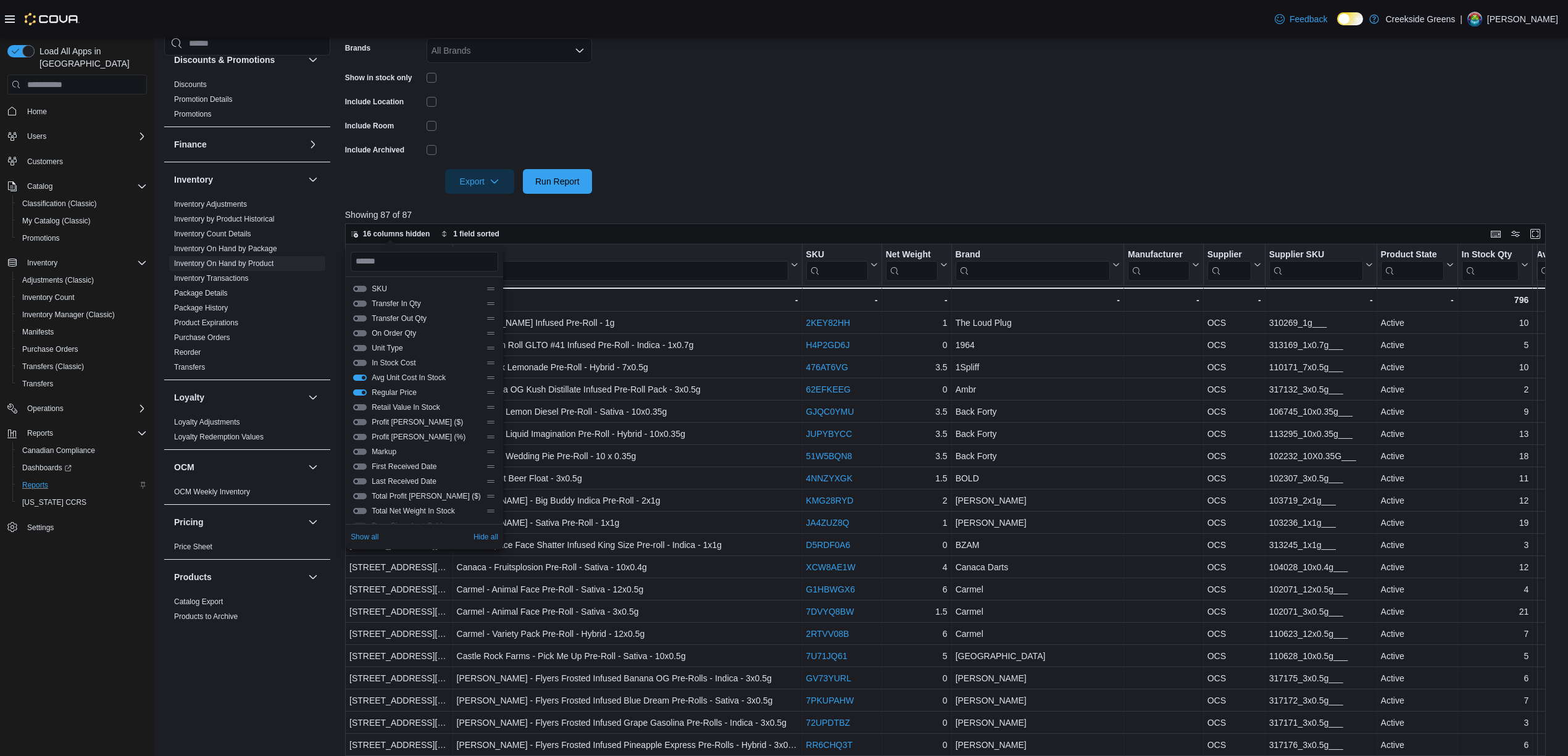
scroll to position [164, 0]
click at [363, 433] on button "Profit Margin (%)" at bounding box center [359, 436] width 13 height 6
click at [356, 419] on button "Profit Margin ($)" at bounding box center [359, 422] width 13 height 6
click at [358, 331] on button "Net Weight" at bounding box center [359, 333] width 13 height 6
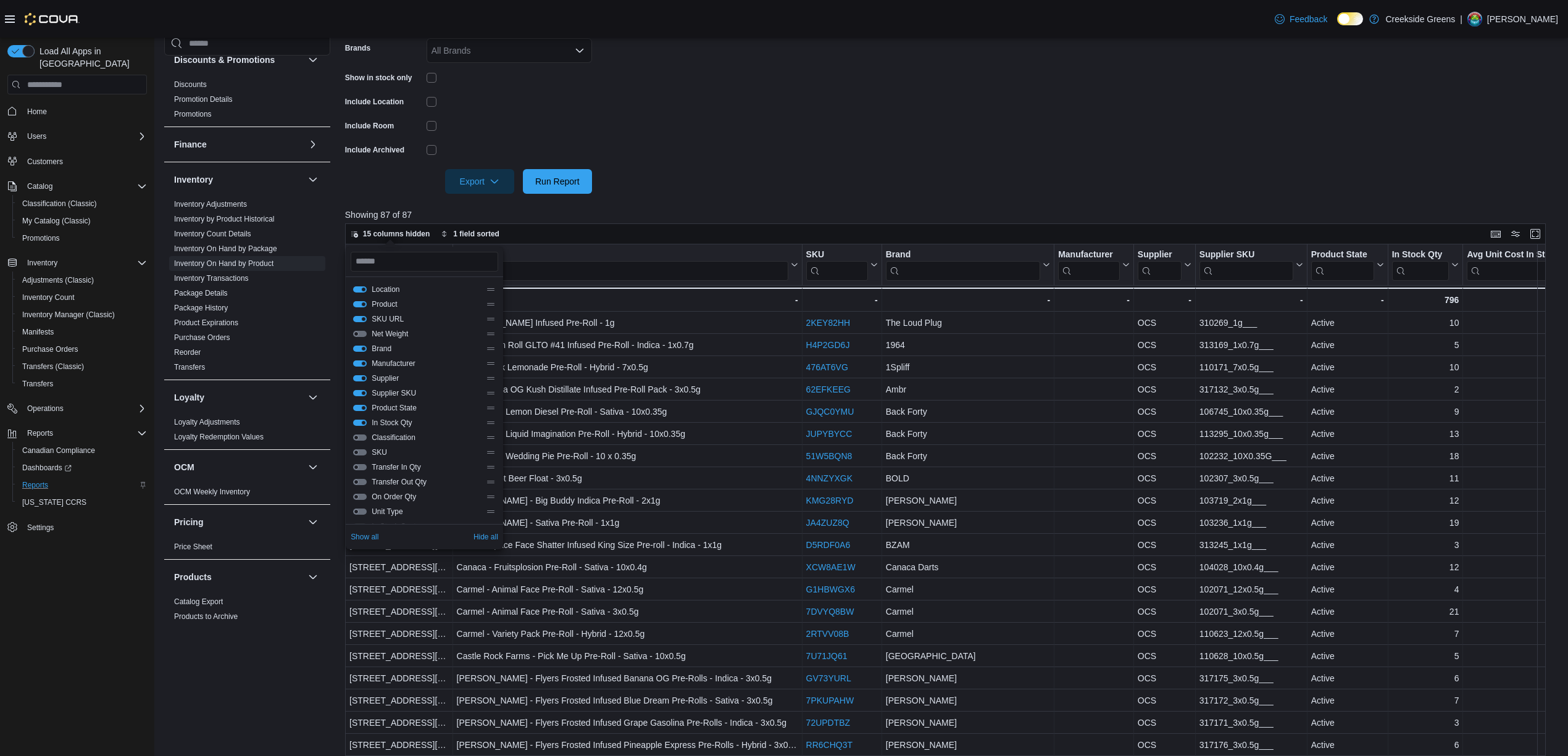
click at [362, 375] on button "Supplier" at bounding box center [359, 378] width 13 height 6
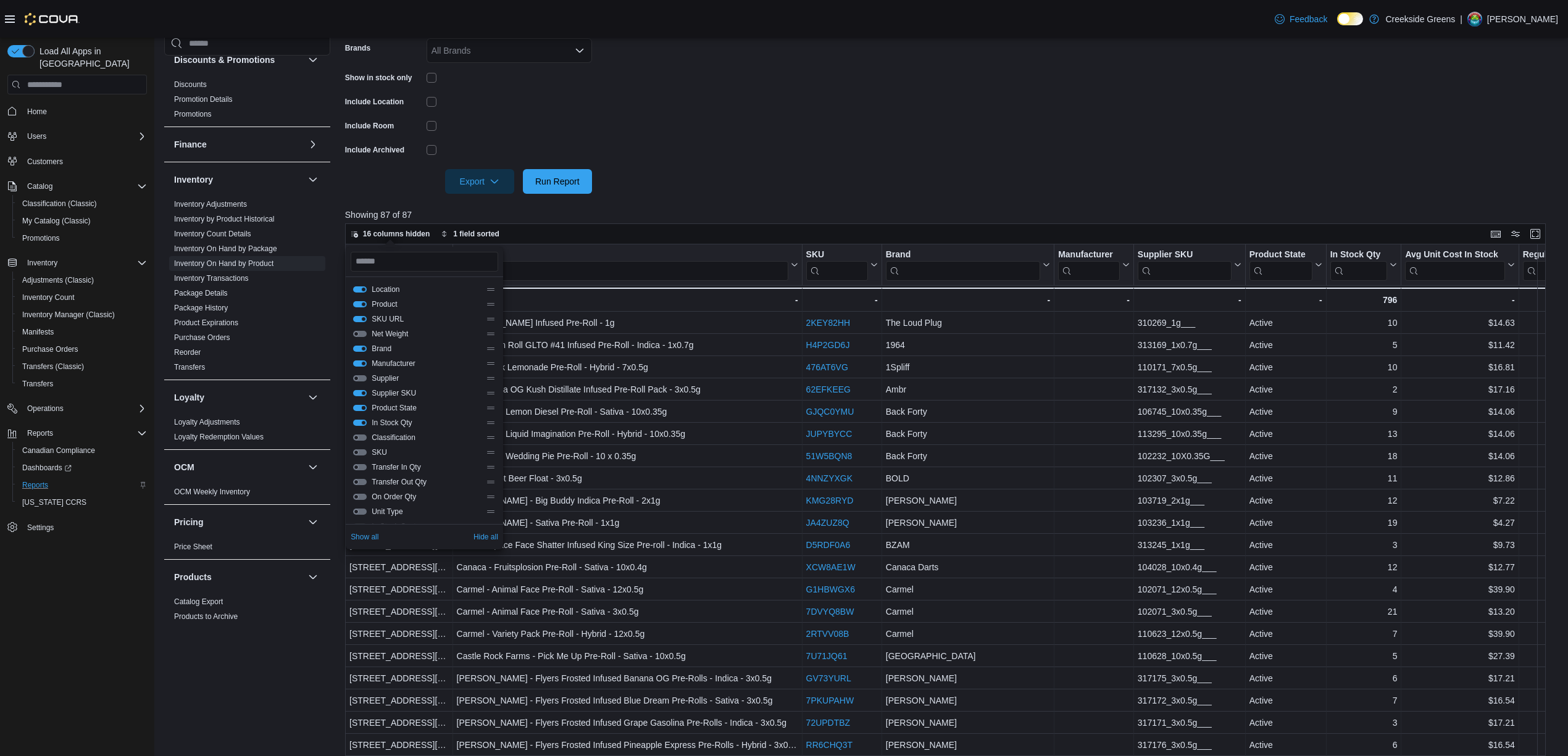
click at [360, 409] on button "Product State" at bounding box center [359, 407] width 13 height 6
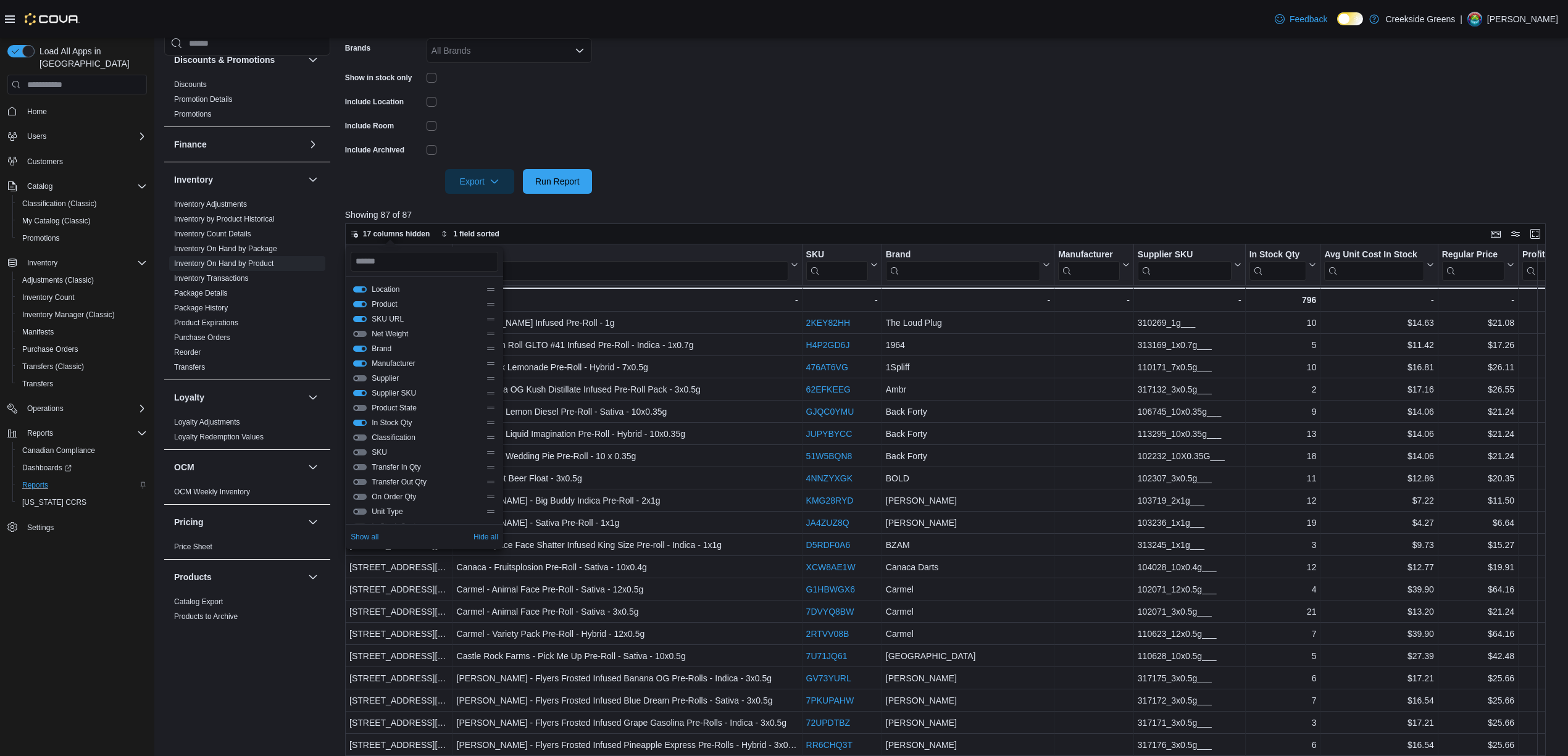
click at [359, 421] on button "In Stock Qty" at bounding box center [359, 423] width 13 height 6
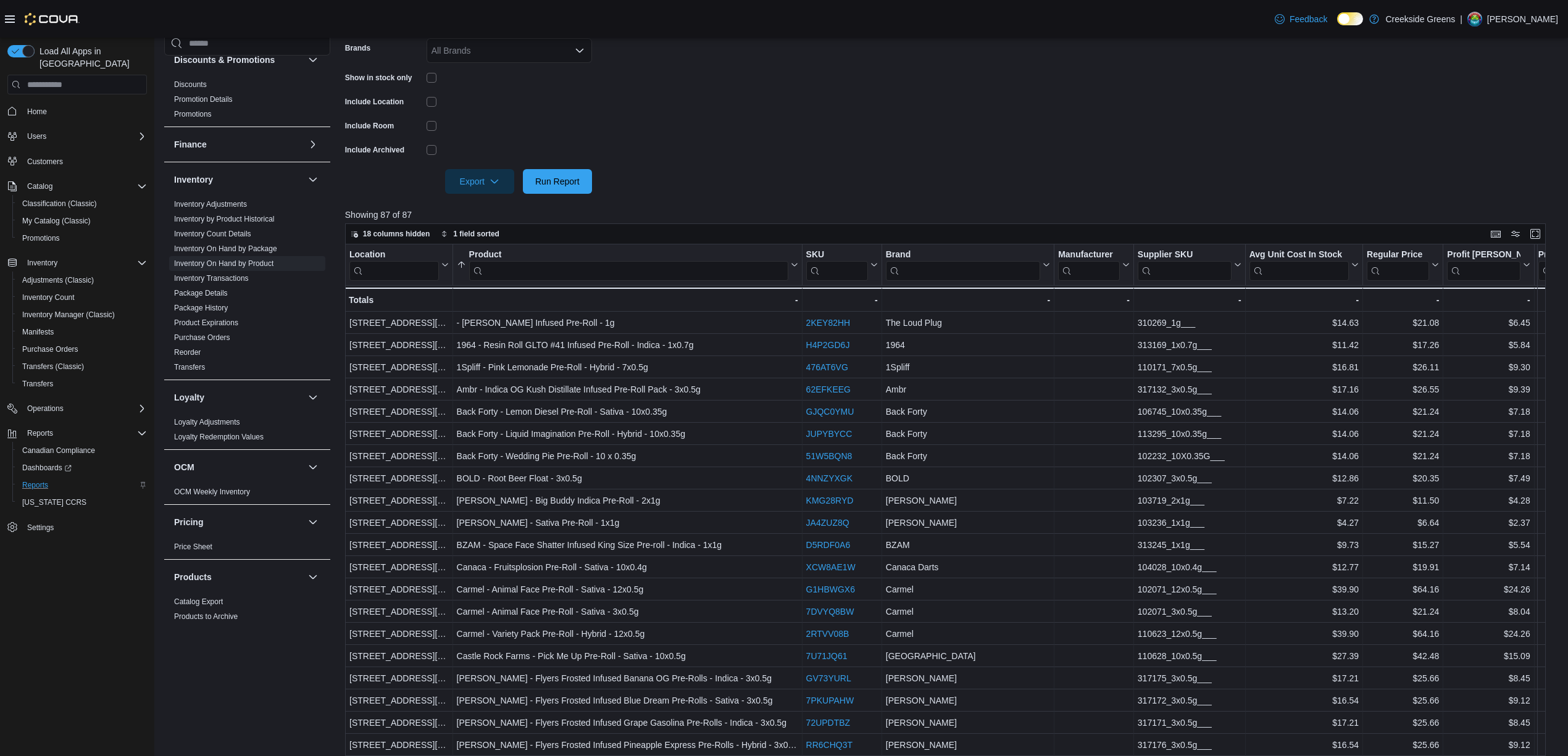
click at [1095, 152] on form "Locations 19 Reuben Crescent Classifications Pre-Roll Products All Products Bra…" at bounding box center [951, 64] width 1213 height 259
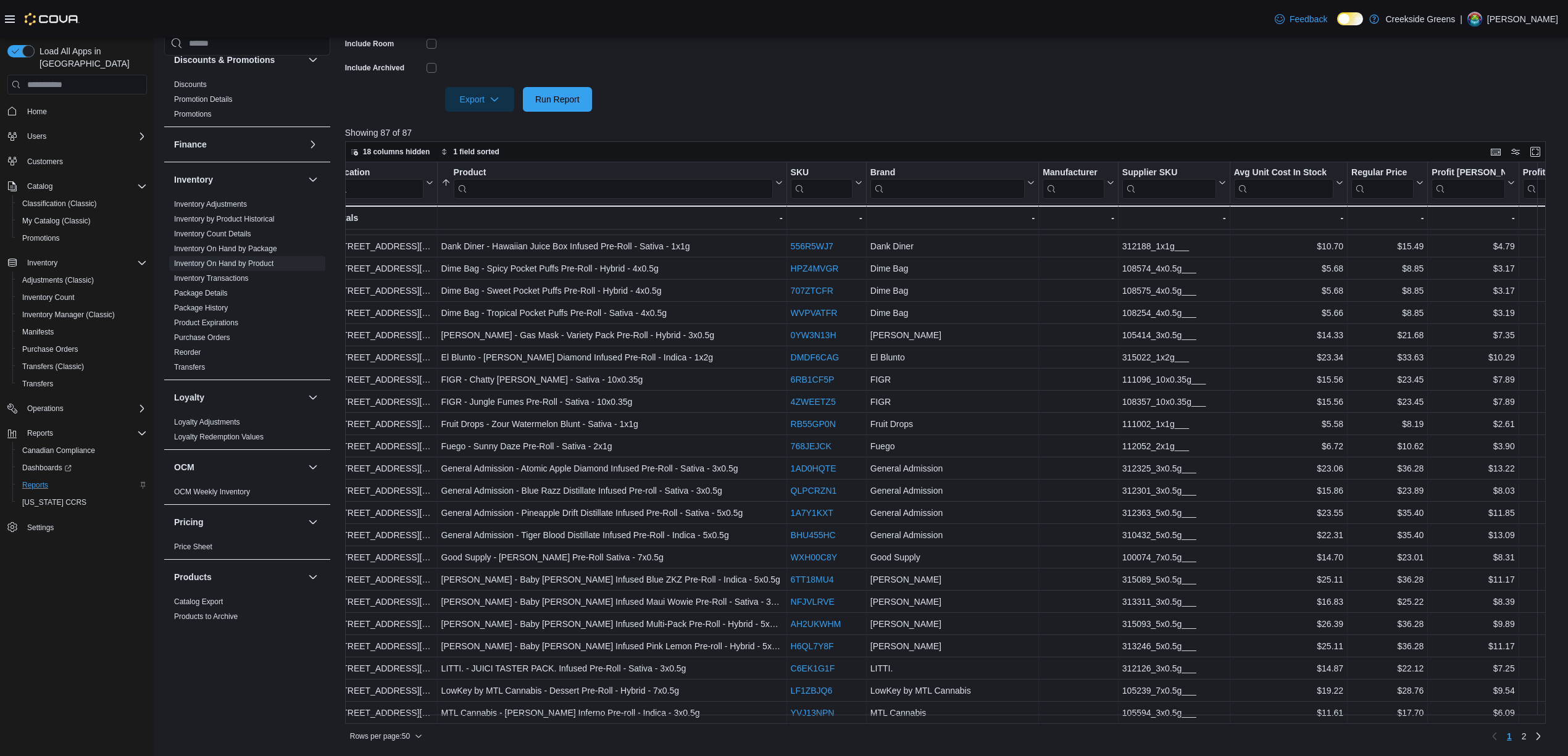
scroll to position [626, 0]
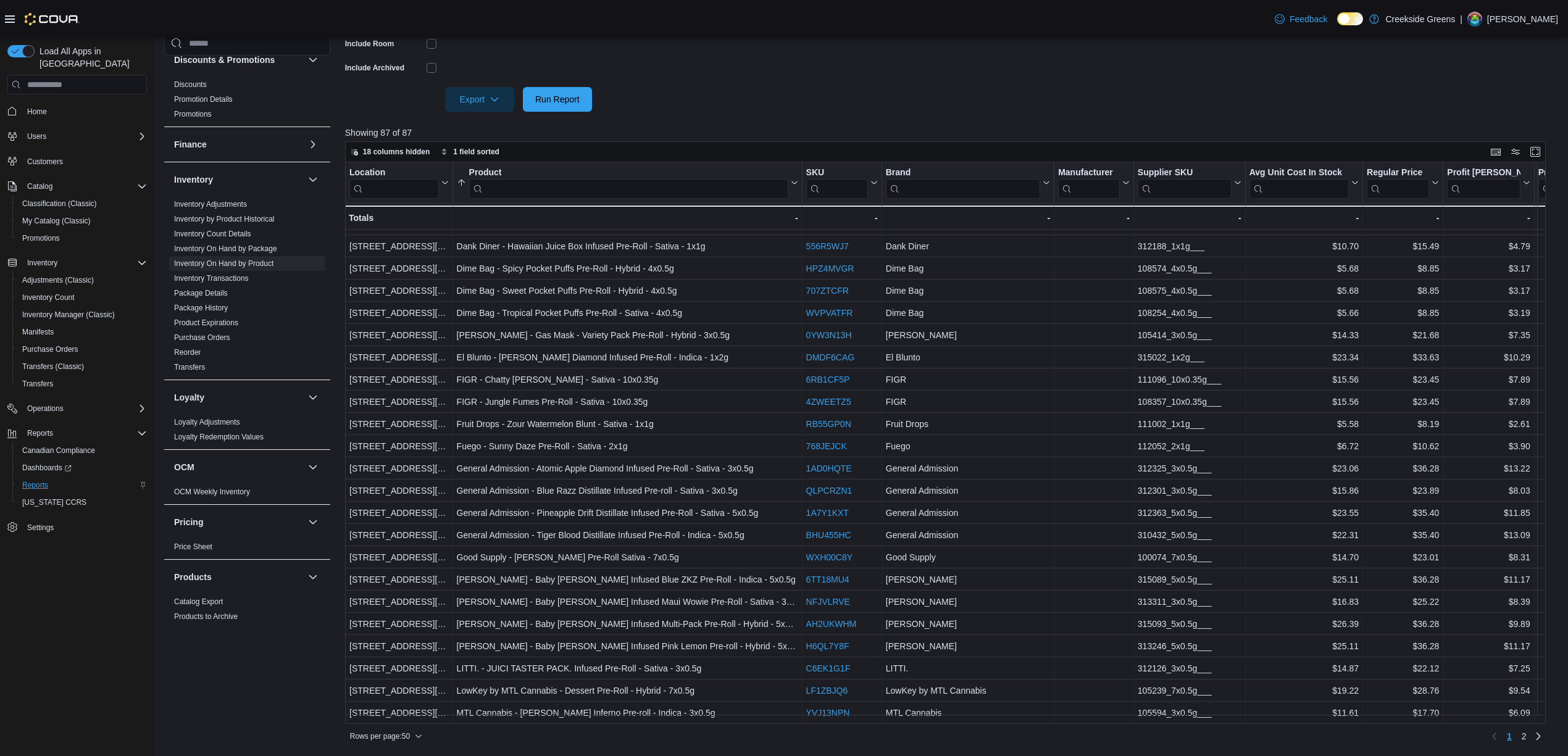
click at [1512, 724] on div "Rows per page : 50 Page 1 of 2 1 2" at bounding box center [946, 735] width 1202 height 22
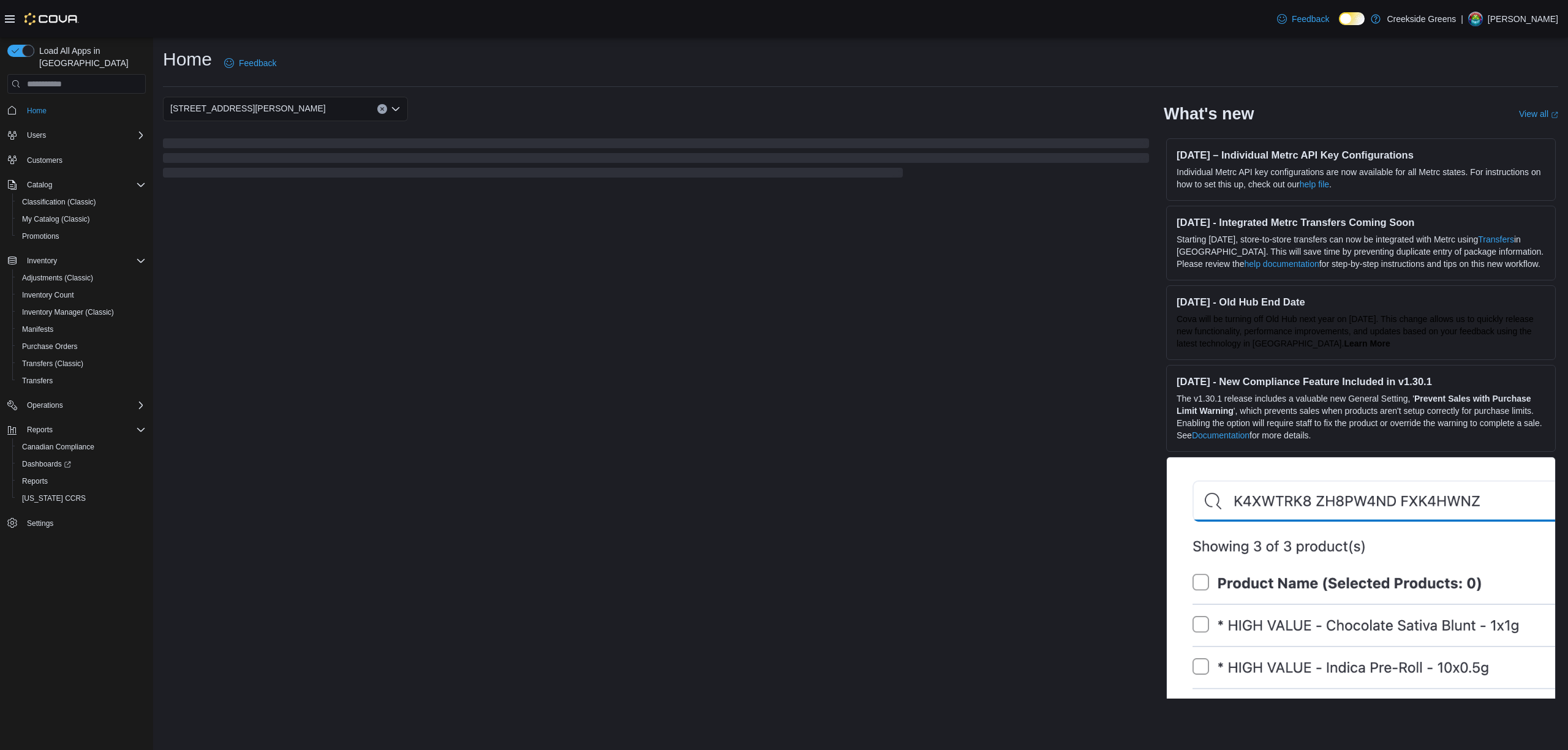
click at [82, 57] on span "Load All Apps in [GEOGRAPHIC_DATA]" at bounding box center [90, 57] width 111 height 25
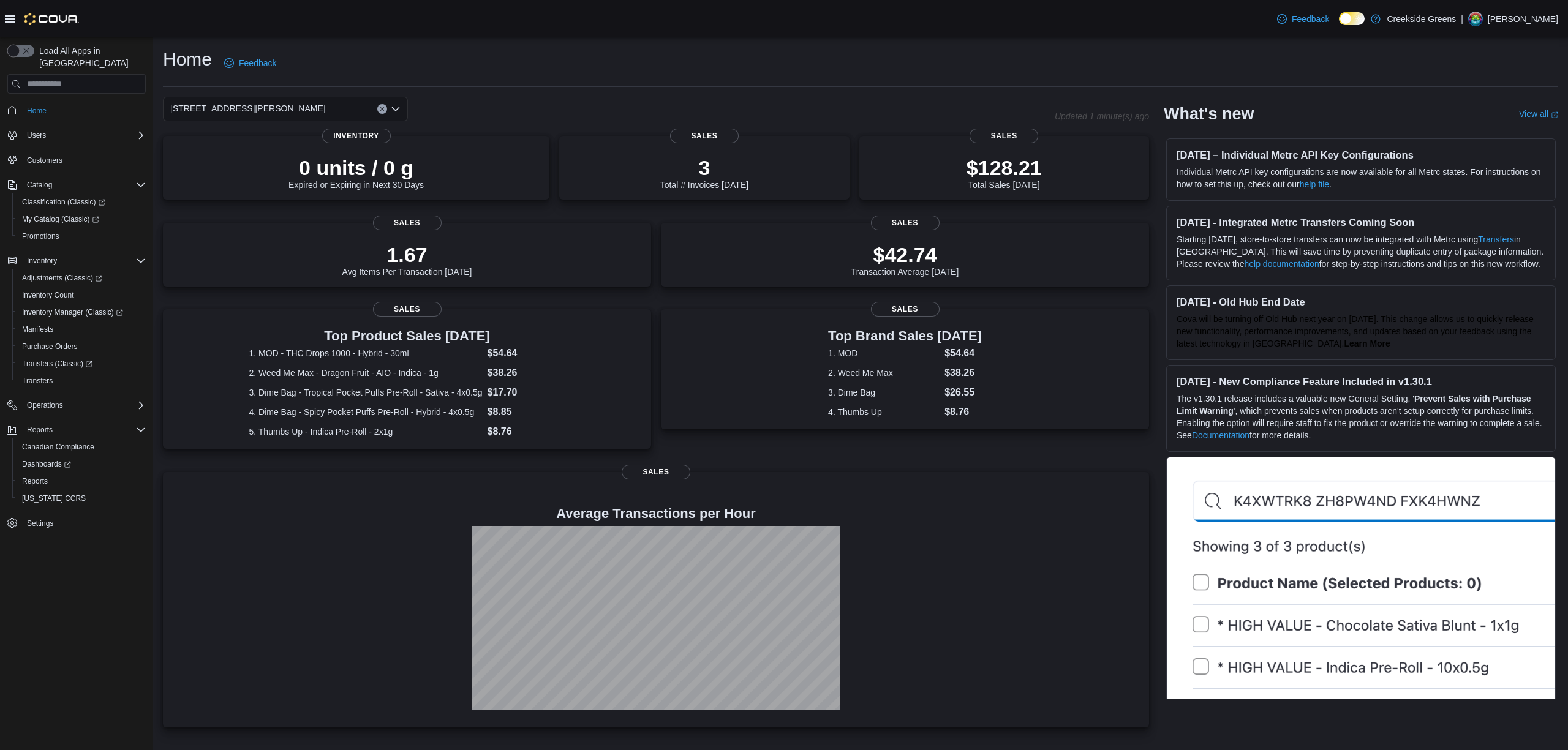
click at [23, 47] on button "button" at bounding box center [20, 51] width 27 height 12
click at [72, 74] on input "search" at bounding box center [76, 84] width 139 height 19
click at [96, 74] on input "search" at bounding box center [76, 84] width 139 height 19
click at [98, 74] on input "search" at bounding box center [76, 84] width 139 height 19
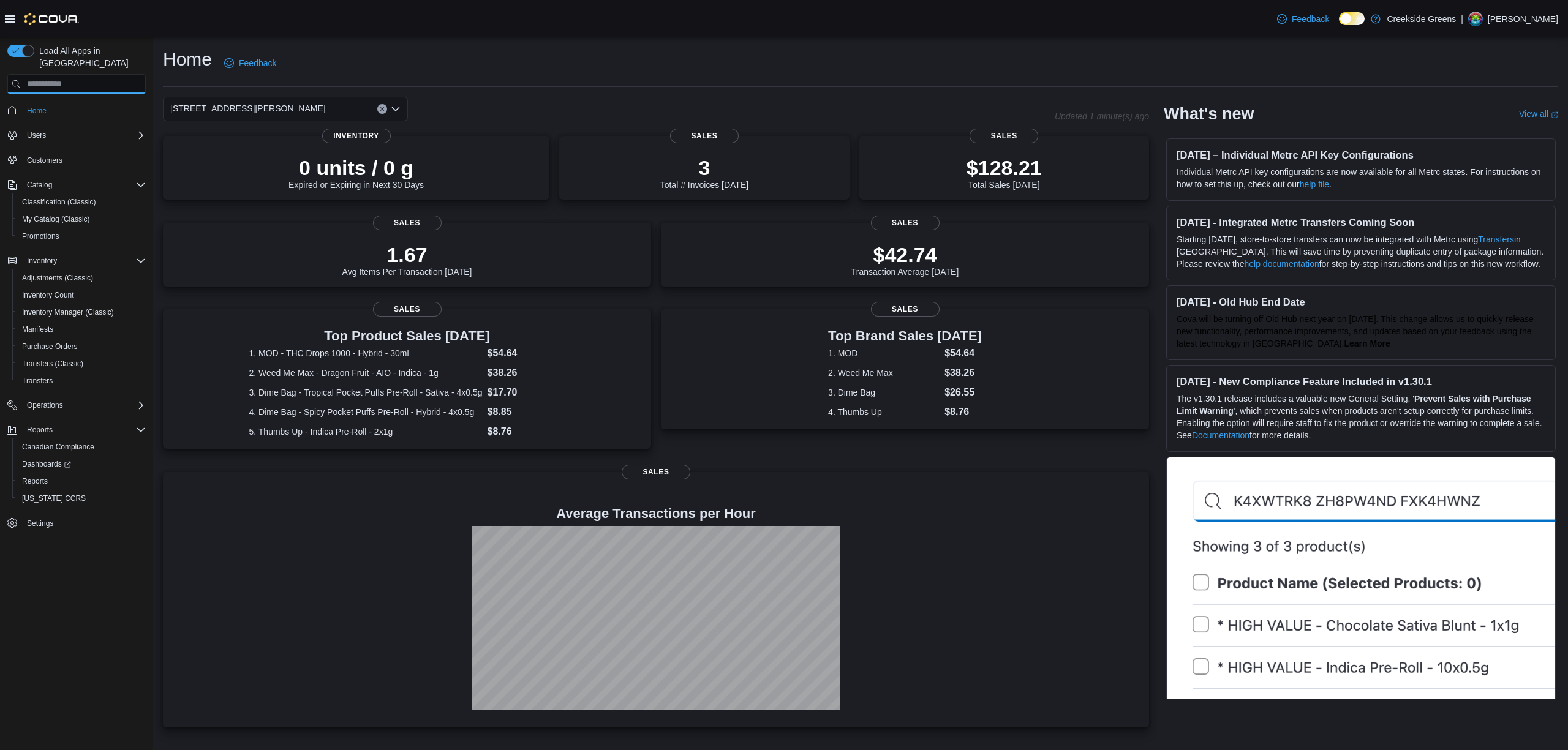
click at [98, 74] on input "search" at bounding box center [76, 84] width 139 height 19
click at [65, 74] on input "search" at bounding box center [76, 84] width 139 height 19
click at [72, 74] on input "search" at bounding box center [76, 84] width 139 height 19
click at [42, 58] on div "Load All Apps in [GEOGRAPHIC_DATA]" at bounding box center [76, 69] width 139 height 49
click at [53, 74] on input "search" at bounding box center [76, 84] width 139 height 19
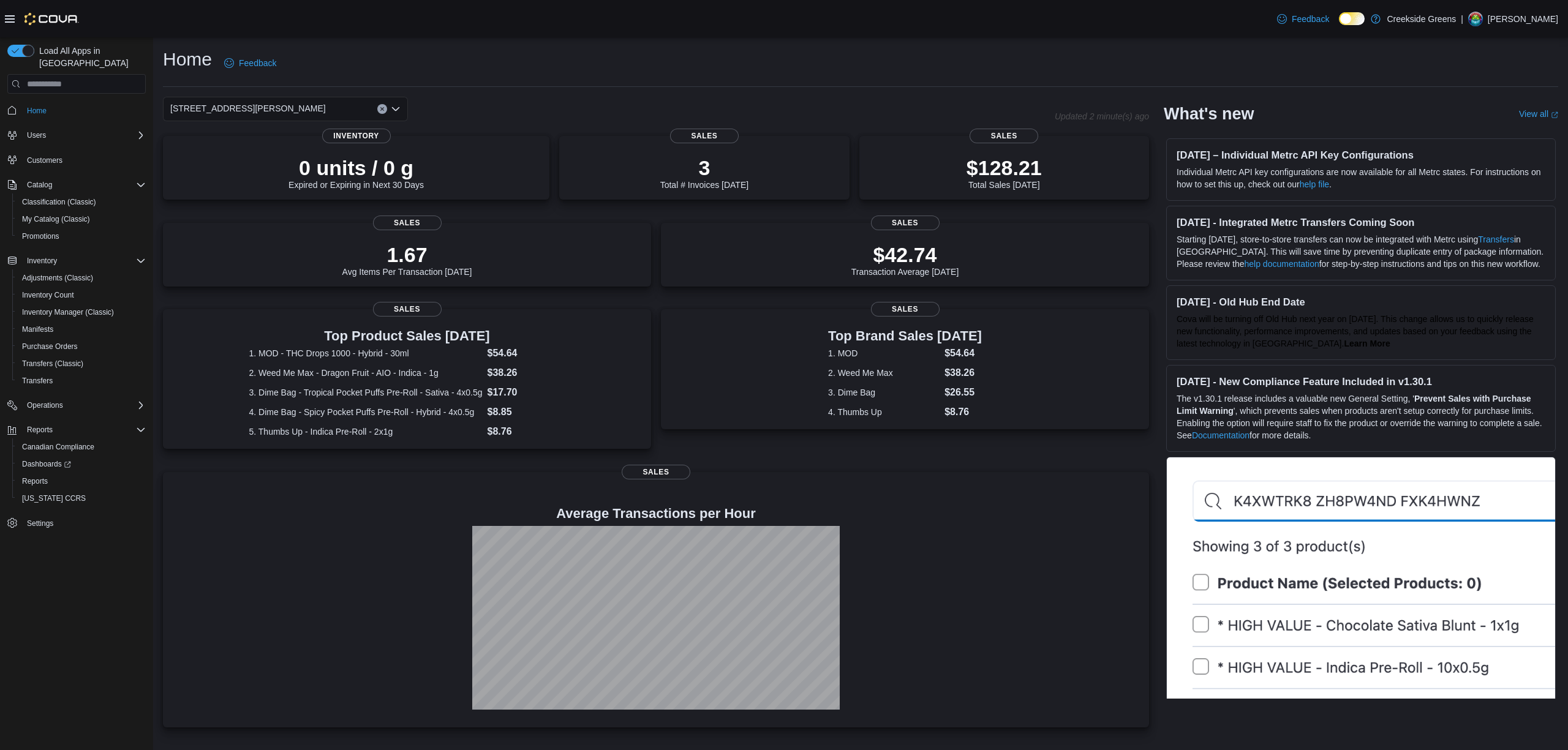
click at [101, 74] on input "search" at bounding box center [76, 84] width 139 height 19
